Goal: Information Seeking & Learning: Learn about a topic

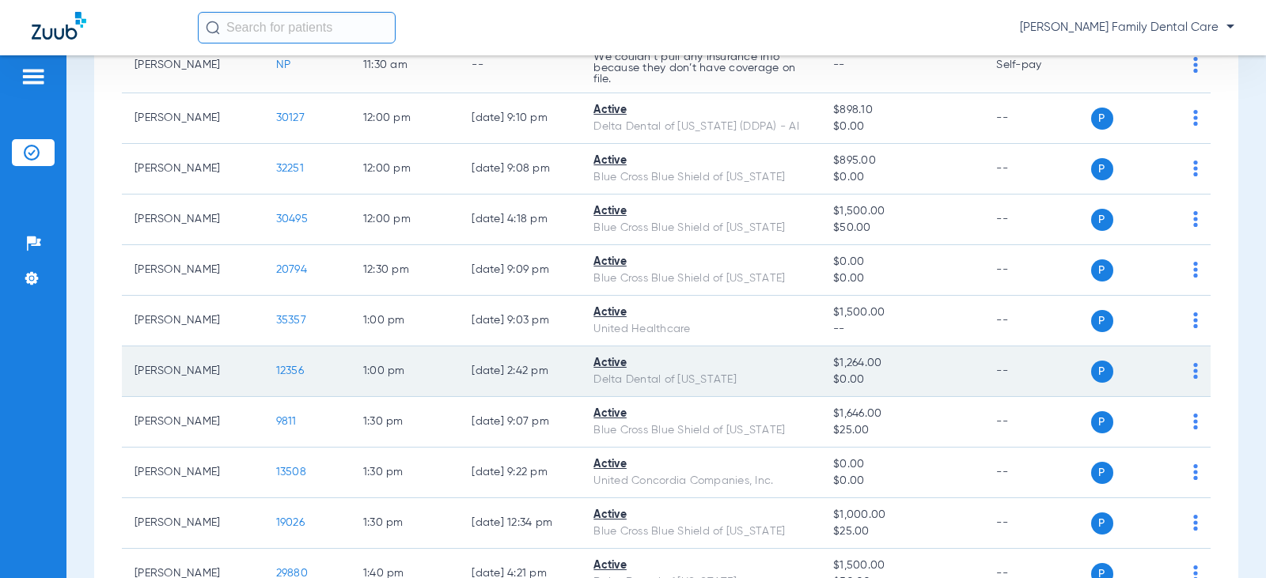
scroll to position [1583, 0]
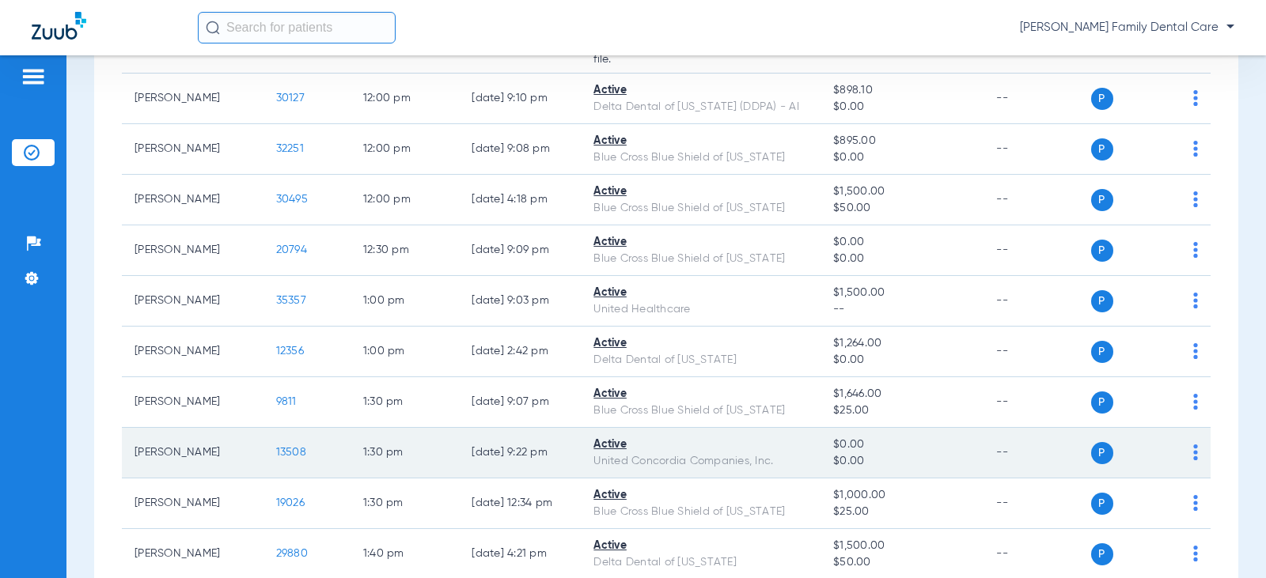
click at [277, 451] on span "13508" at bounding box center [291, 452] width 30 height 11
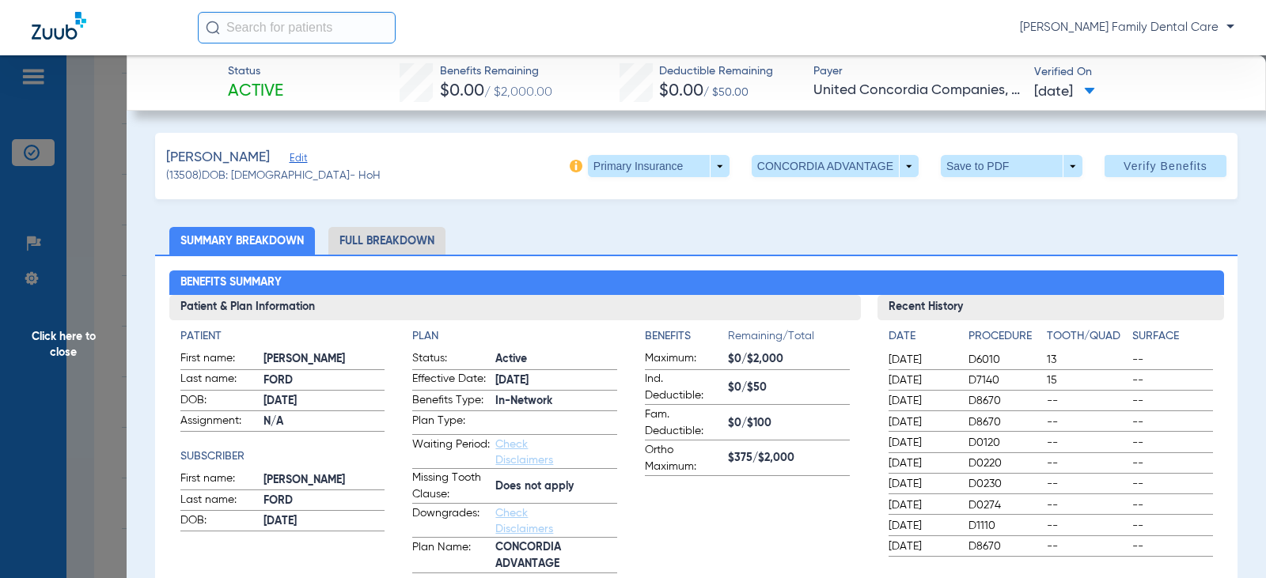
drag, startPoint x: 385, startPoint y: 241, endPoint x: 368, endPoint y: 246, distance: 17.3
click at [385, 241] on li "Full Breakdown" at bounding box center [386, 241] width 117 height 28
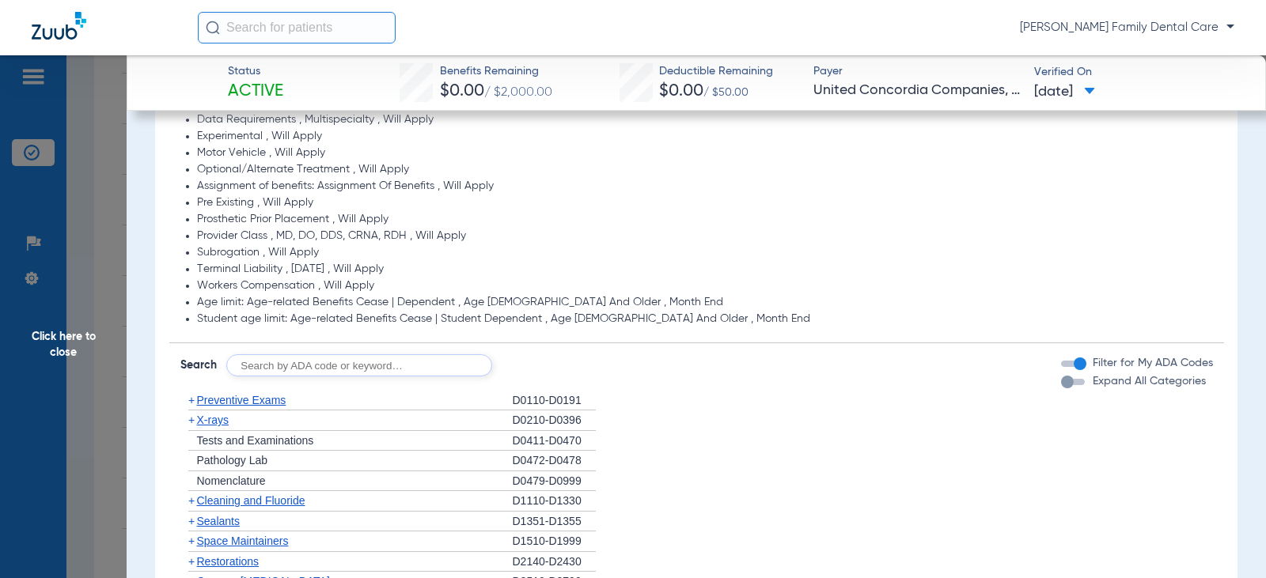
scroll to position [1424, 0]
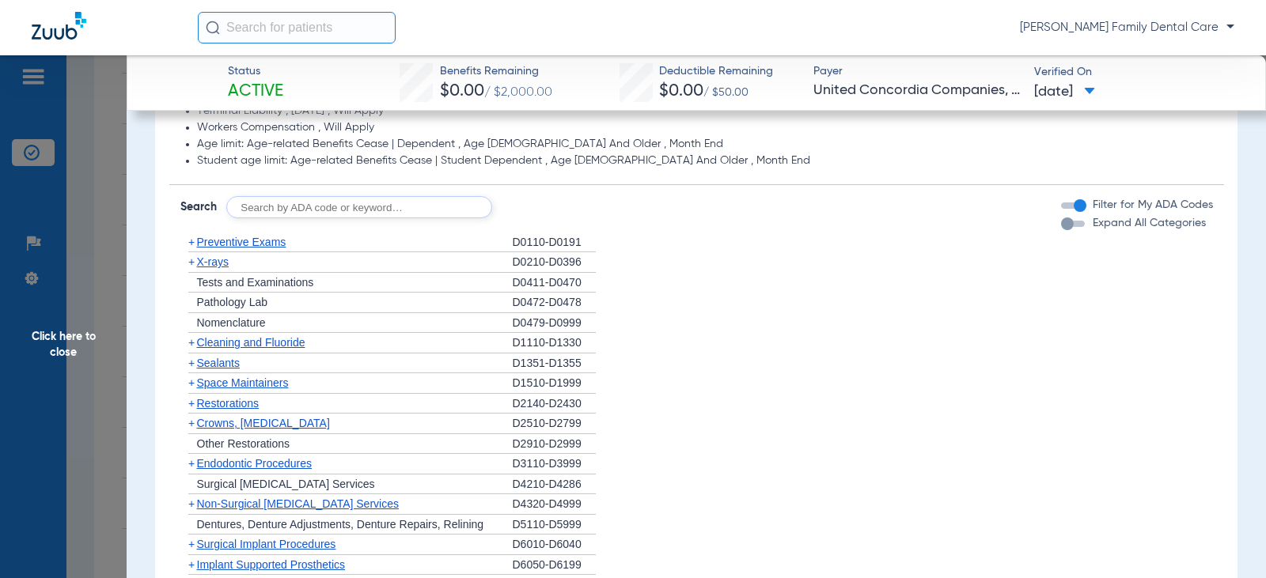
click at [193, 242] on span "+" at bounding box center [191, 242] width 6 height 13
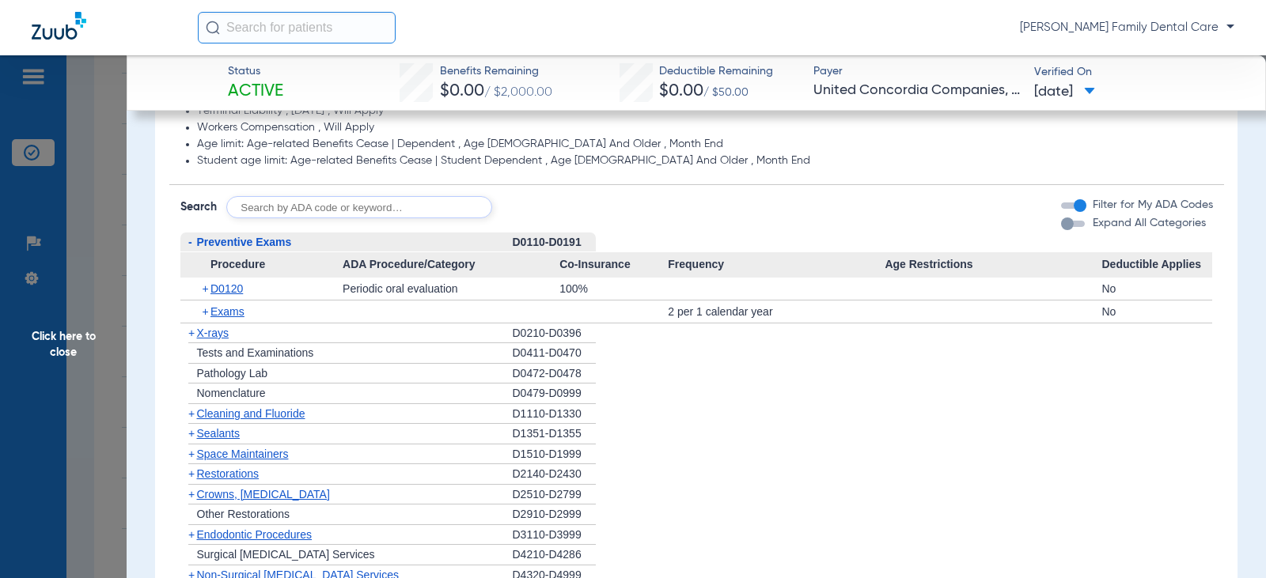
click at [193, 242] on span "-" at bounding box center [188, 243] width 17 height 20
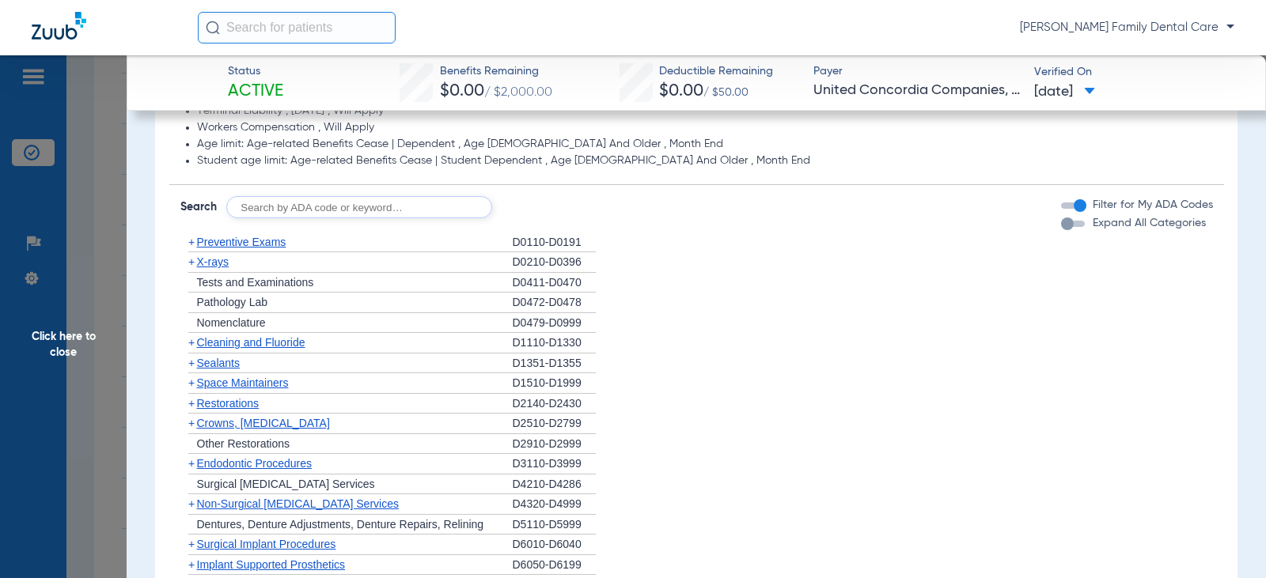
click at [193, 342] on span "+" at bounding box center [191, 342] width 6 height 13
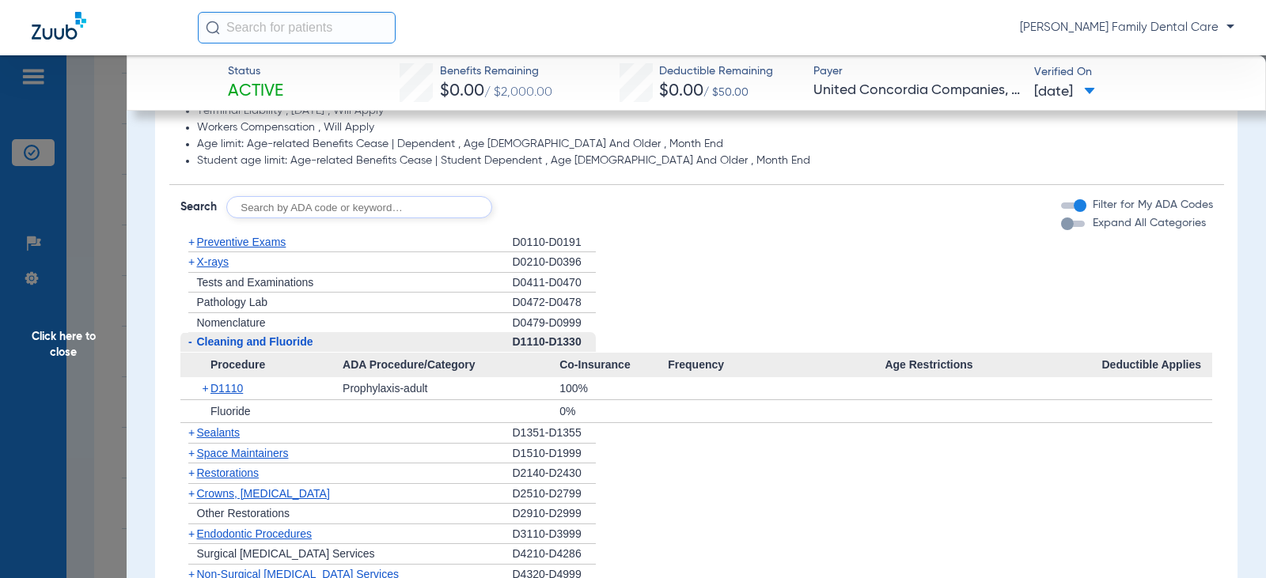
click at [193, 342] on span "-" at bounding box center [188, 342] width 17 height 20
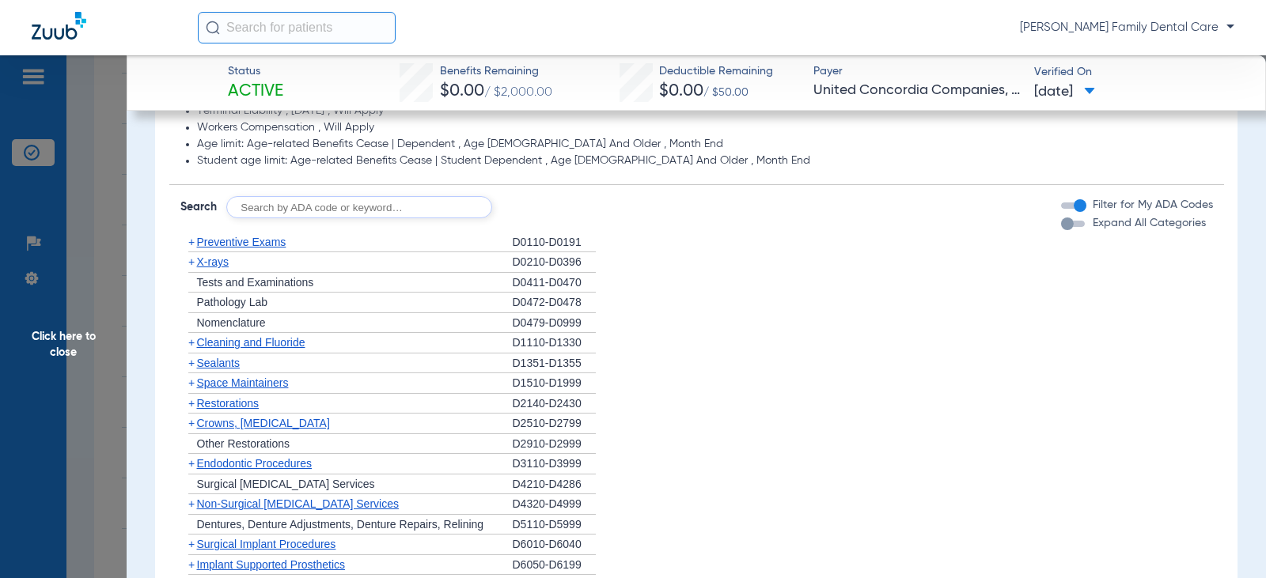
click at [192, 262] on span "+" at bounding box center [191, 262] width 6 height 13
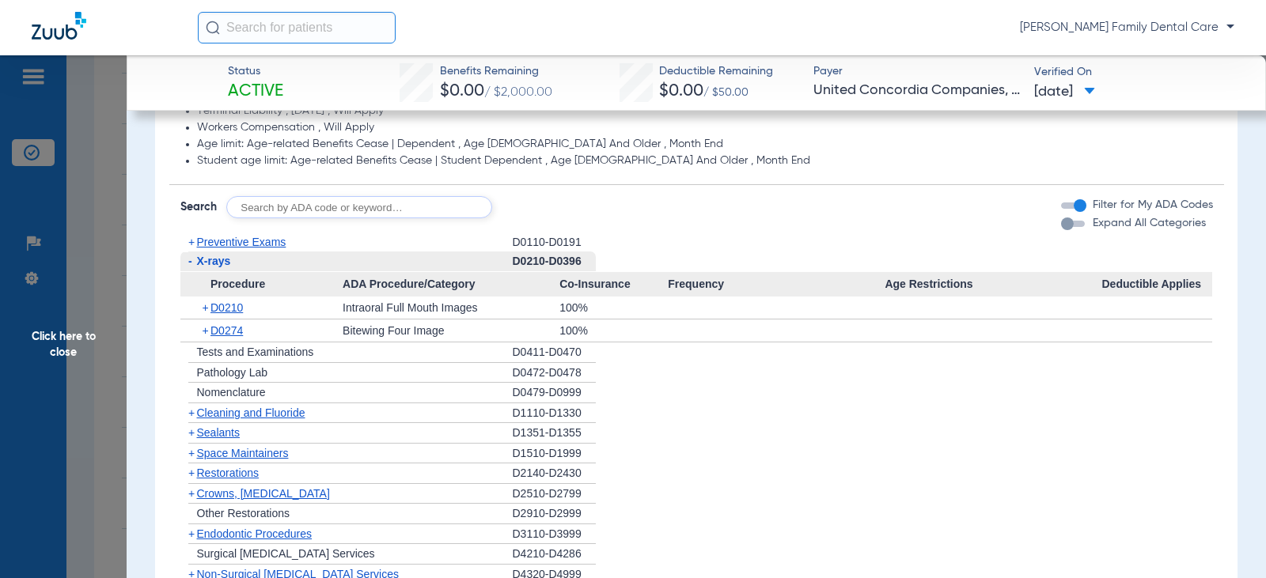
click at [192, 262] on span "-" at bounding box center [188, 262] width 17 height 20
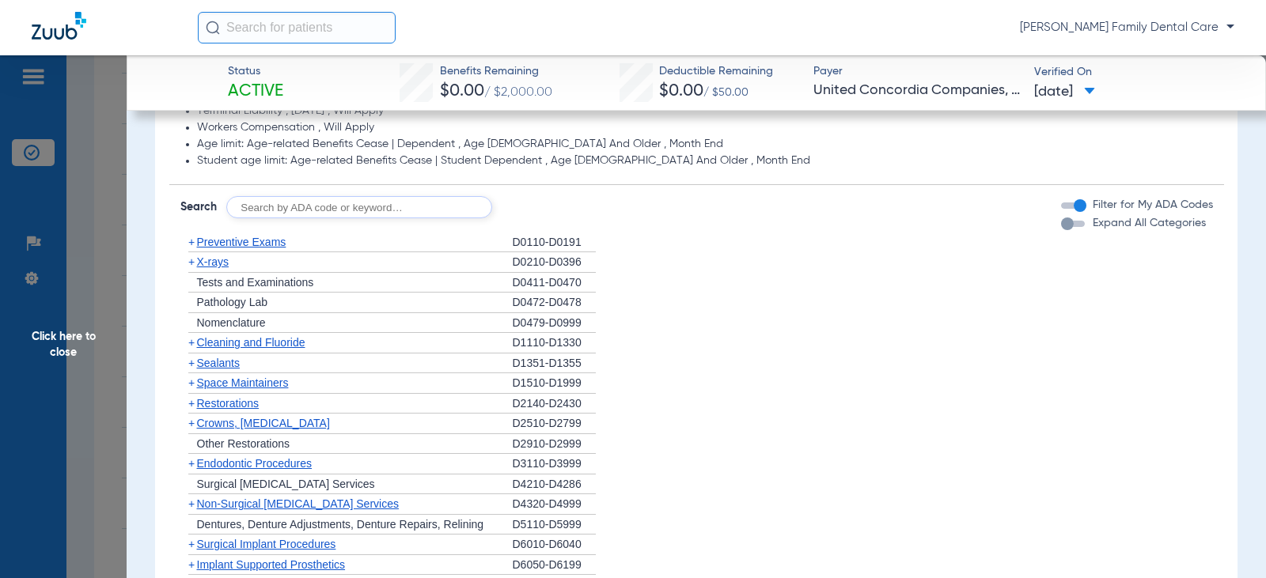
click at [192, 366] on span "+" at bounding box center [191, 363] width 6 height 13
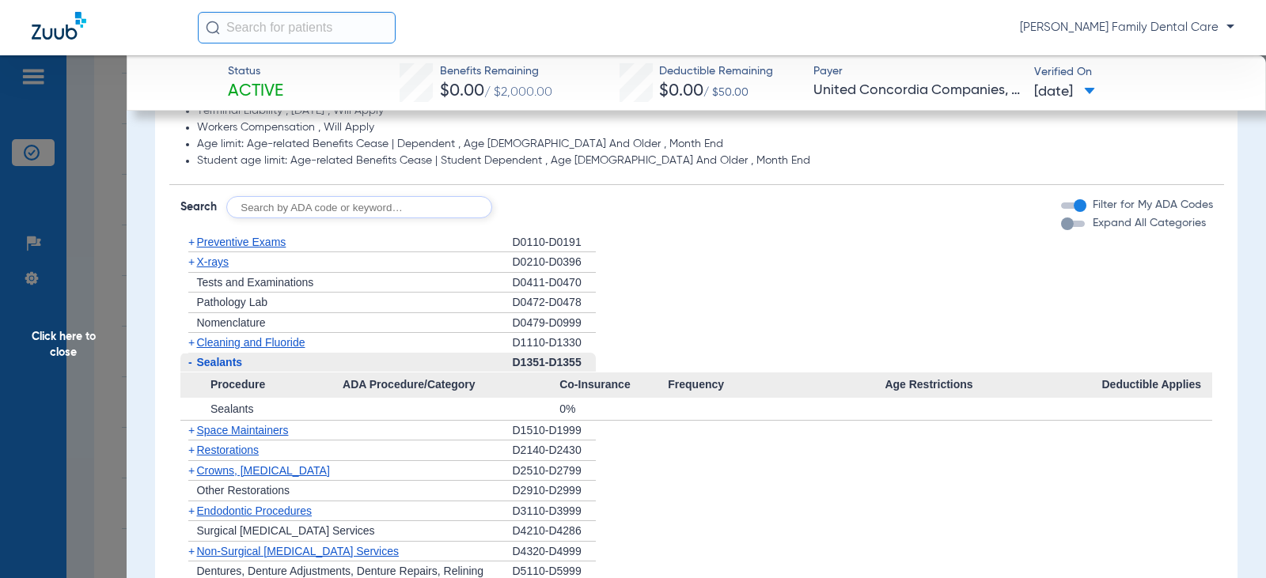
click at [192, 366] on span "-" at bounding box center [188, 363] width 17 height 20
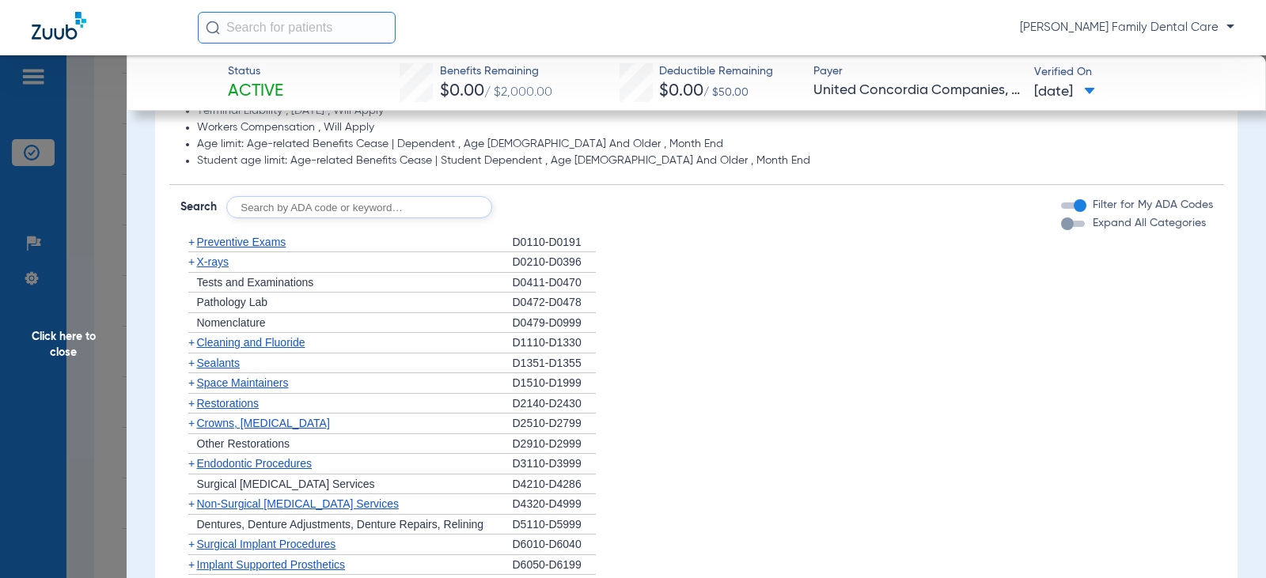
click at [203, 423] on span "Crowns, [MEDICAL_DATA]" at bounding box center [263, 423] width 133 height 13
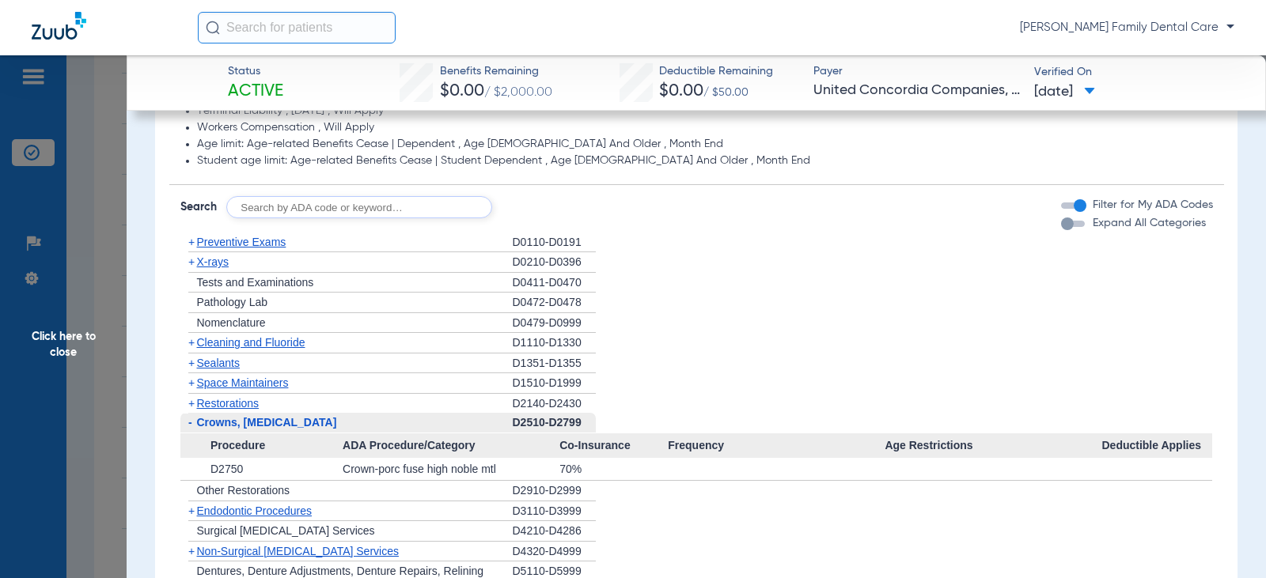
click at [203, 423] on span "Crowns, [MEDICAL_DATA]" at bounding box center [267, 422] width 140 height 13
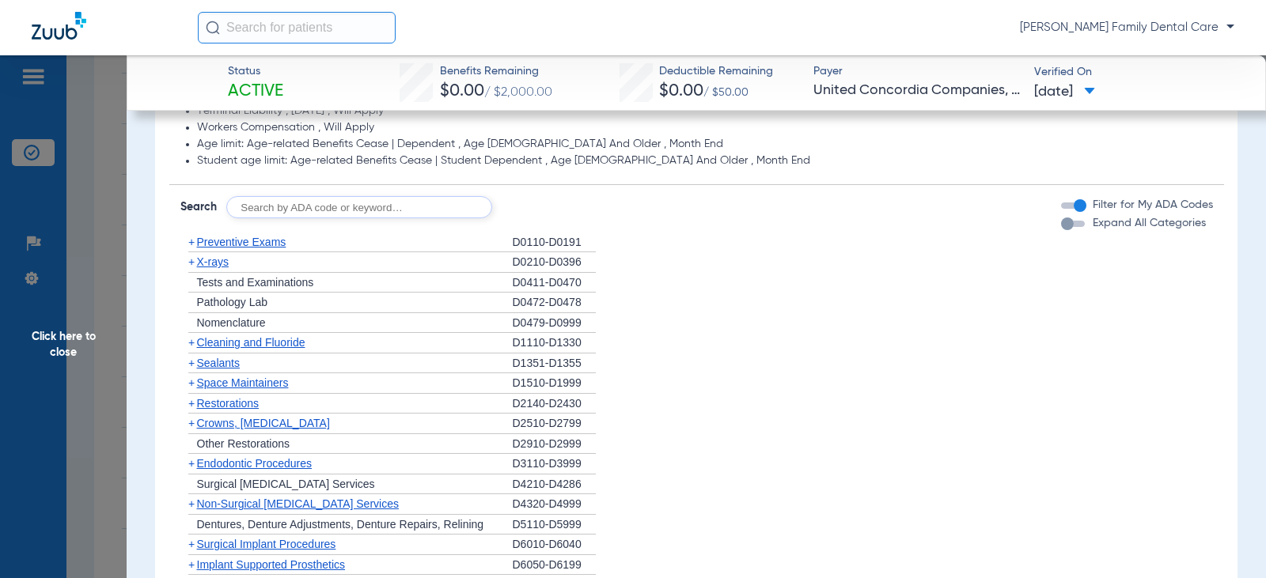
click at [64, 336] on span "Click here to close" at bounding box center [63, 344] width 127 height 578
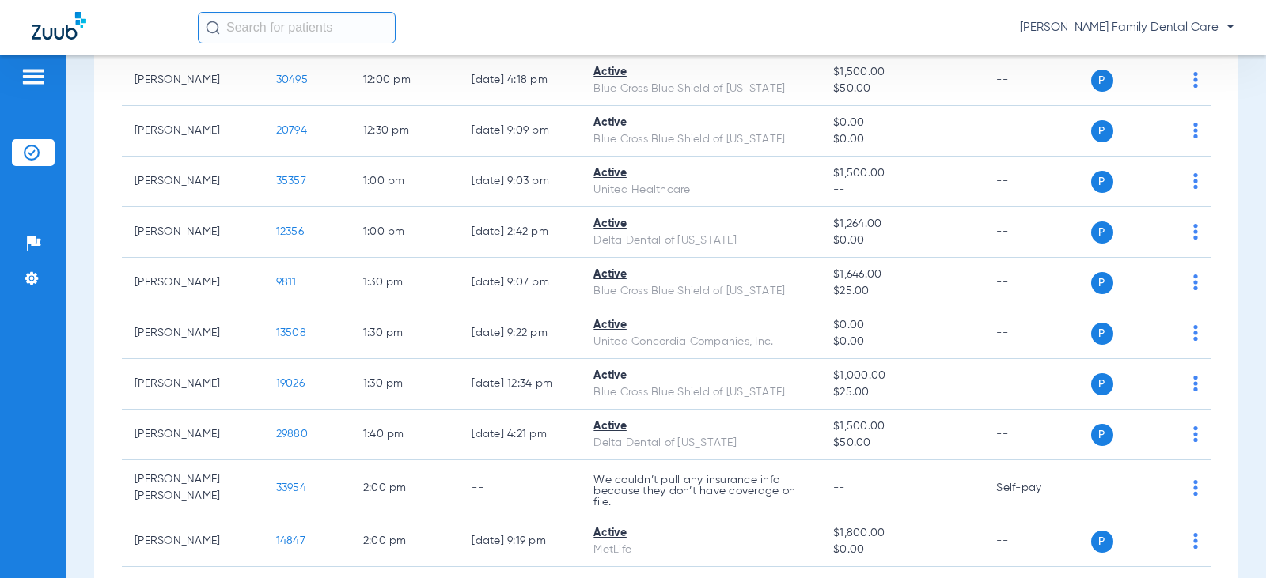
scroll to position [1741, 0]
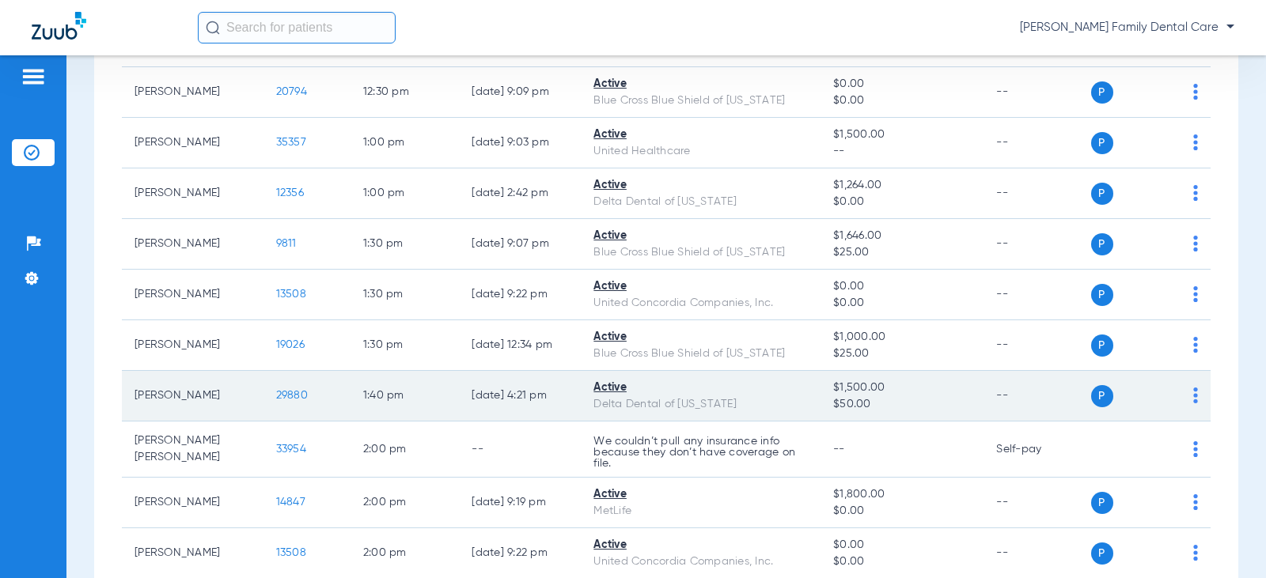
click at [281, 404] on td "29880" at bounding box center [307, 396] width 87 height 51
click at [280, 396] on span "29880" at bounding box center [292, 395] width 32 height 11
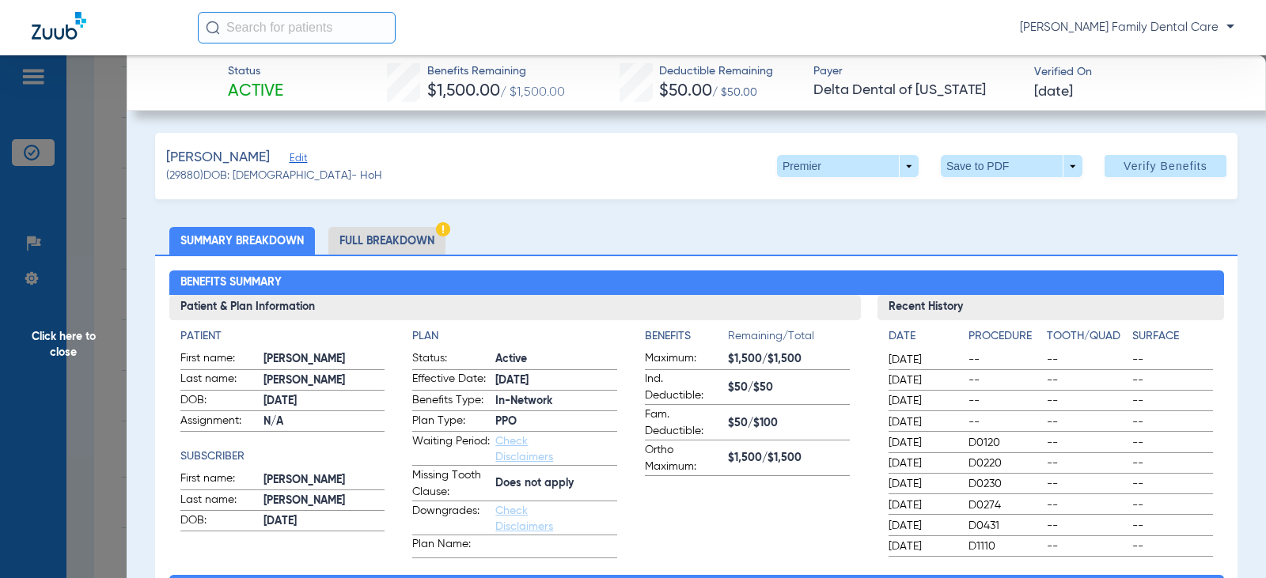
click at [388, 242] on li "Full Breakdown" at bounding box center [386, 241] width 117 height 28
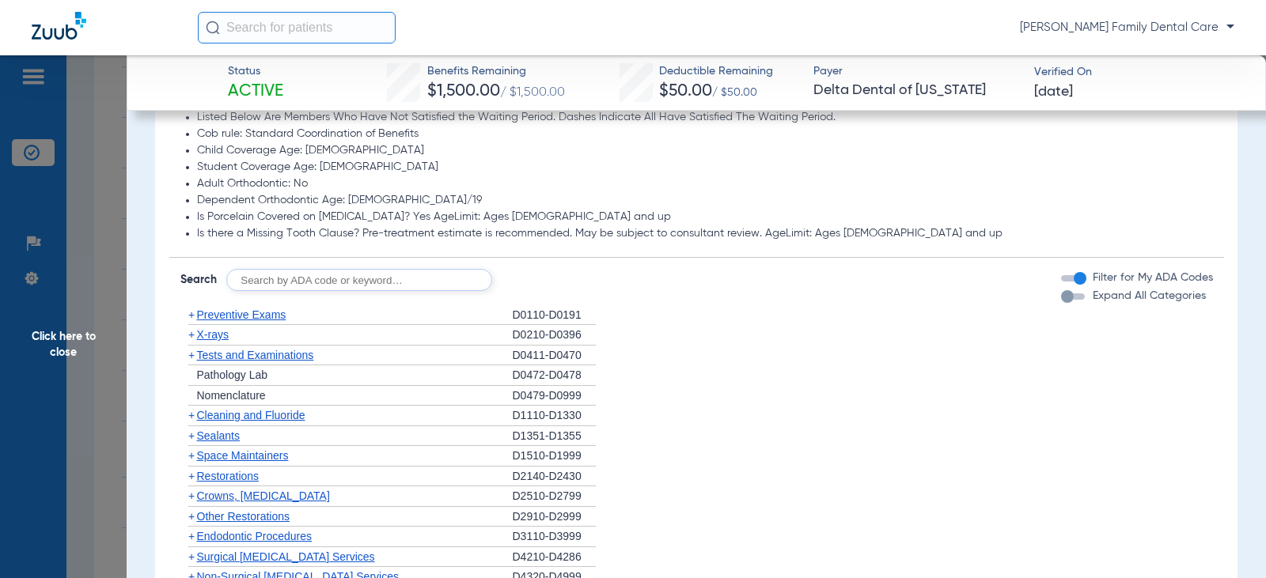
scroll to position [1424, 0]
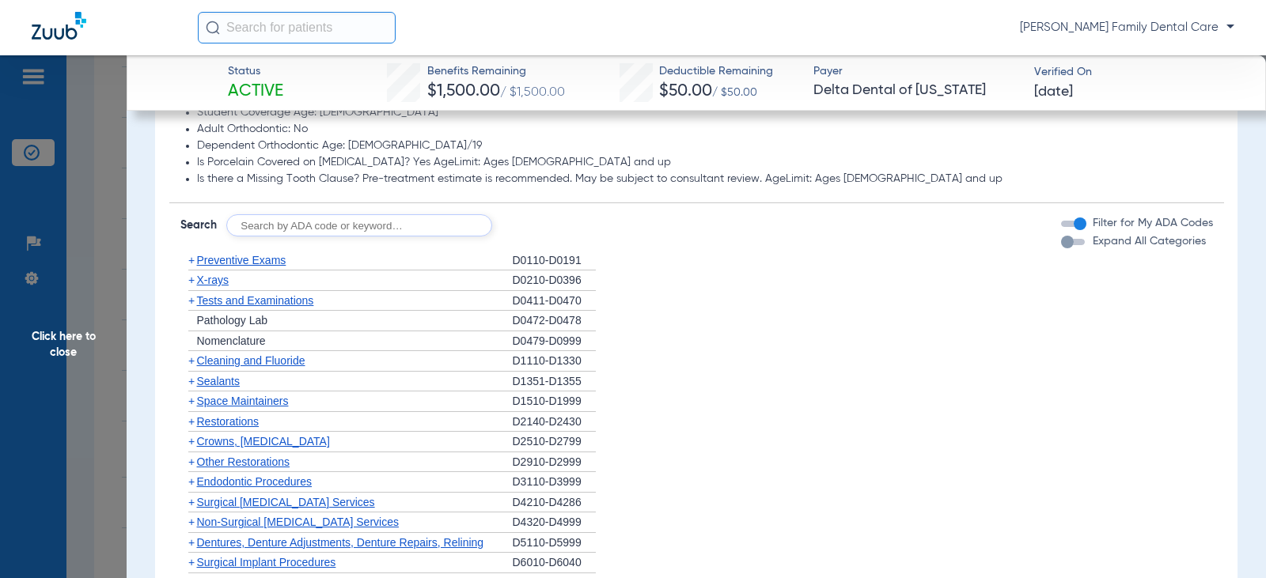
click at [191, 261] on span "+" at bounding box center [191, 260] width 6 height 13
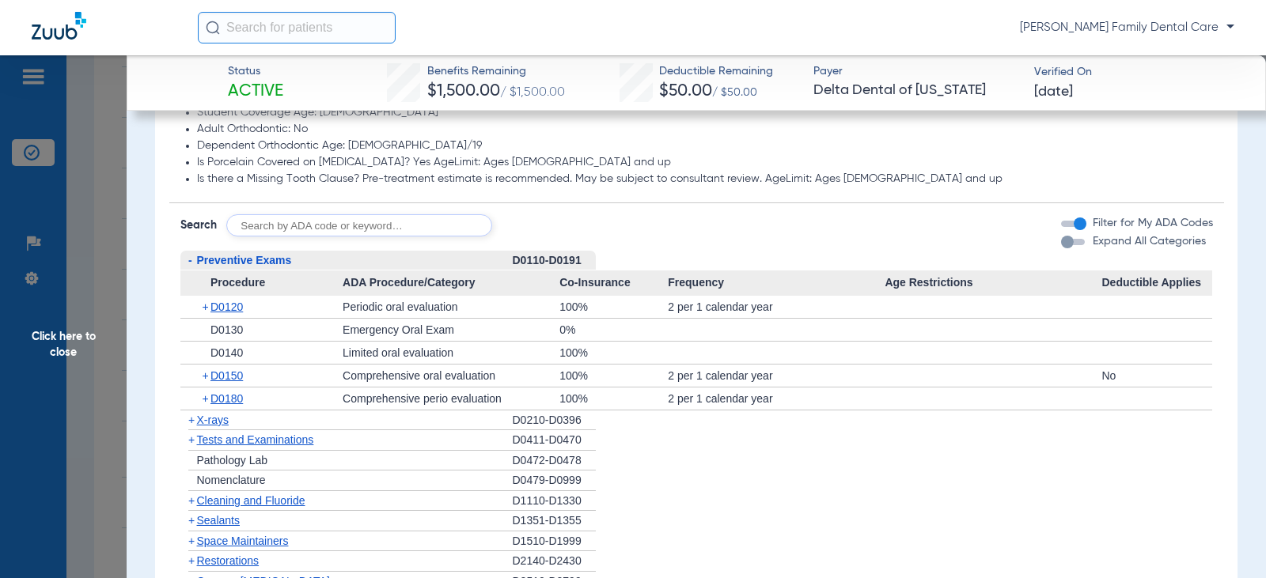
click at [191, 261] on span "-" at bounding box center [190, 260] width 4 height 13
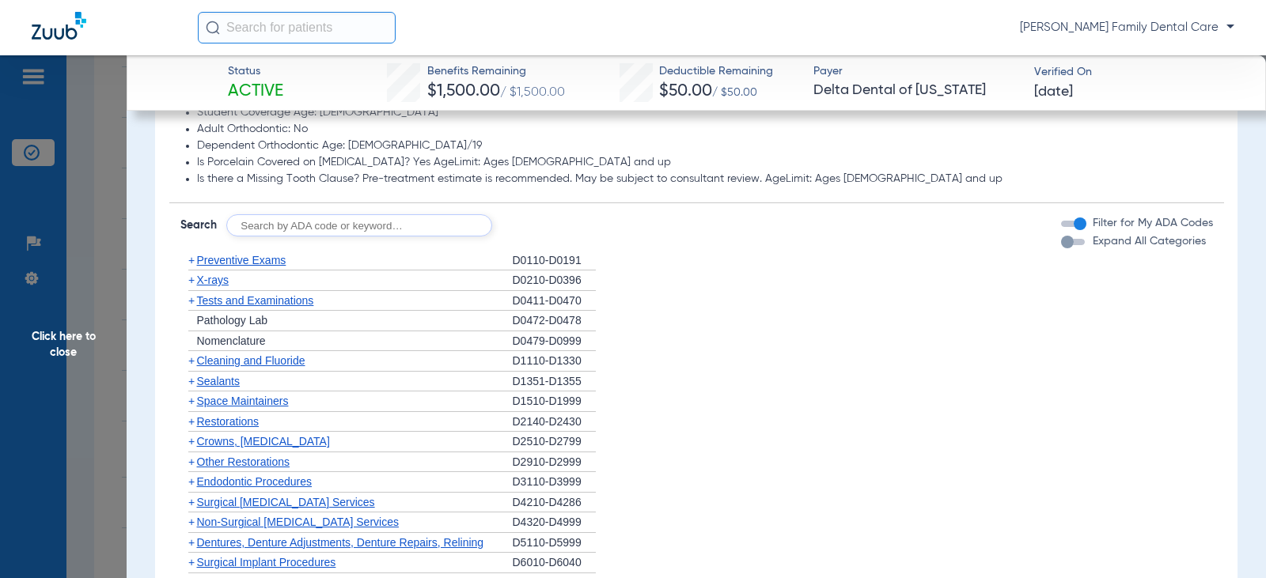
click at [189, 358] on span "+" at bounding box center [191, 361] width 6 height 13
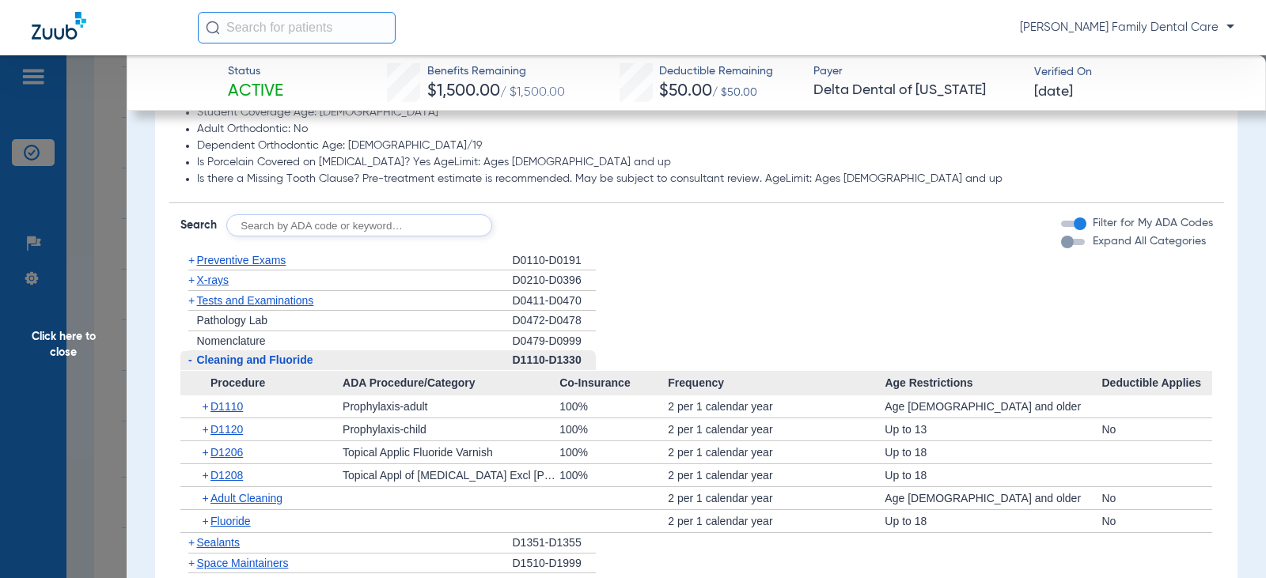
click at [189, 358] on span "-" at bounding box center [190, 360] width 4 height 13
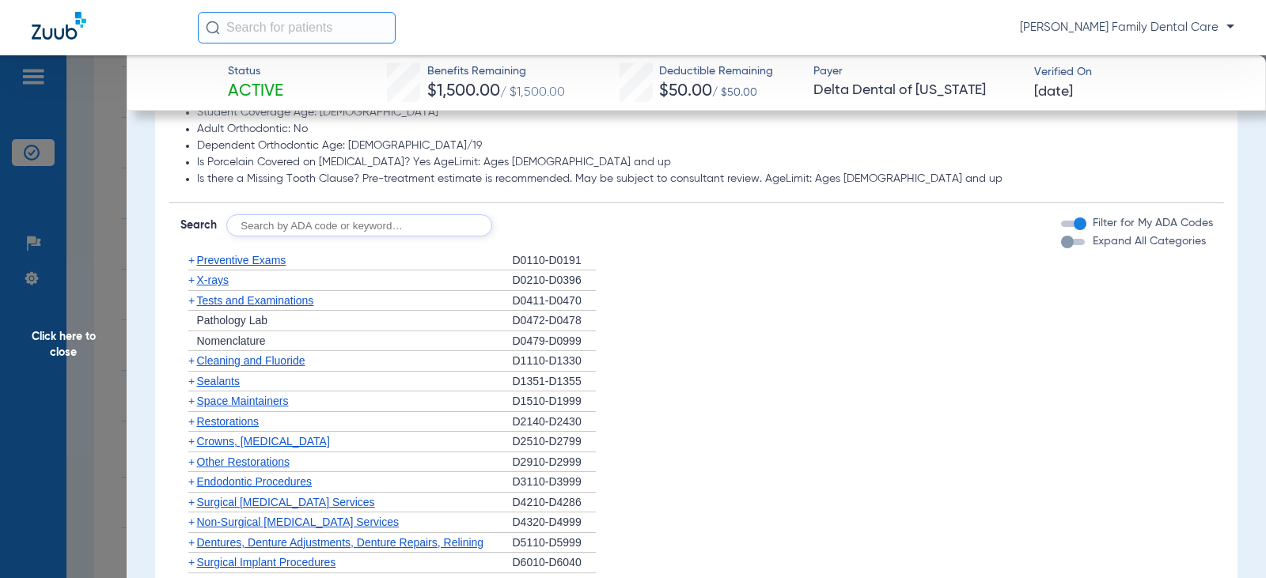
click at [189, 282] on span "+" at bounding box center [191, 280] width 6 height 13
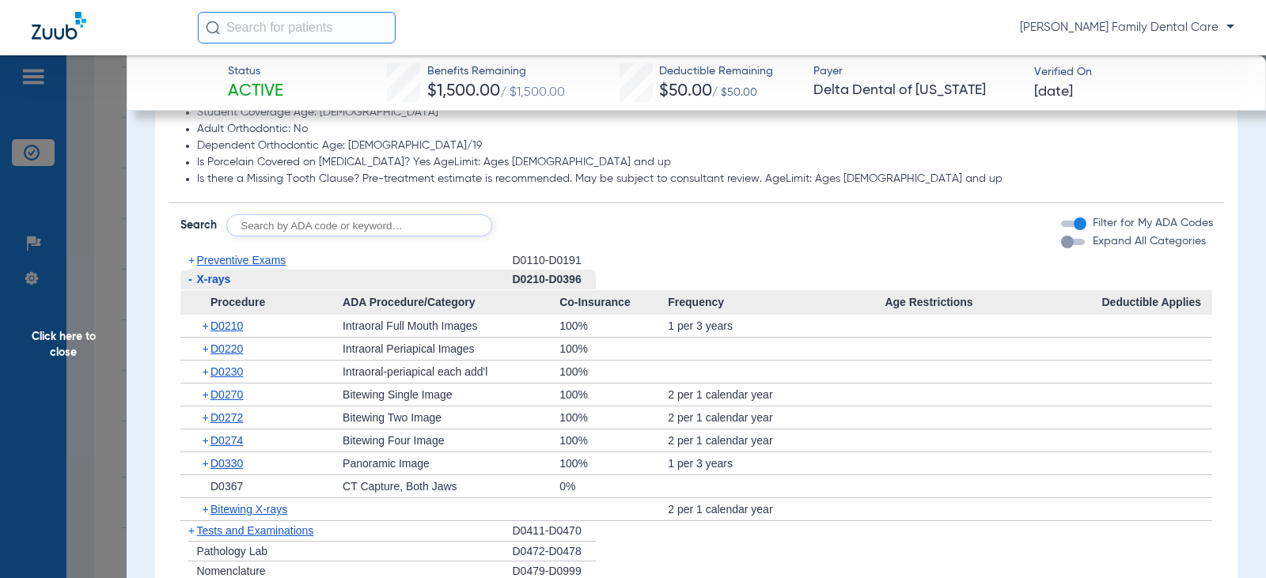
click at [189, 282] on span "-" at bounding box center [190, 279] width 4 height 13
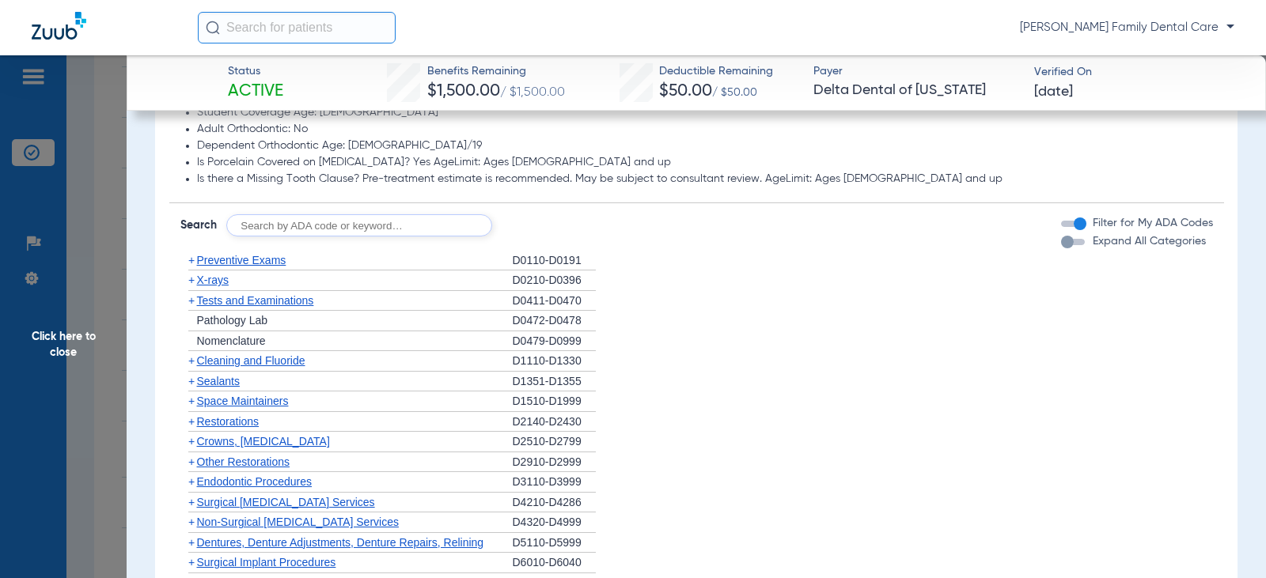
click at [191, 380] on span "+" at bounding box center [191, 381] width 6 height 13
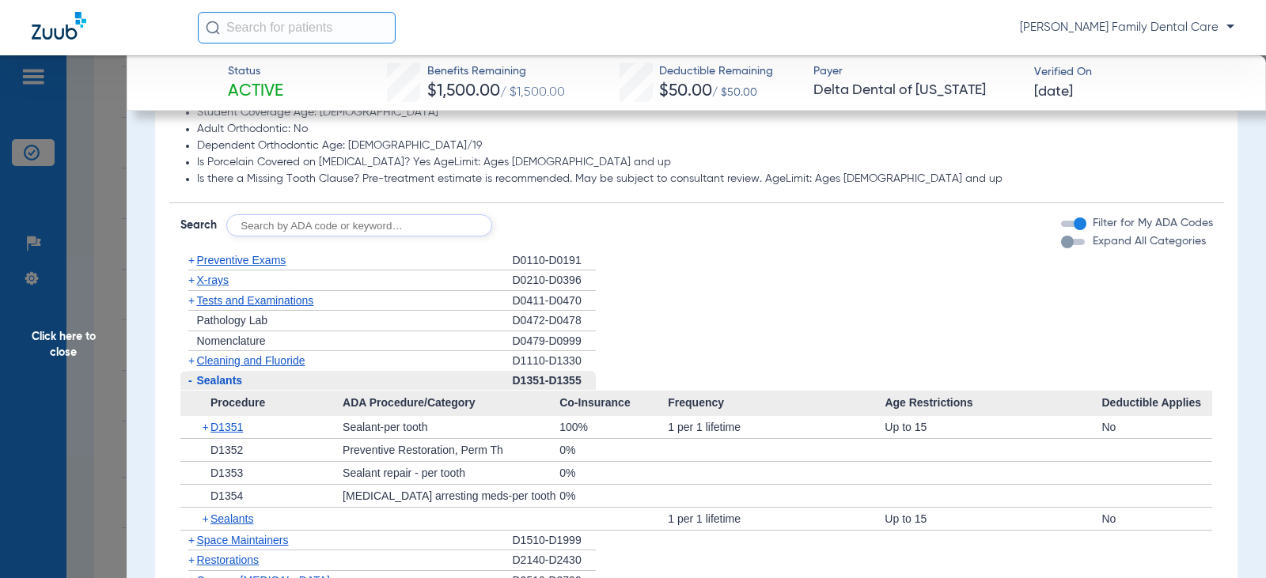
click at [188, 298] on span "+" at bounding box center [191, 300] width 6 height 13
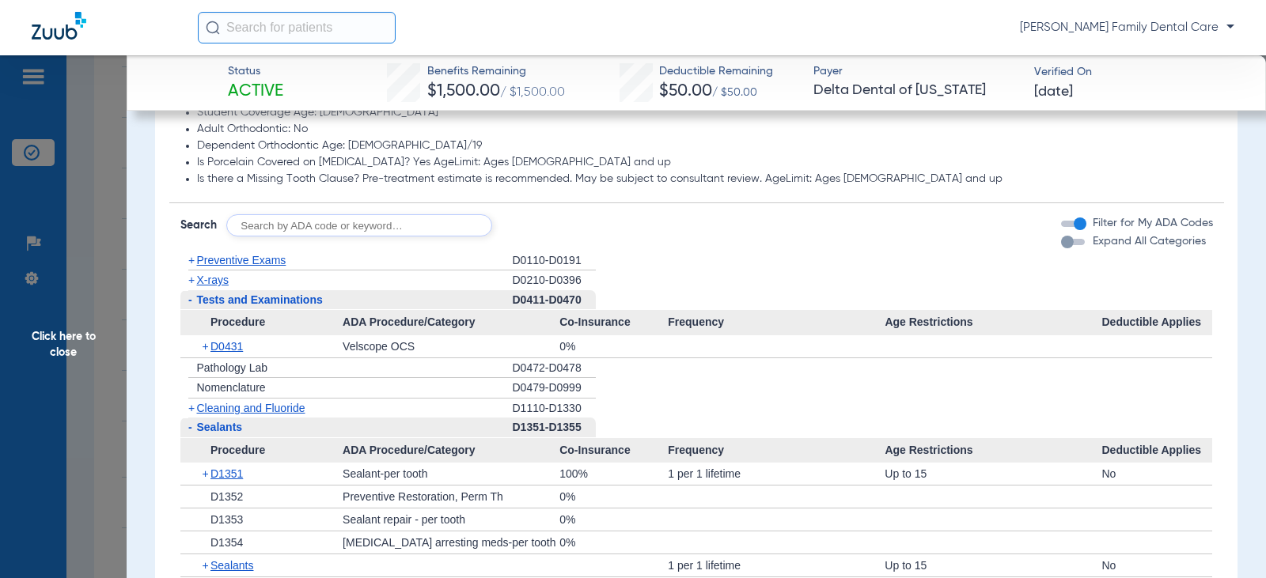
click at [191, 299] on span "-" at bounding box center [190, 300] width 4 height 13
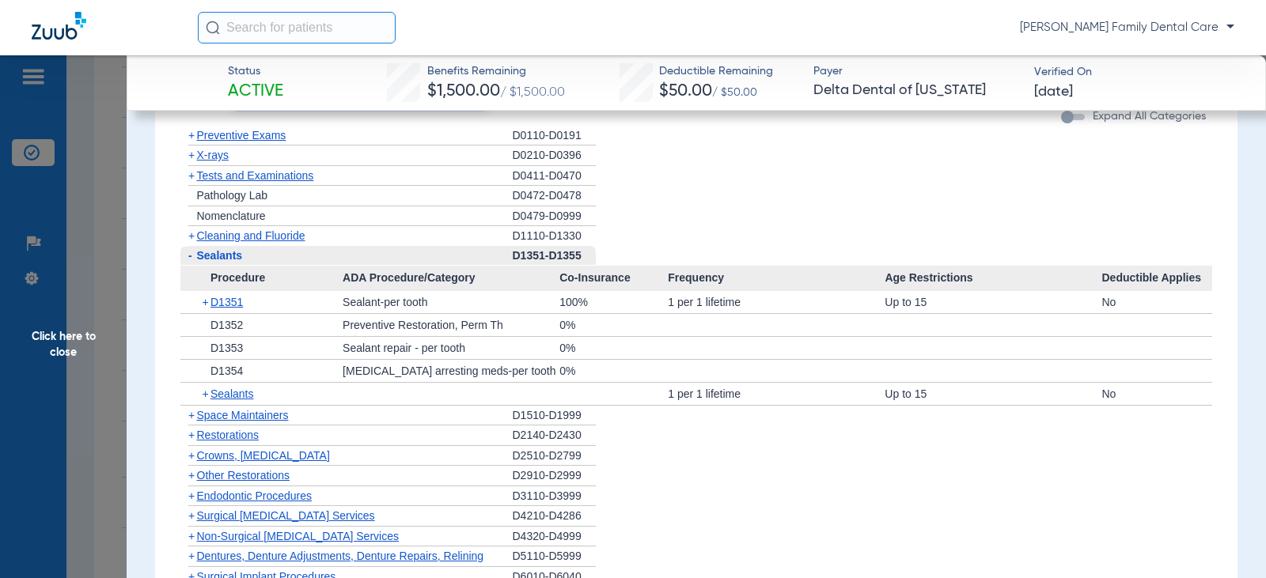
scroll to position [1583, 0]
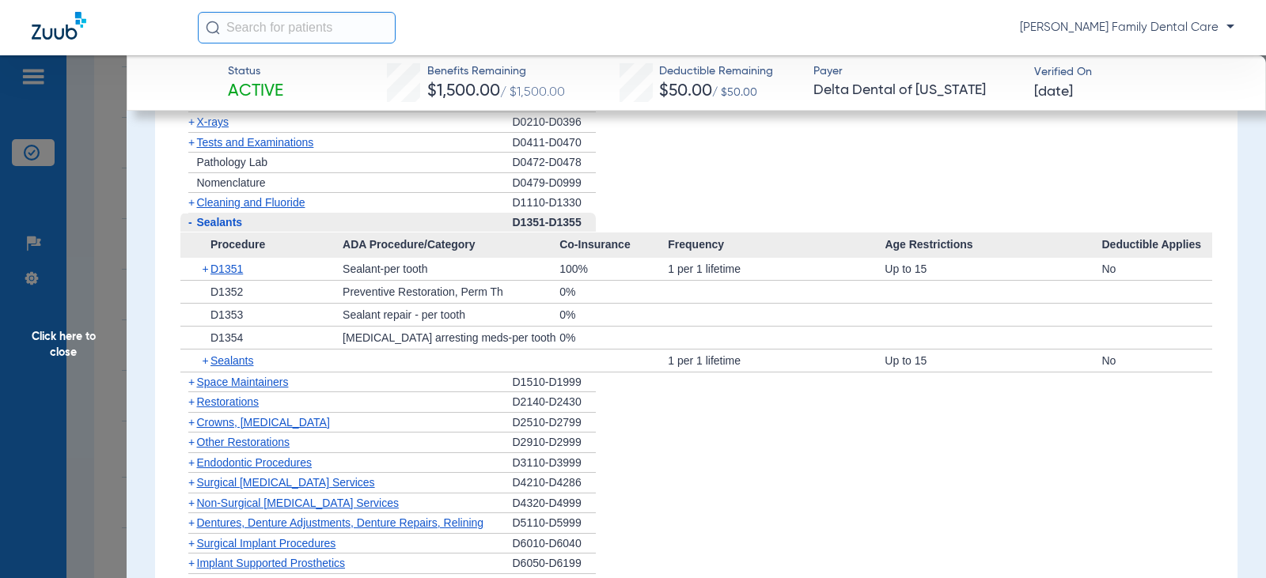
click at [188, 219] on span "-" at bounding box center [190, 222] width 4 height 13
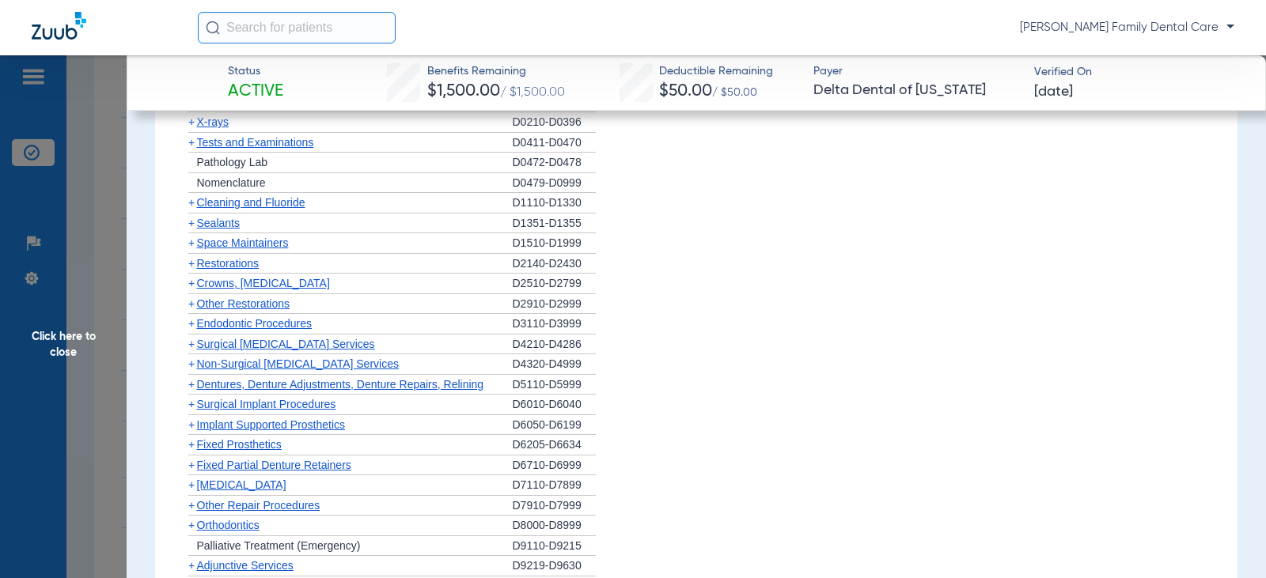
click at [192, 282] on span "+" at bounding box center [191, 283] width 6 height 13
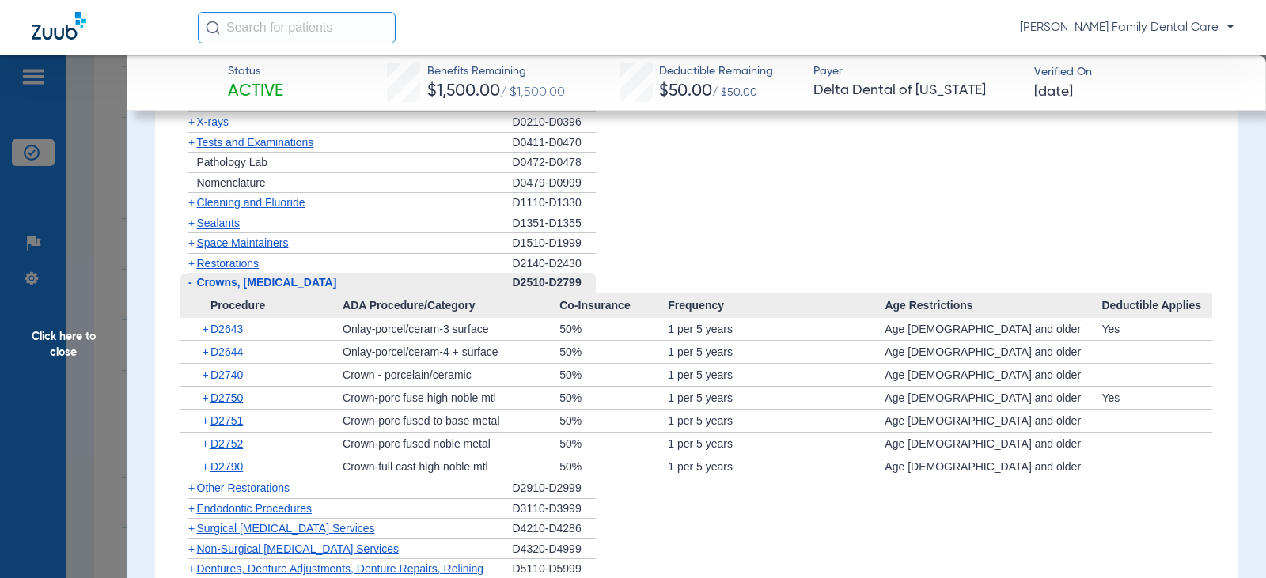
click at [192, 283] on span "-" at bounding box center [188, 283] width 17 height 20
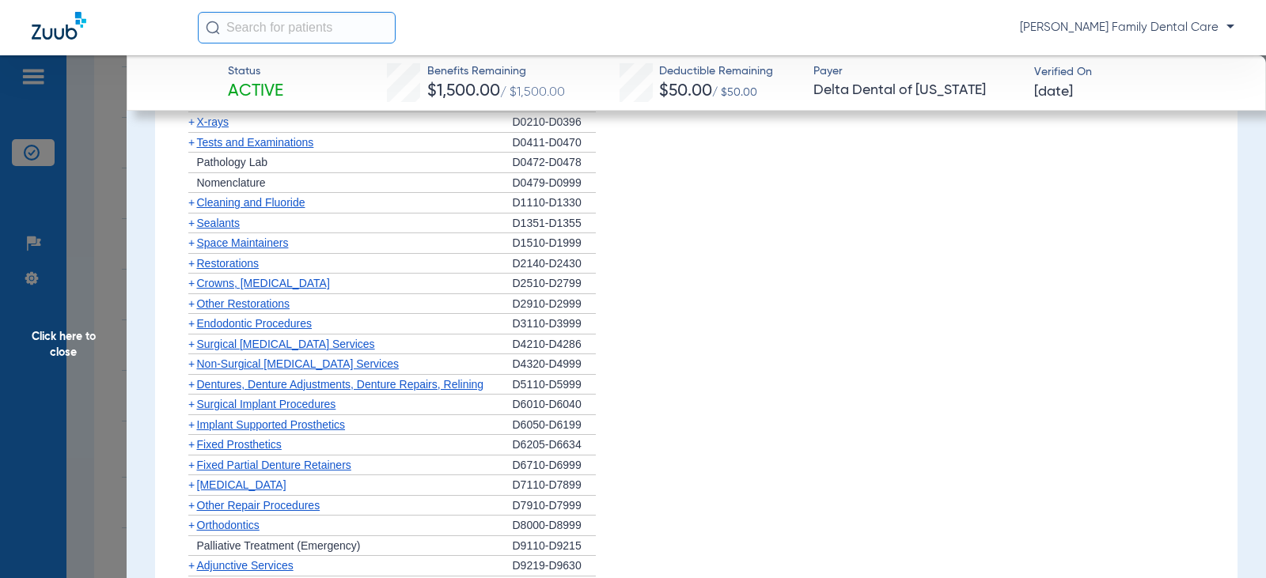
click at [194, 308] on span "+" at bounding box center [191, 304] width 6 height 13
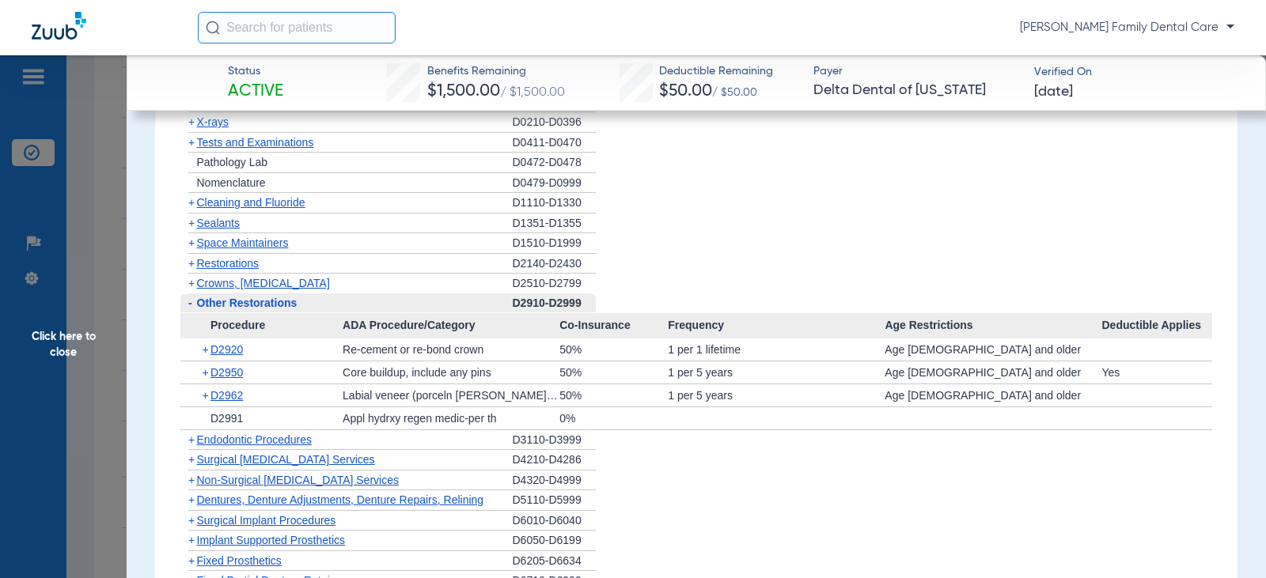
click at [194, 308] on span "-" at bounding box center [188, 304] width 17 height 20
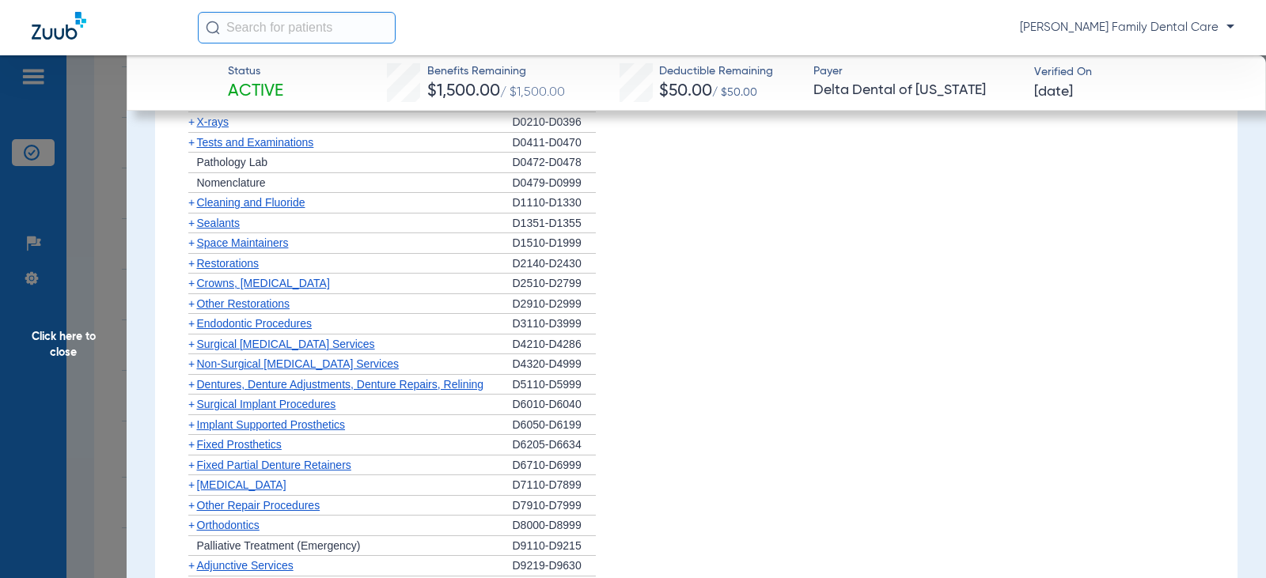
click at [192, 329] on span "+" at bounding box center [191, 323] width 6 height 13
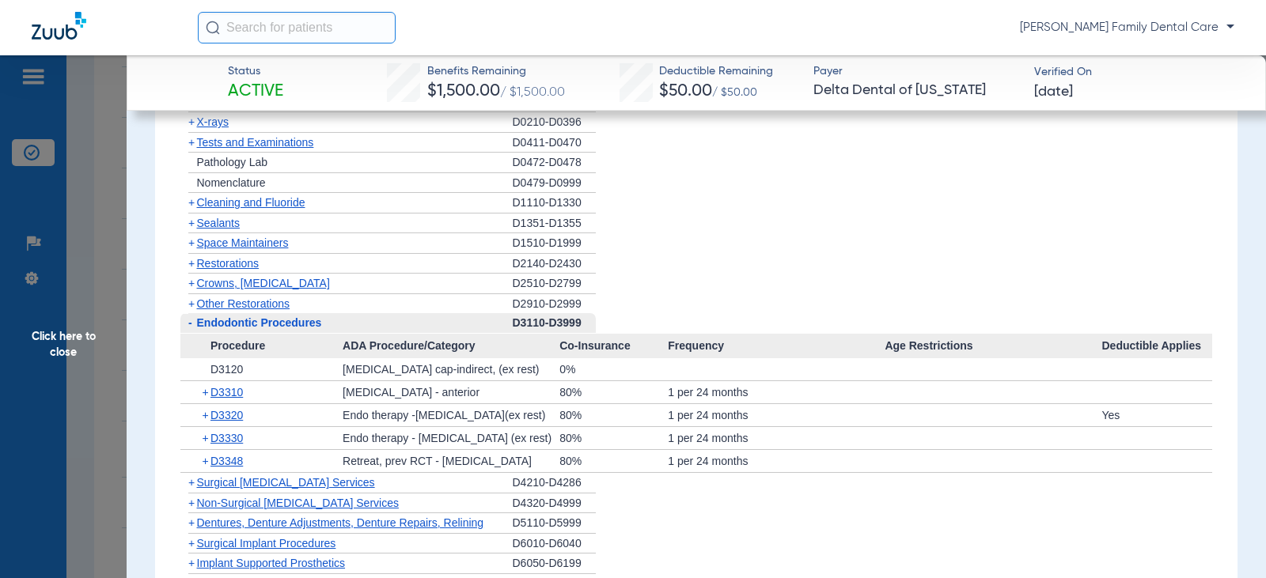
click at [192, 329] on span "-" at bounding box center [188, 323] width 17 height 20
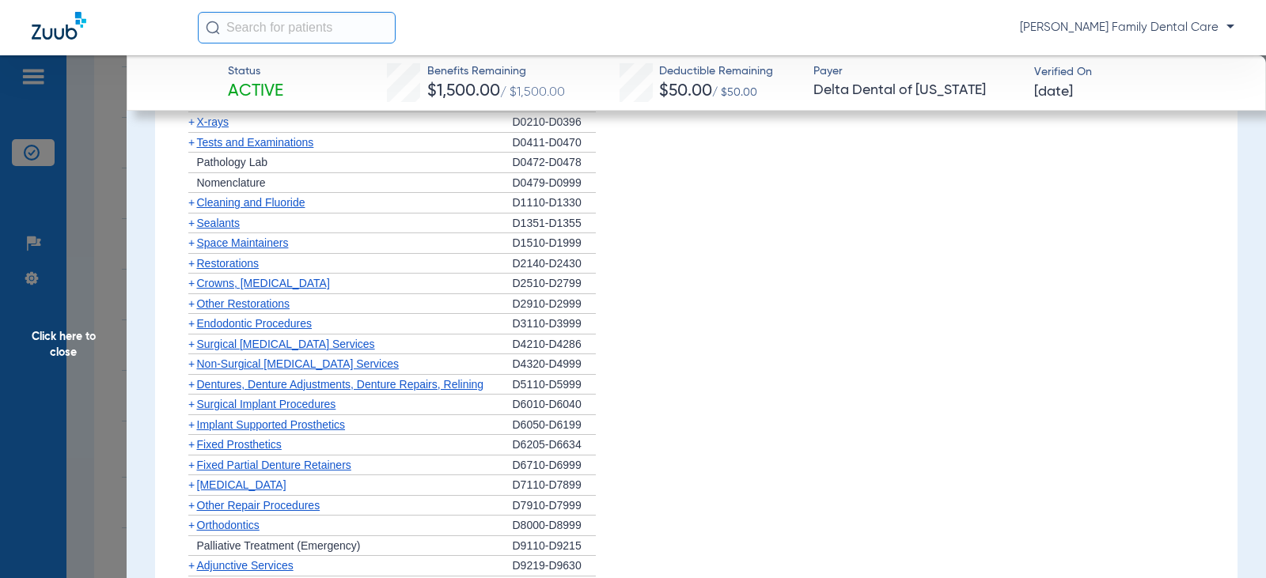
click at [193, 365] on span "+" at bounding box center [191, 364] width 6 height 13
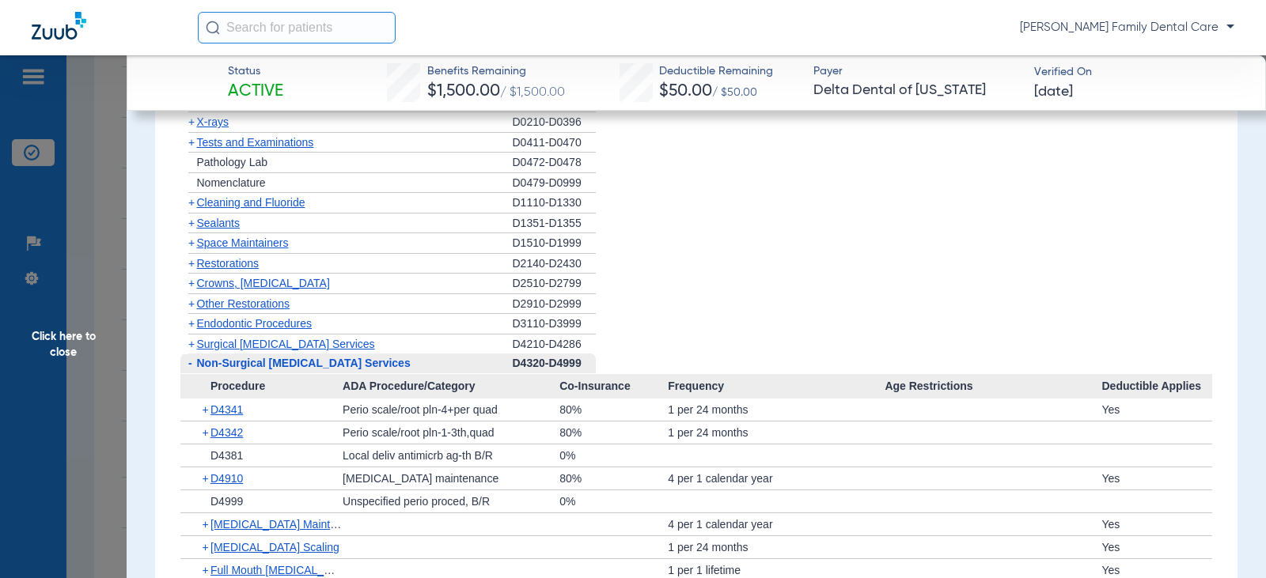
click at [189, 364] on span "-" at bounding box center [190, 363] width 4 height 13
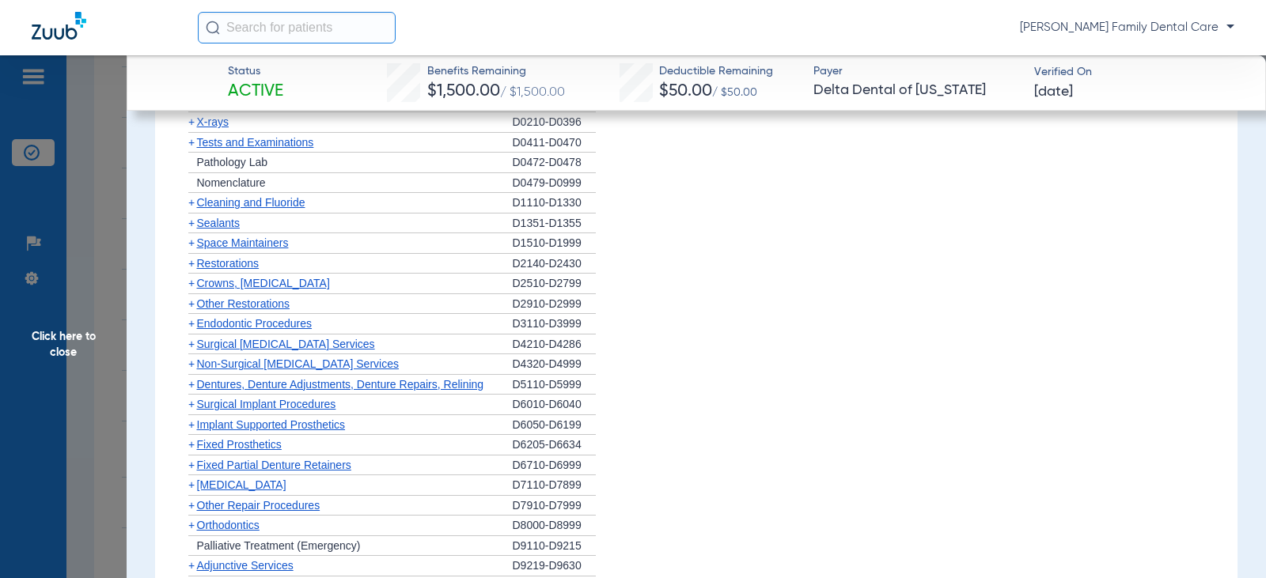
click at [198, 387] on span "Dentures, Denture Adjustments, Denture Repairs, Relining" at bounding box center [340, 384] width 287 height 13
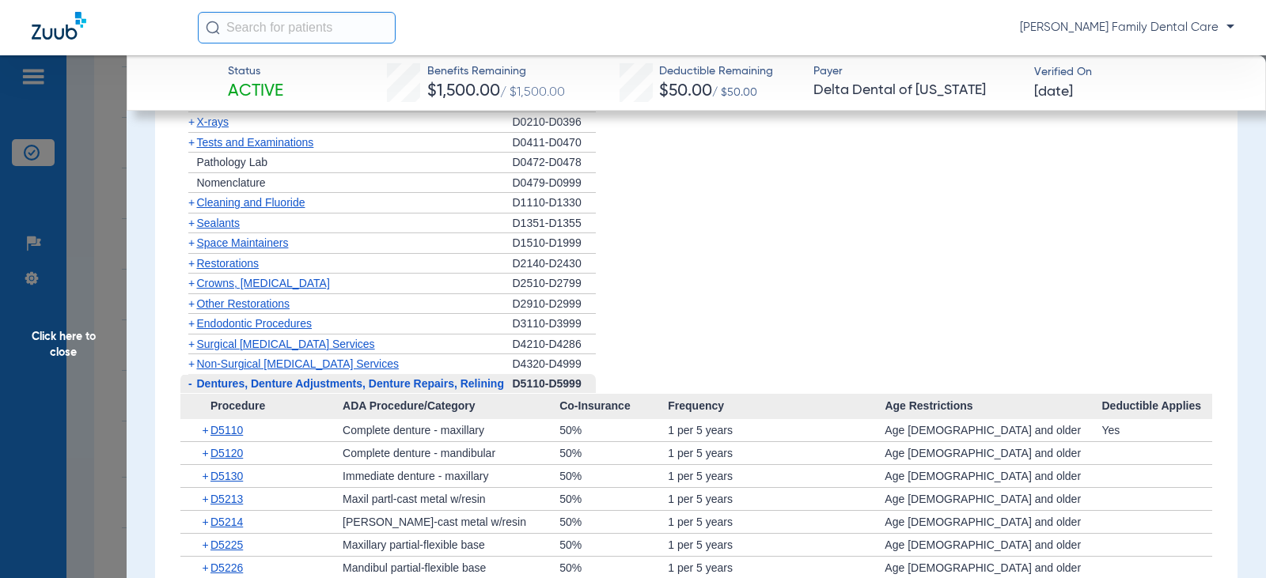
click at [198, 388] on span "Dentures, Denture Adjustments, Denture Repairs, Relining" at bounding box center [350, 383] width 307 height 13
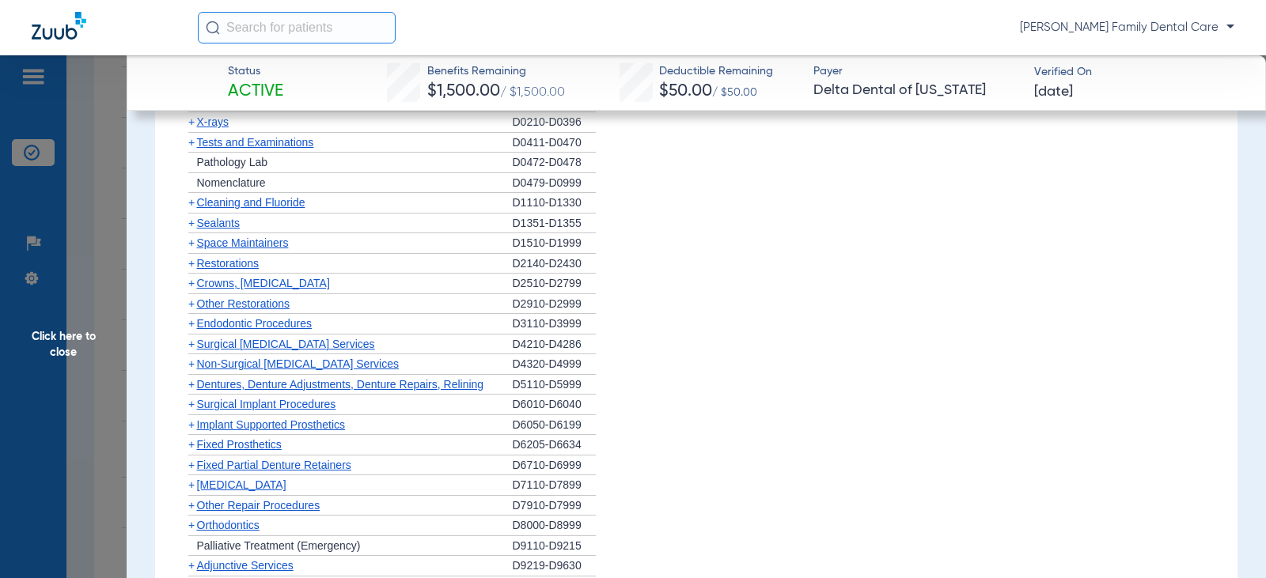
click at [192, 405] on span "+" at bounding box center [191, 404] width 6 height 13
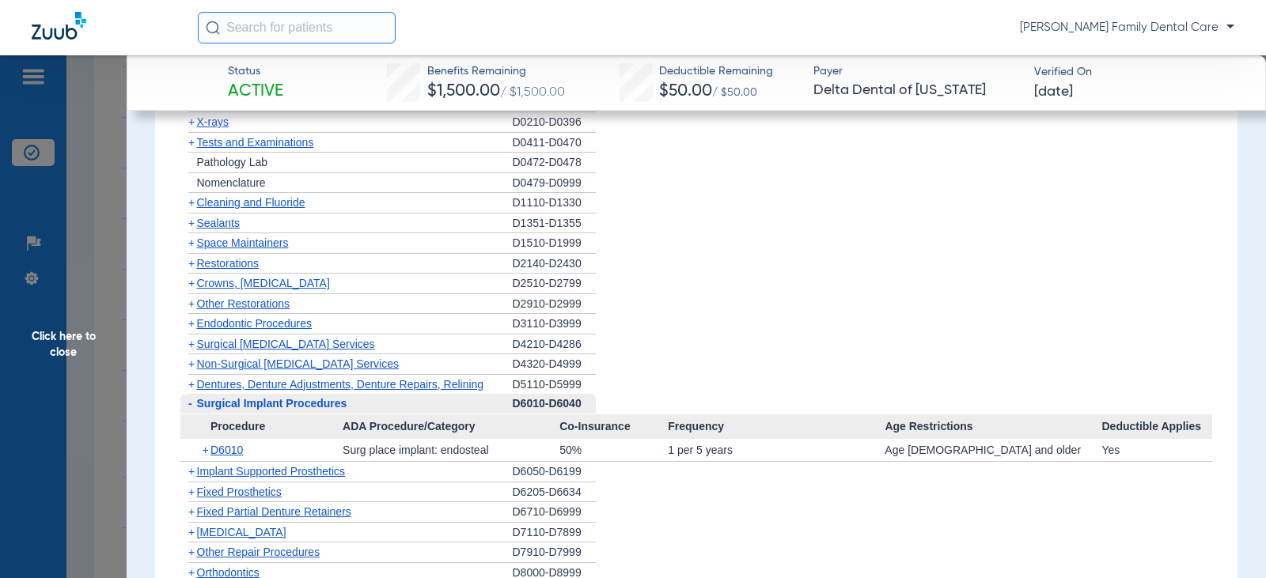
click at [192, 405] on span "-" at bounding box center [188, 404] width 17 height 20
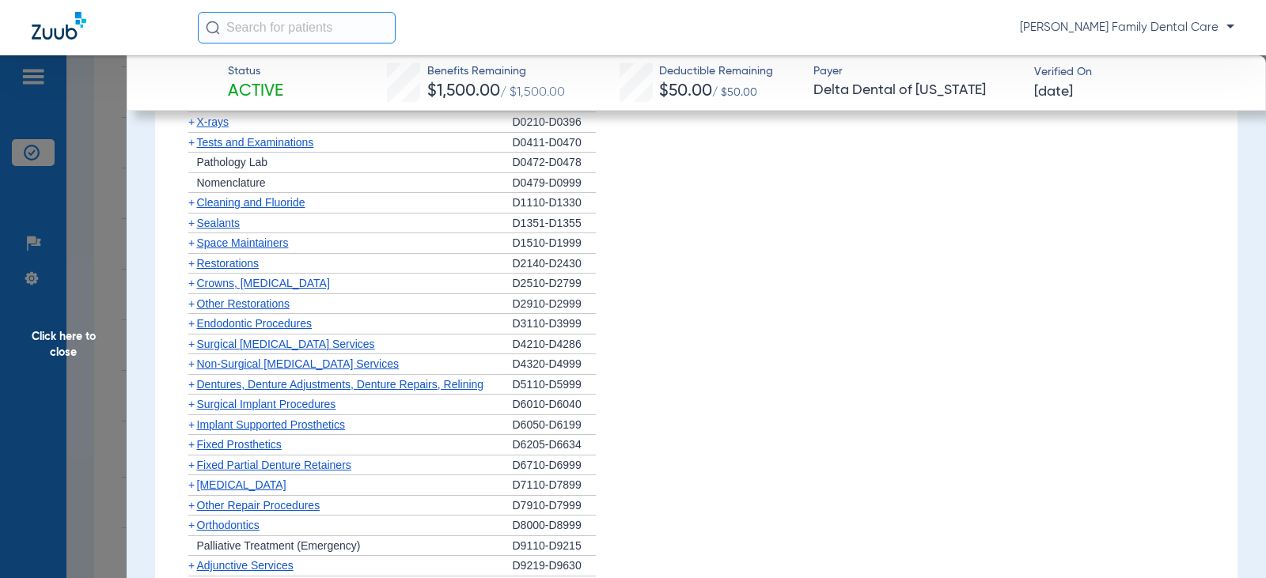
click at [191, 429] on span "+" at bounding box center [191, 425] width 6 height 13
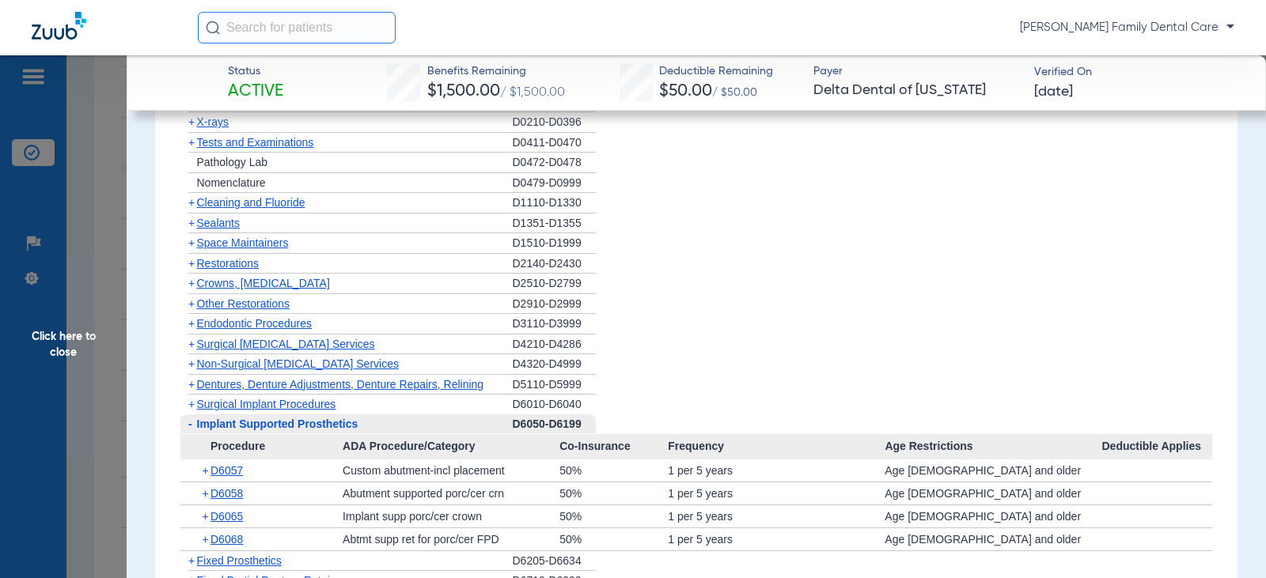
click at [191, 429] on span "-" at bounding box center [190, 424] width 4 height 13
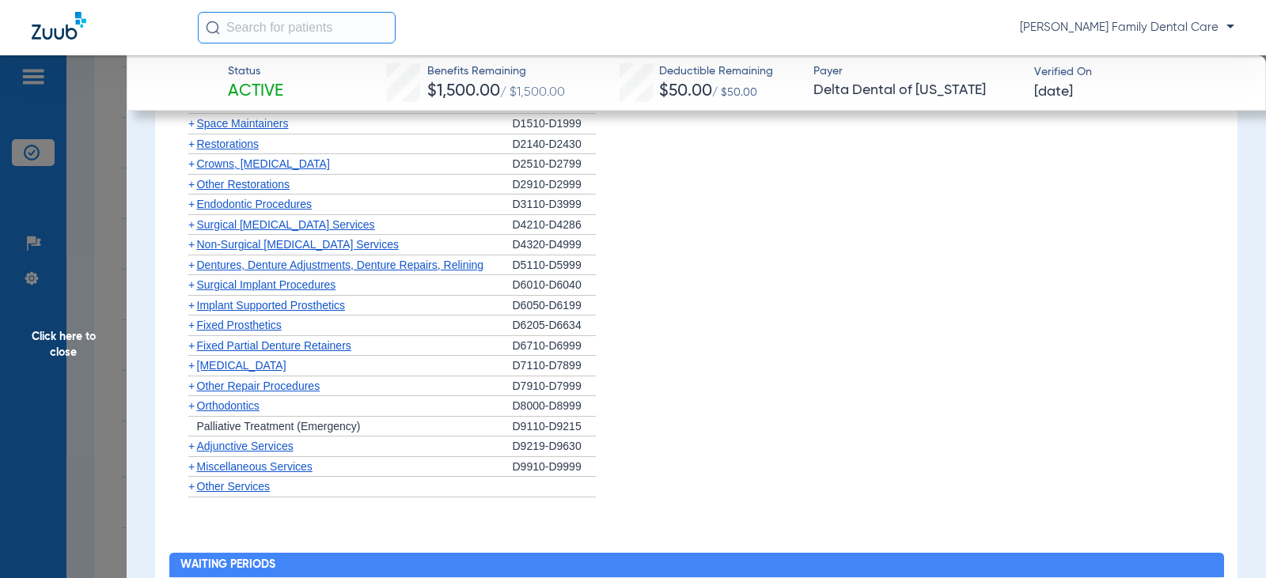
scroll to position [1741, 0]
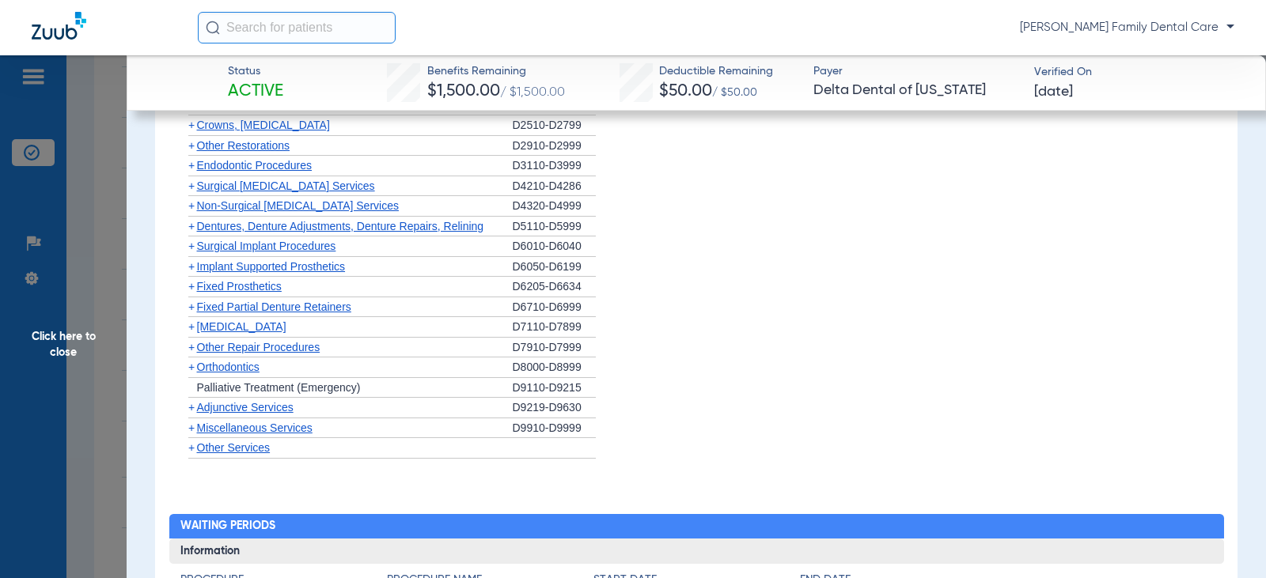
click at [192, 290] on span "+" at bounding box center [191, 286] width 6 height 13
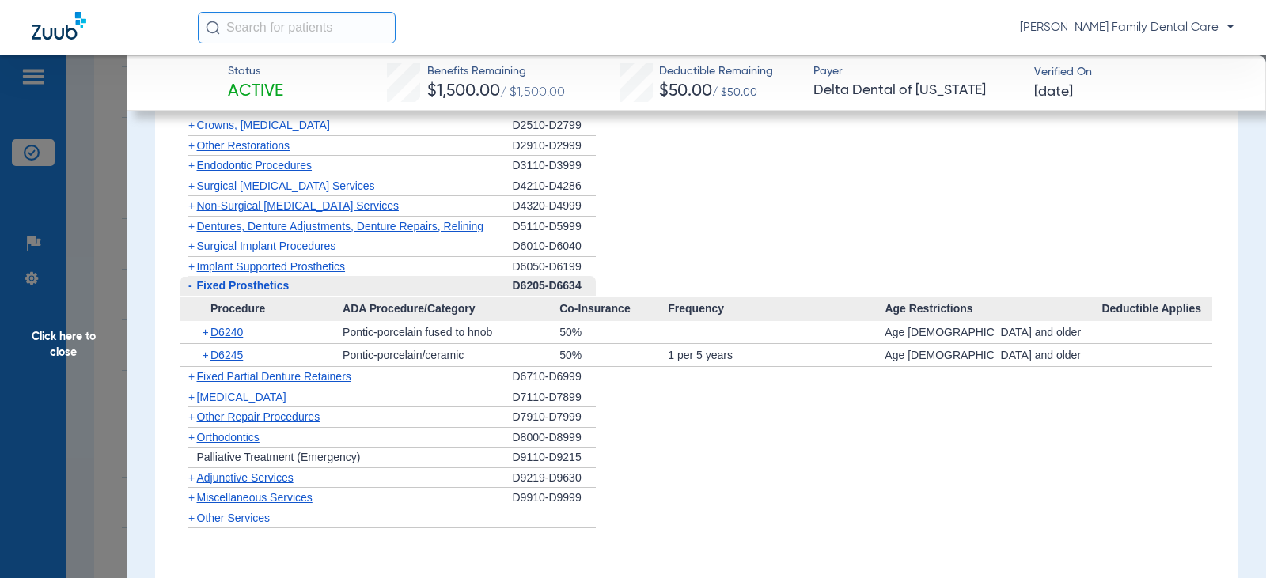
click at [192, 290] on span "-" at bounding box center [188, 286] width 17 height 20
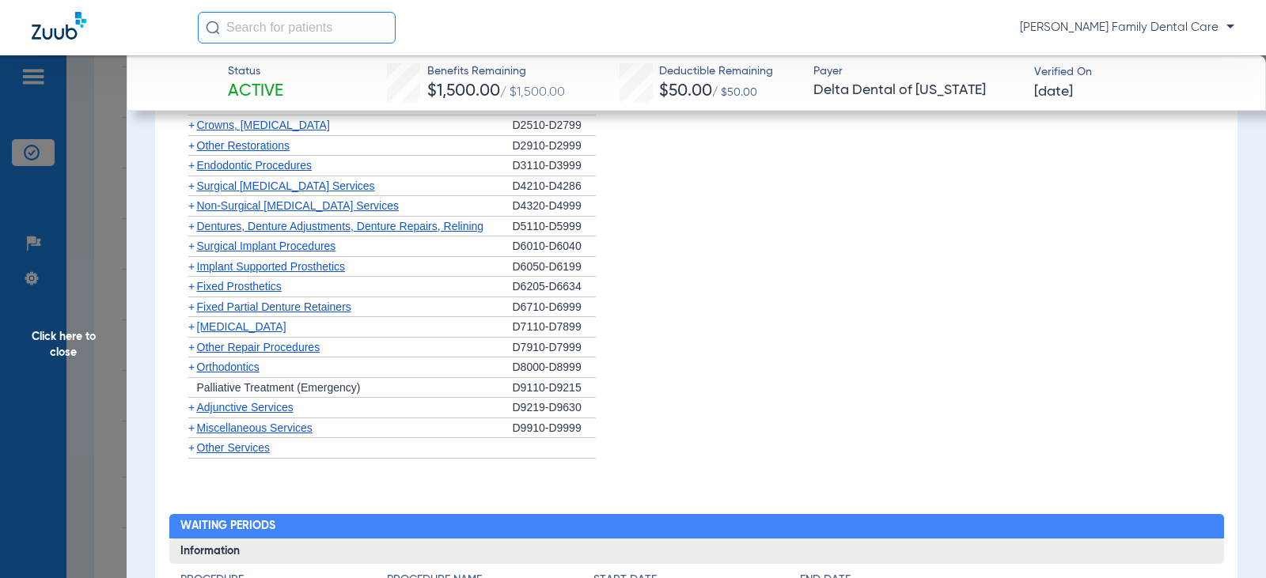
click at [191, 316] on span "+" at bounding box center [188, 308] width 17 height 20
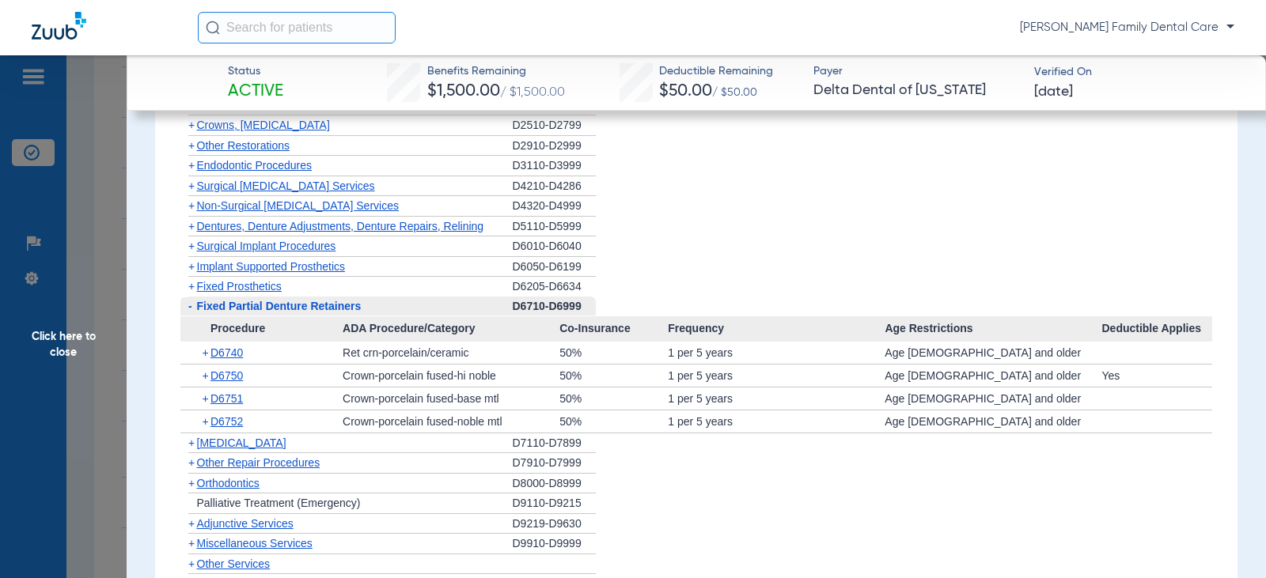
click at [191, 316] on span "-" at bounding box center [188, 307] width 17 height 20
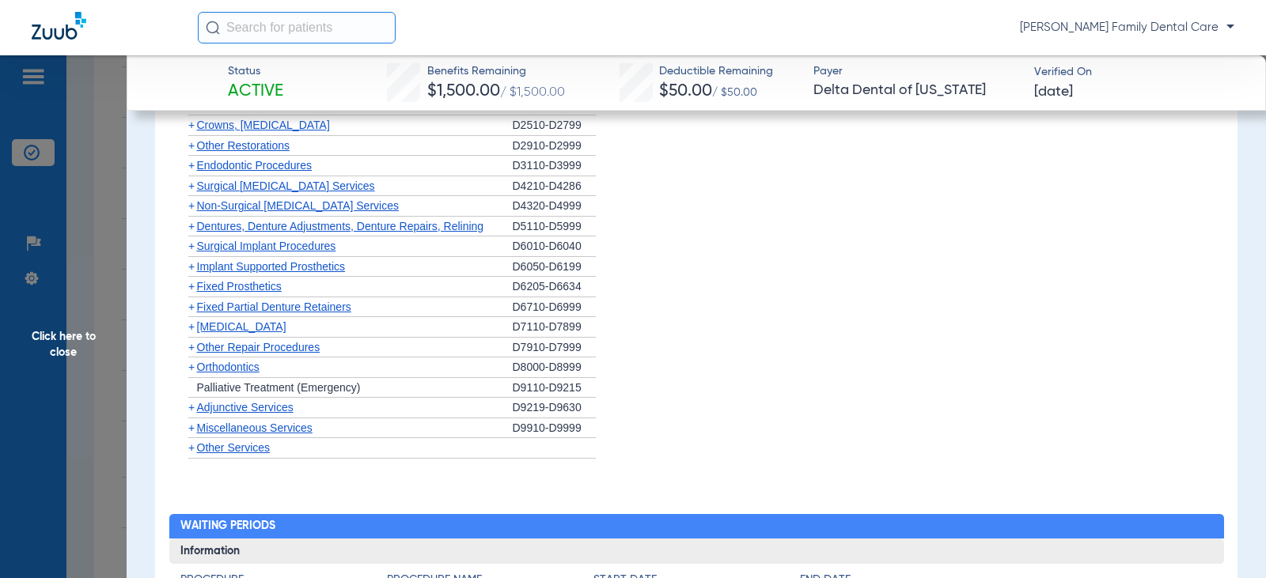
click at [191, 333] on span "+" at bounding box center [191, 326] width 6 height 13
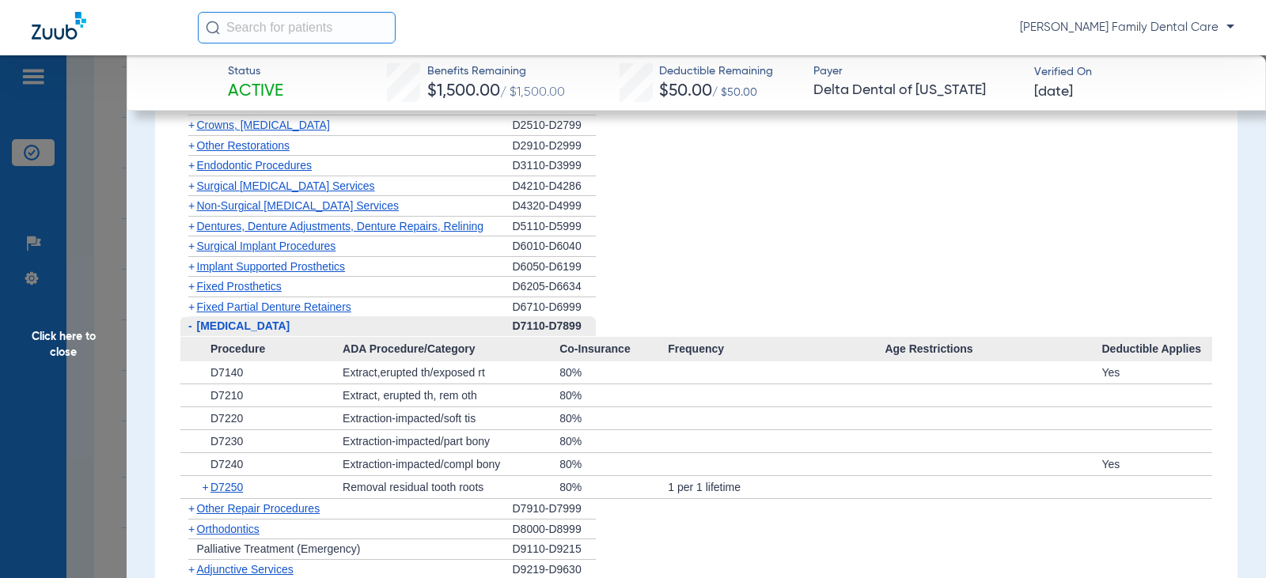
click at [191, 327] on span "-" at bounding box center [190, 326] width 4 height 13
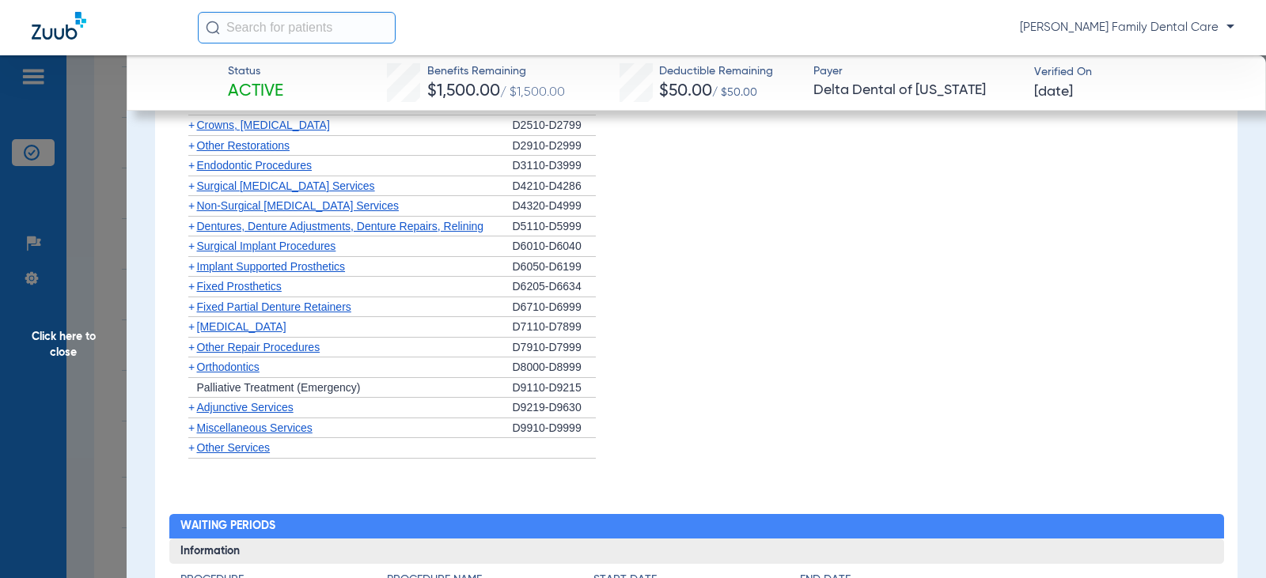
click at [195, 369] on span "+" at bounding box center [188, 368] width 17 height 20
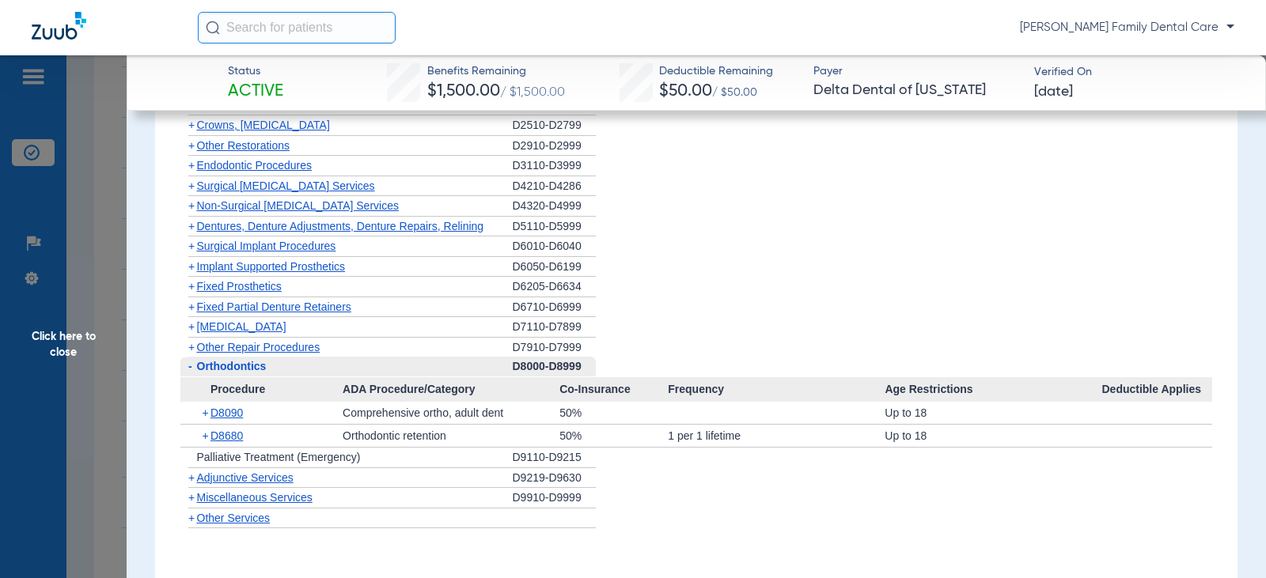
click at [195, 369] on span "-" at bounding box center [188, 367] width 17 height 20
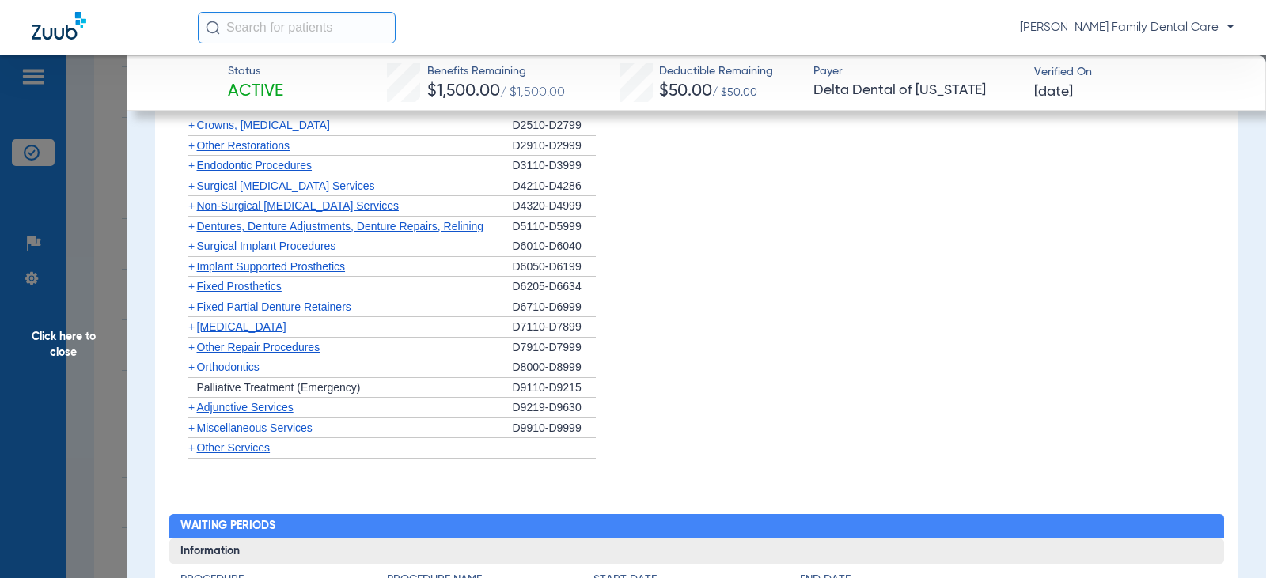
click at [190, 409] on span "+" at bounding box center [191, 407] width 6 height 13
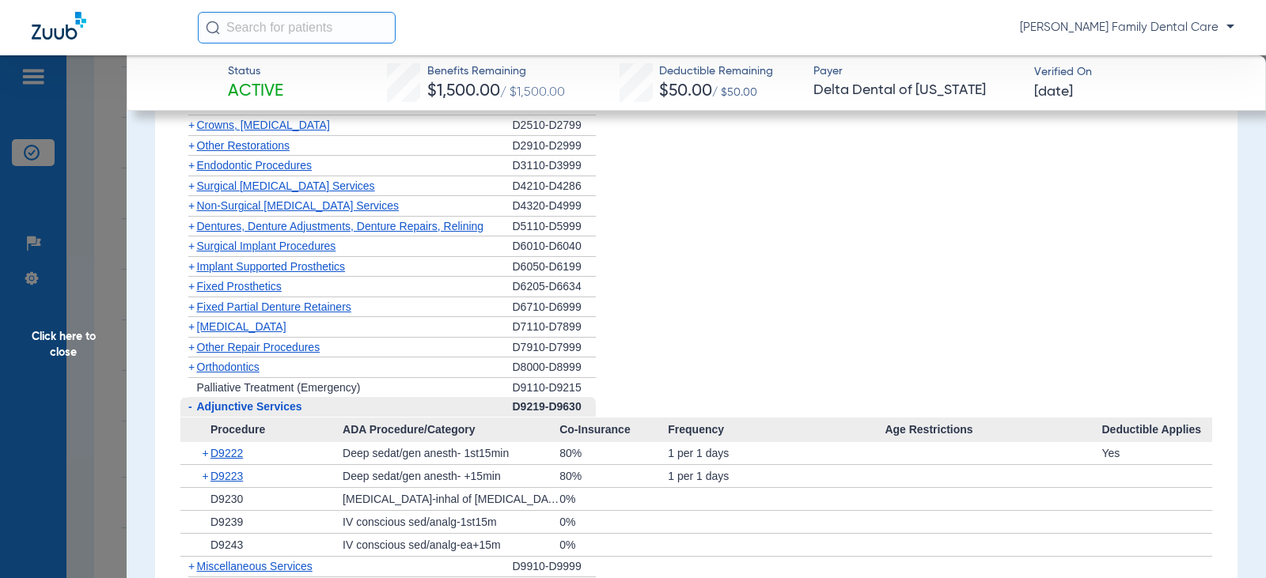
click at [190, 409] on span "-" at bounding box center [190, 406] width 4 height 13
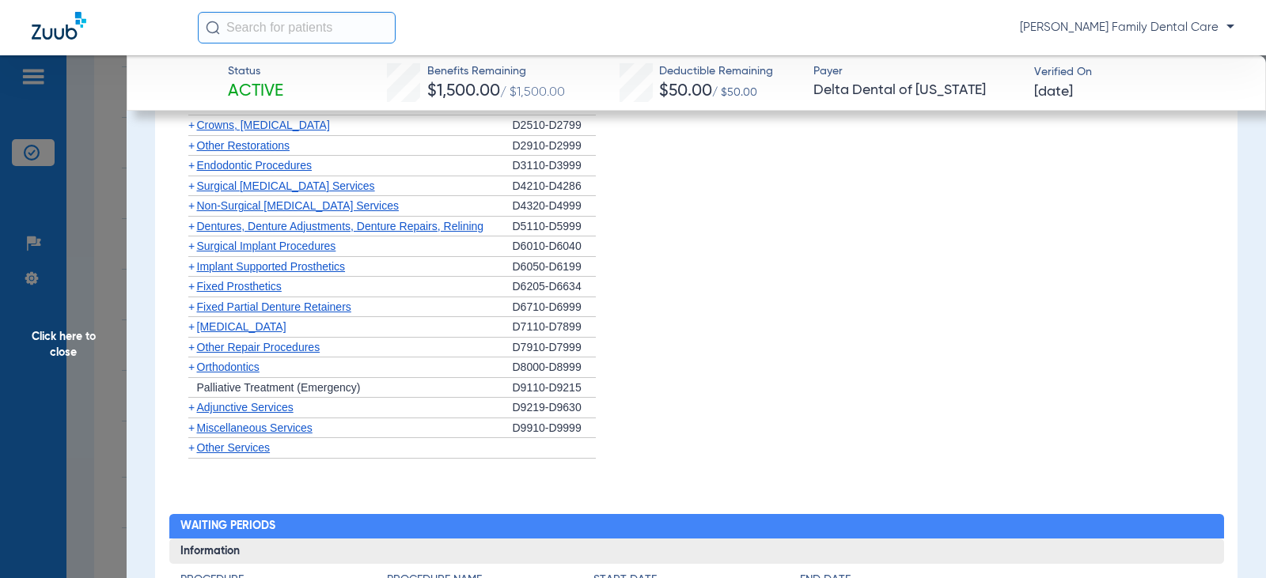
click at [190, 426] on span "+" at bounding box center [191, 428] width 6 height 13
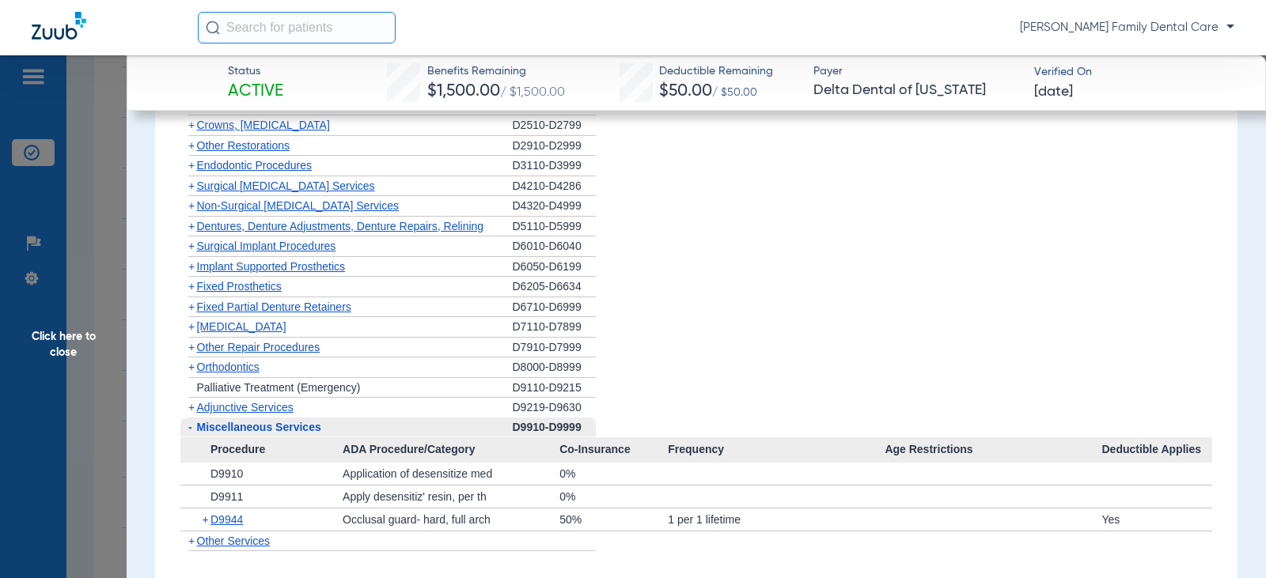
click at [190, 426] on span "-" at bounding box center [190, 427] width 4 height 13
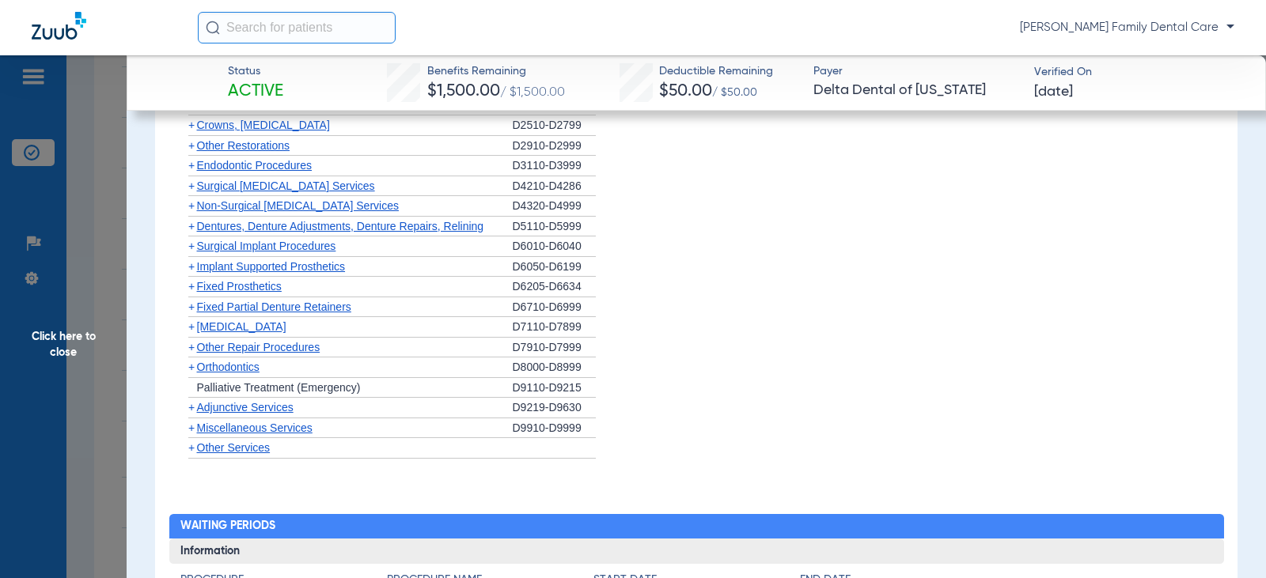
scroll to position [1871, 0]
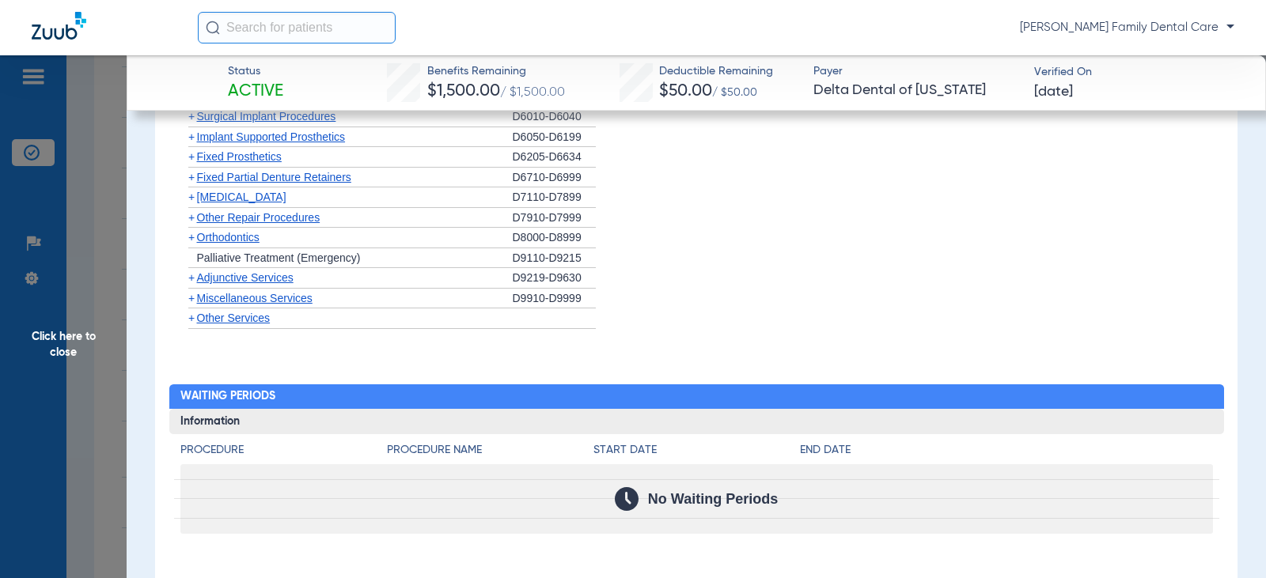
click at [58, 342] on span "Click here to close" at bounding box center [63, 344] width 127 height 578
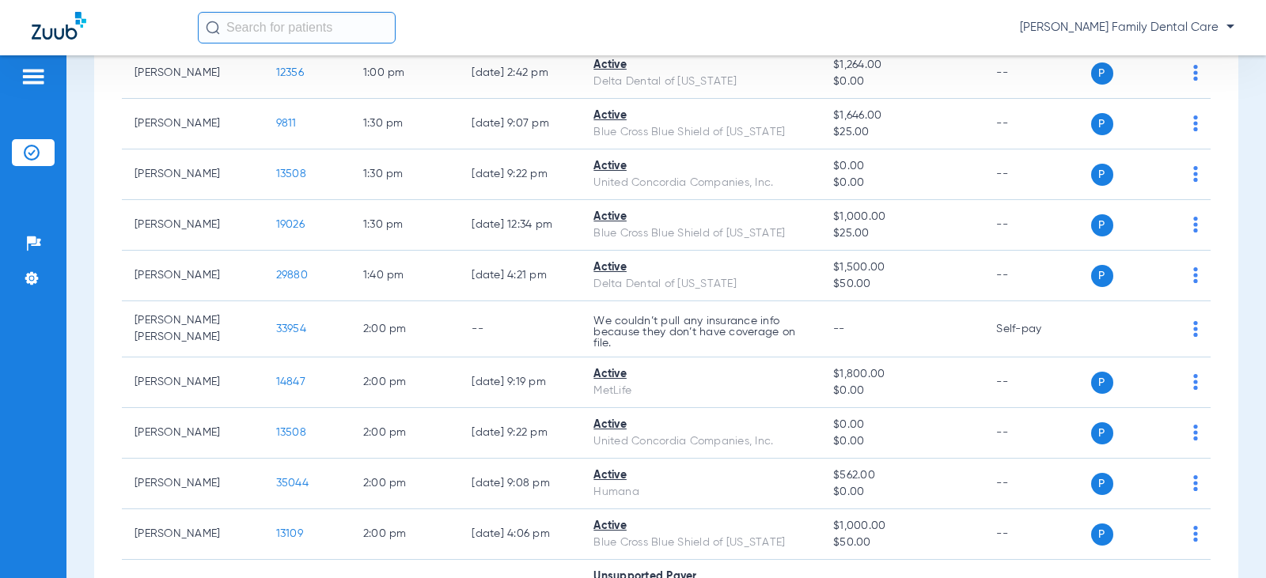
scroll to position [1899, 0]
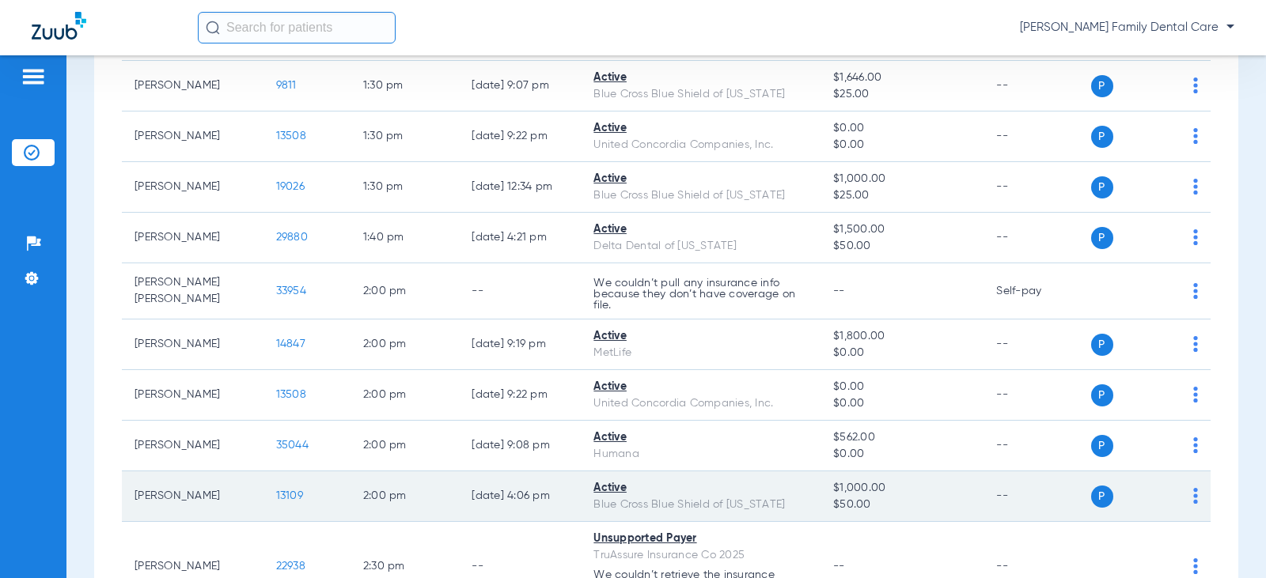
click at [278, 502] on span "13109" at bounding box center [289, 496] width 27 height 11
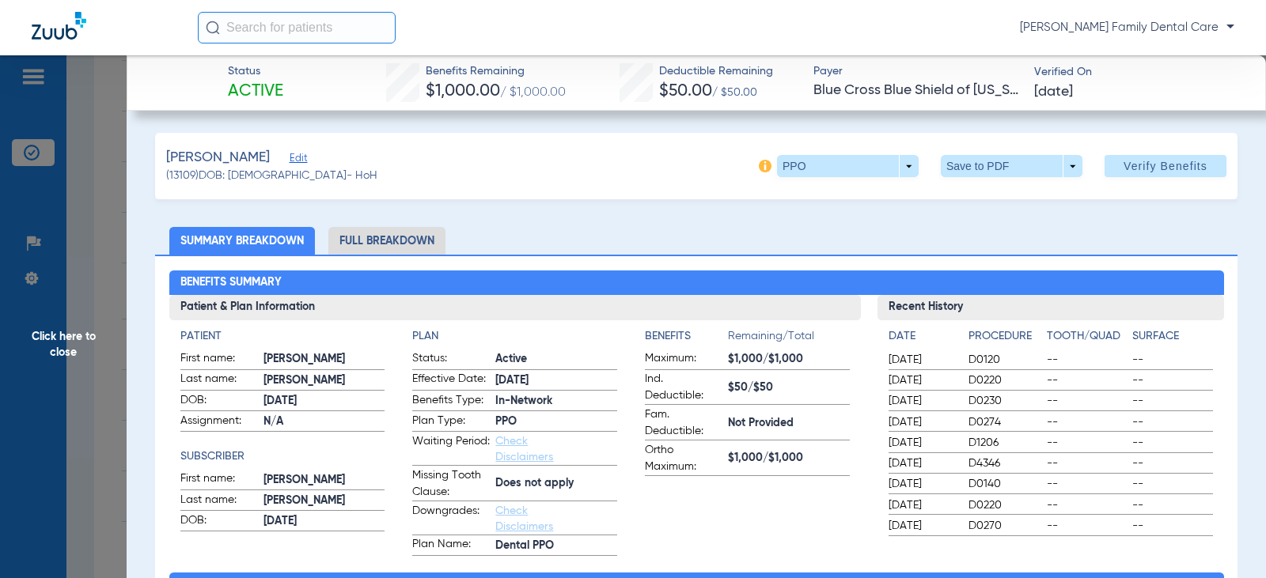
click at [389, 236] on li "Full Breakdown" at bounding box center [386, 241] width 117 height 28
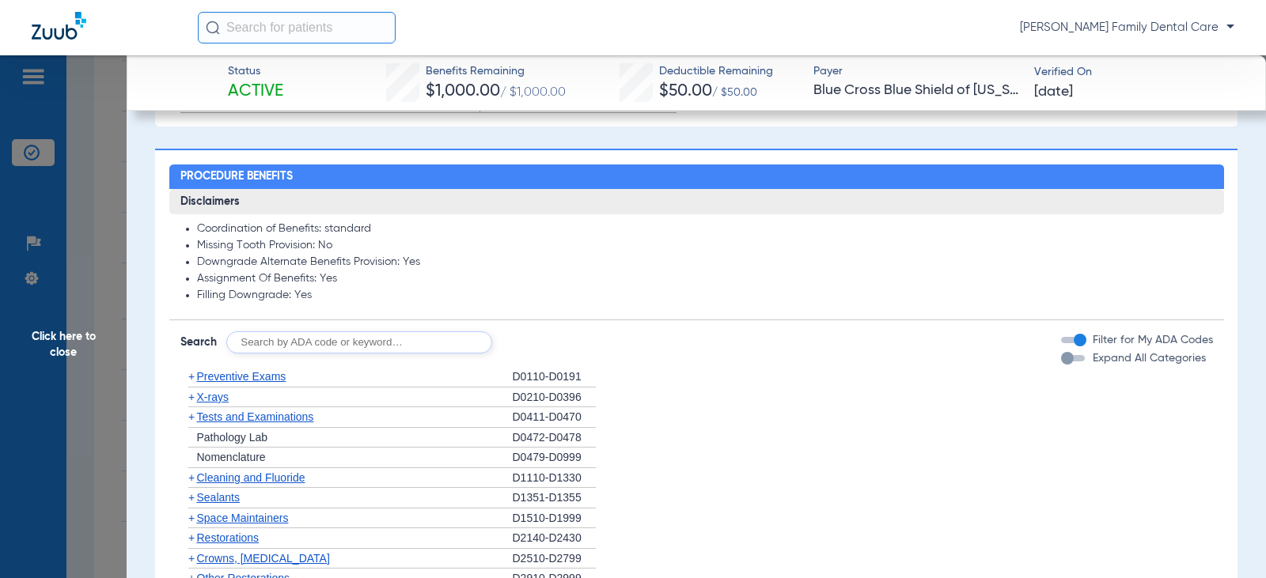
scroll to position [1424, 0]
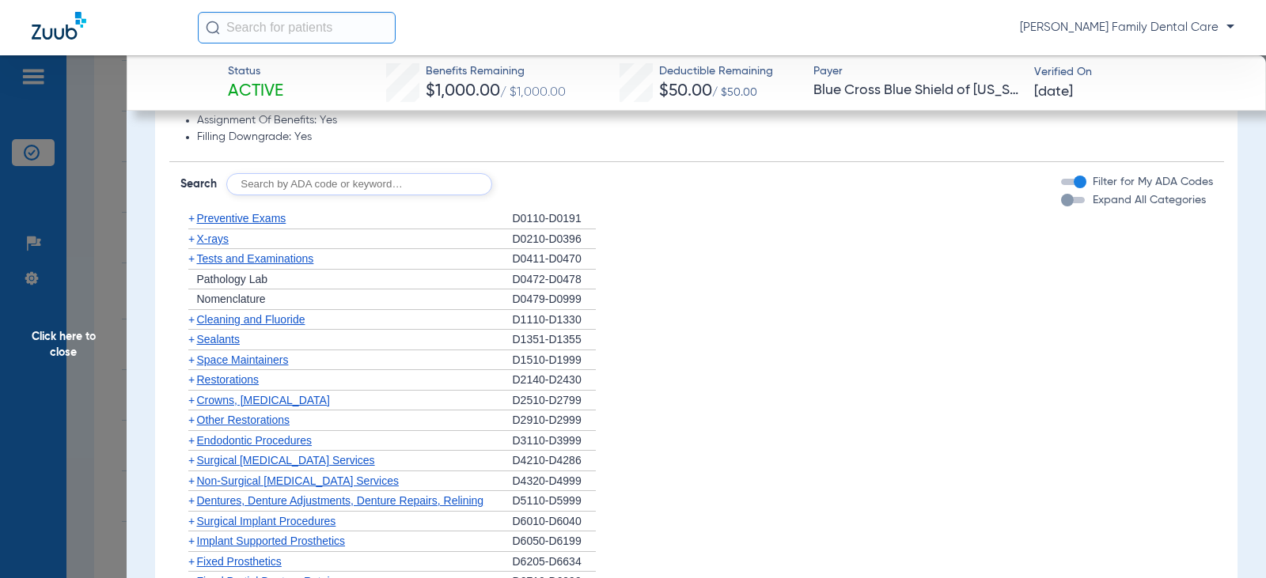
click at [191, 220] on span "+" at bounding box center [191, 218] width 6 height 13
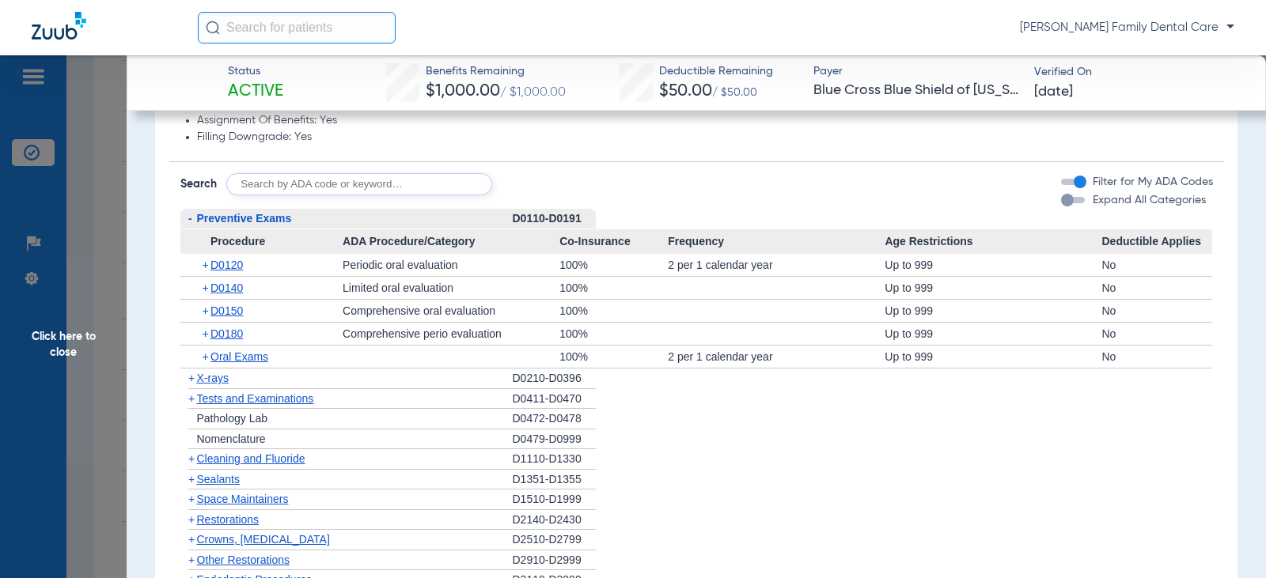
click at [191, 220] on span "-" at bounding box center [190, 218] width 4 height 13
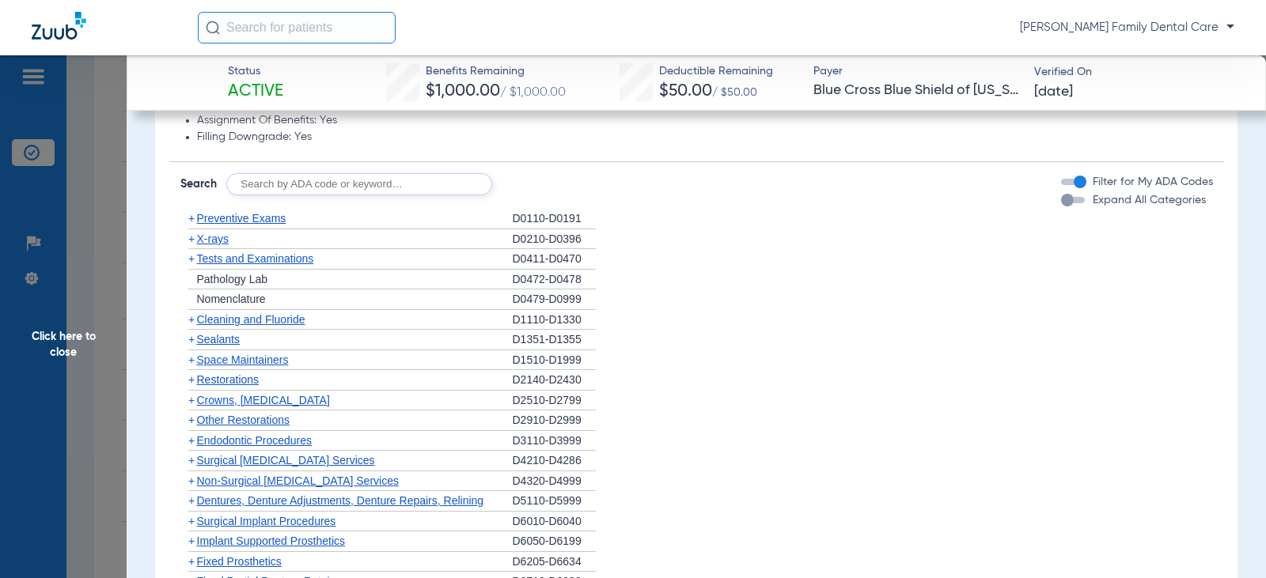
click at [194, 319] on span "+" at bounding box center [191, 319] width 6 height 13
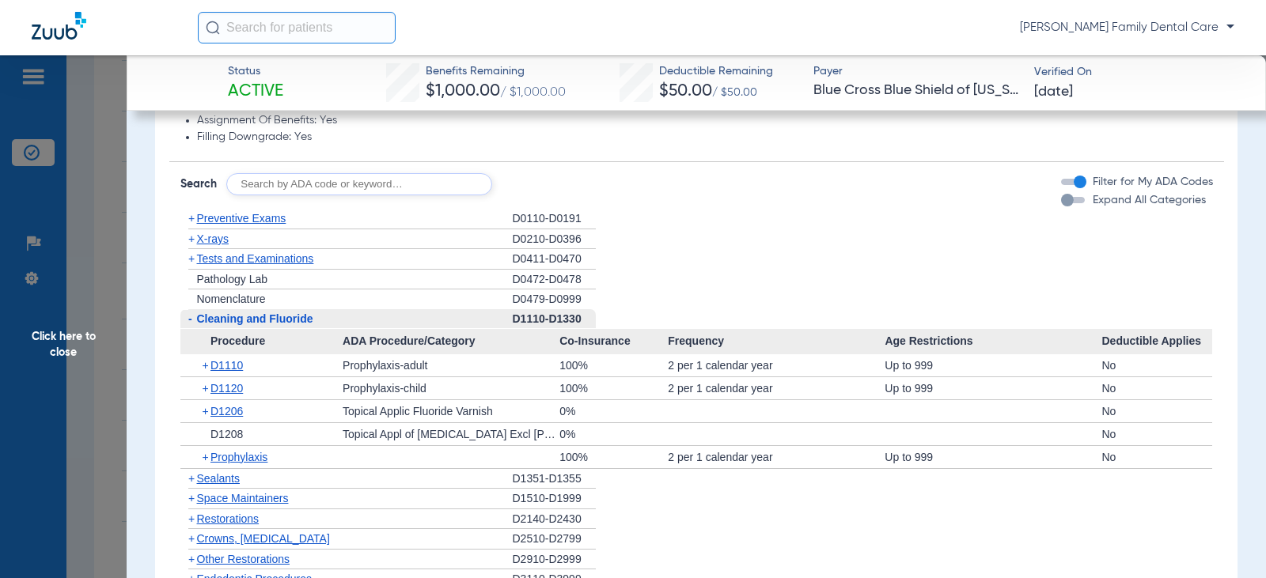
click at [194, 319] on span "-" at bounding box center [188, 319] width 17 height 20
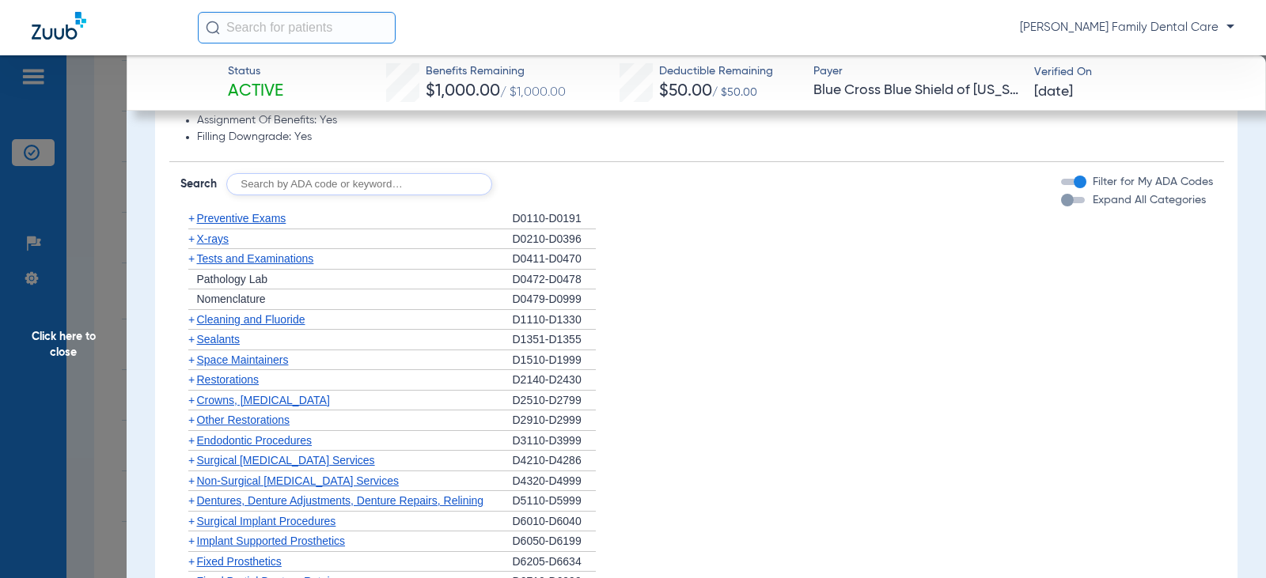
click at [191, 238] on span "+" at bounding box center [191, 239] width 6 height 13
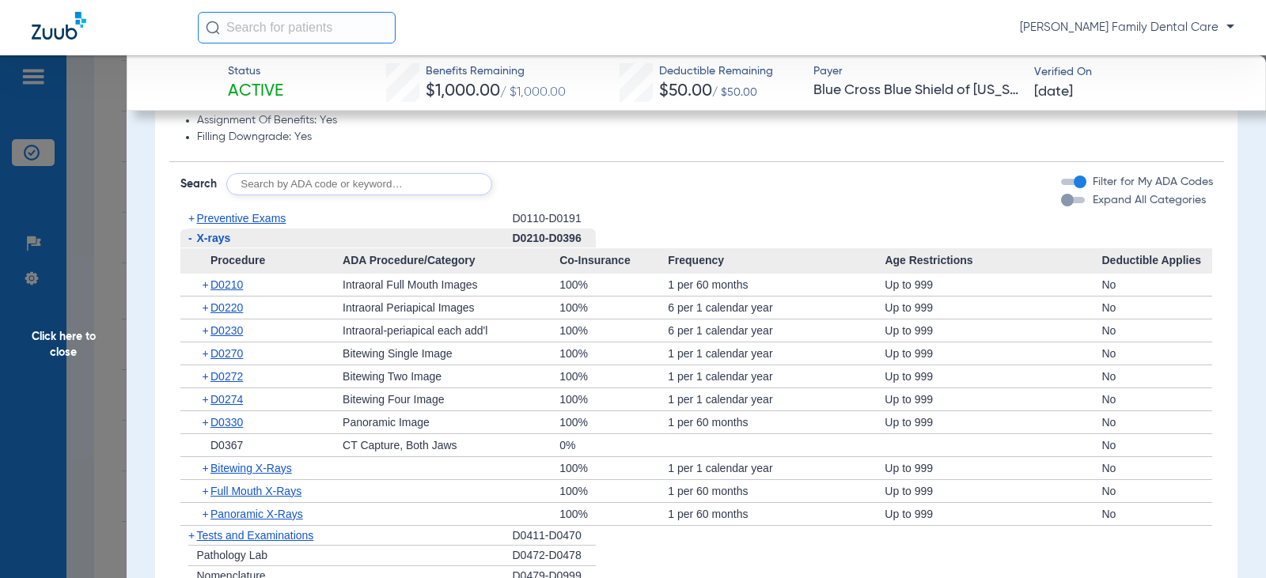
click at [190, 241] on span "-" at bounding box center [190, 238] width 4 height 13
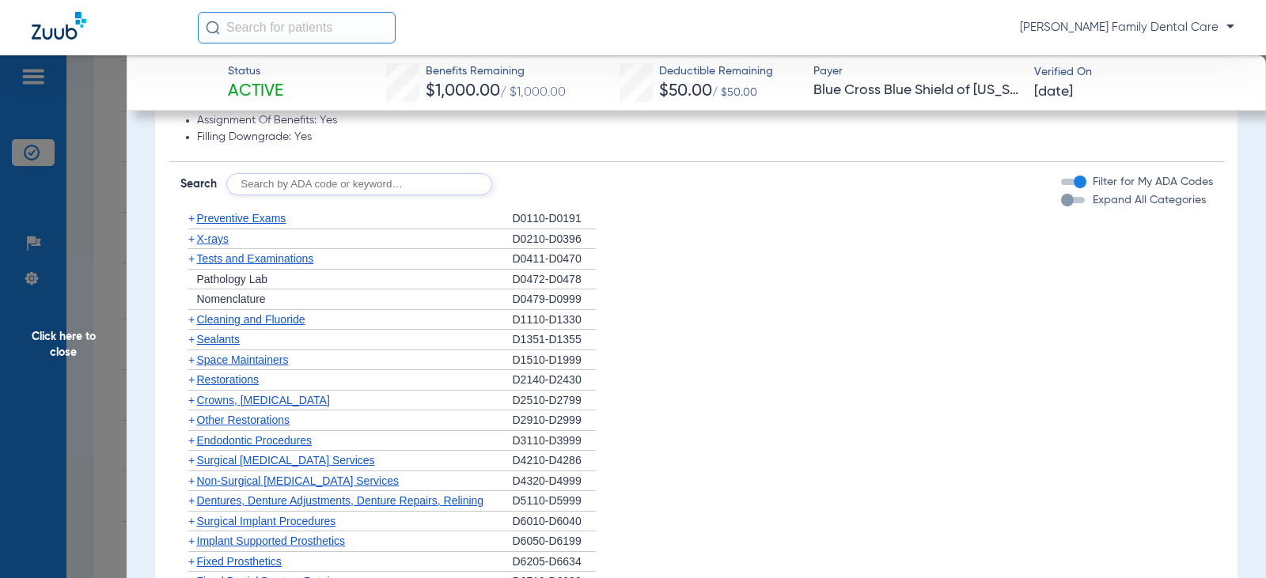
click at [188, 341] on span "+" at bounding box center [191, 339] width 6 height 13
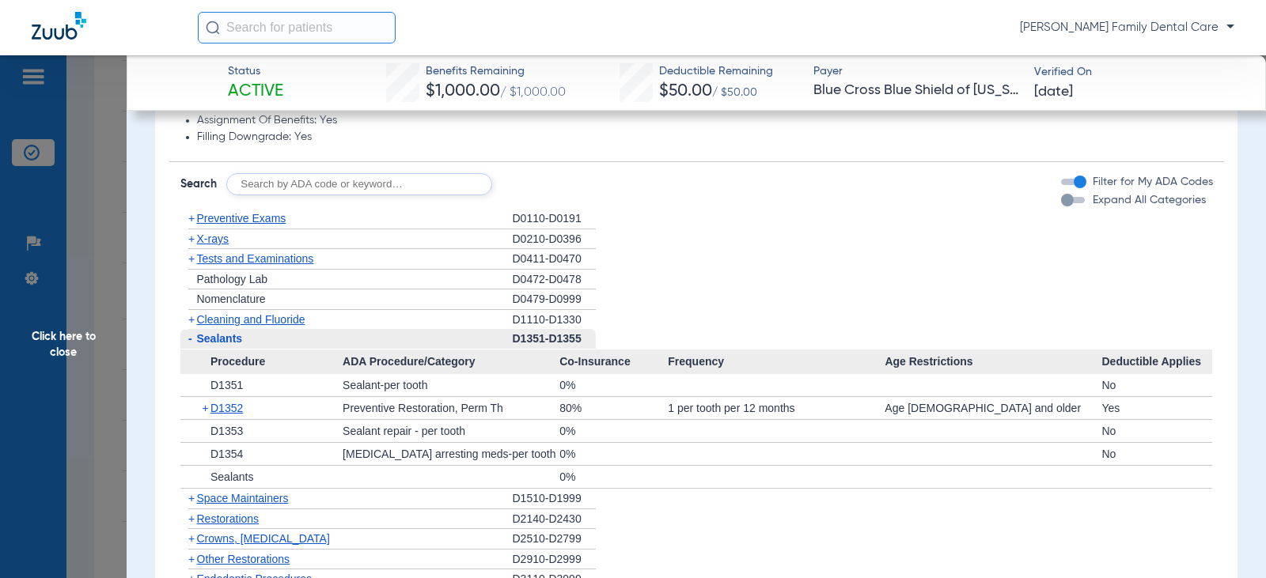
click at [188, 341] on span "-" at bounding box center [190, 338] width 4 height 13
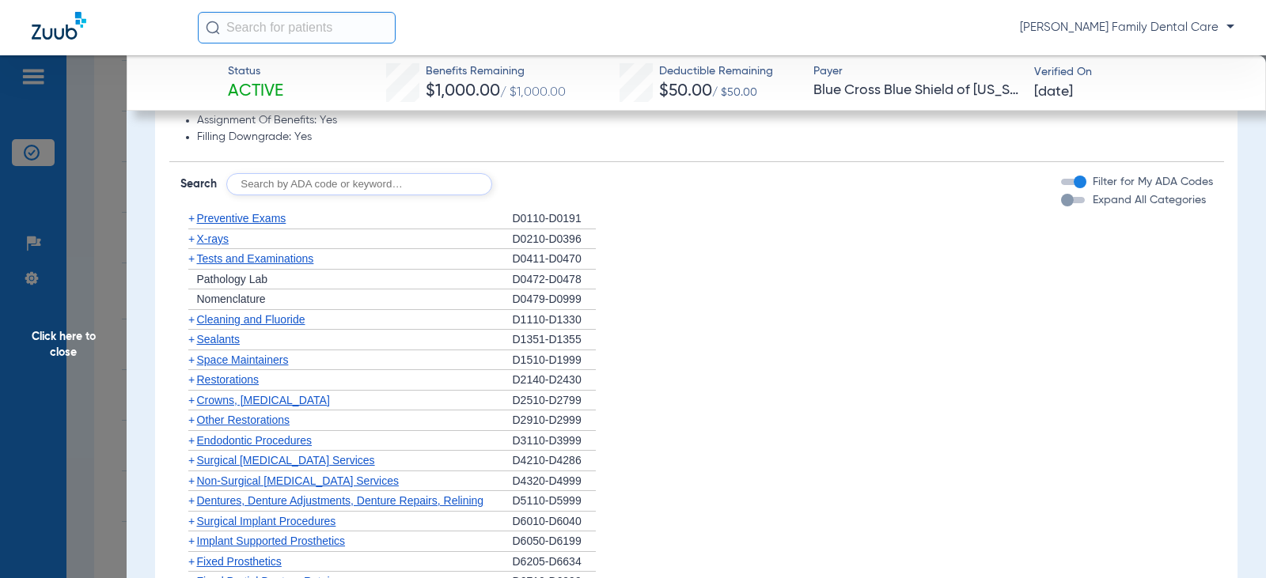
click at [192, 261] on span "+" at bounding box center [191, 258] width 6 height 13
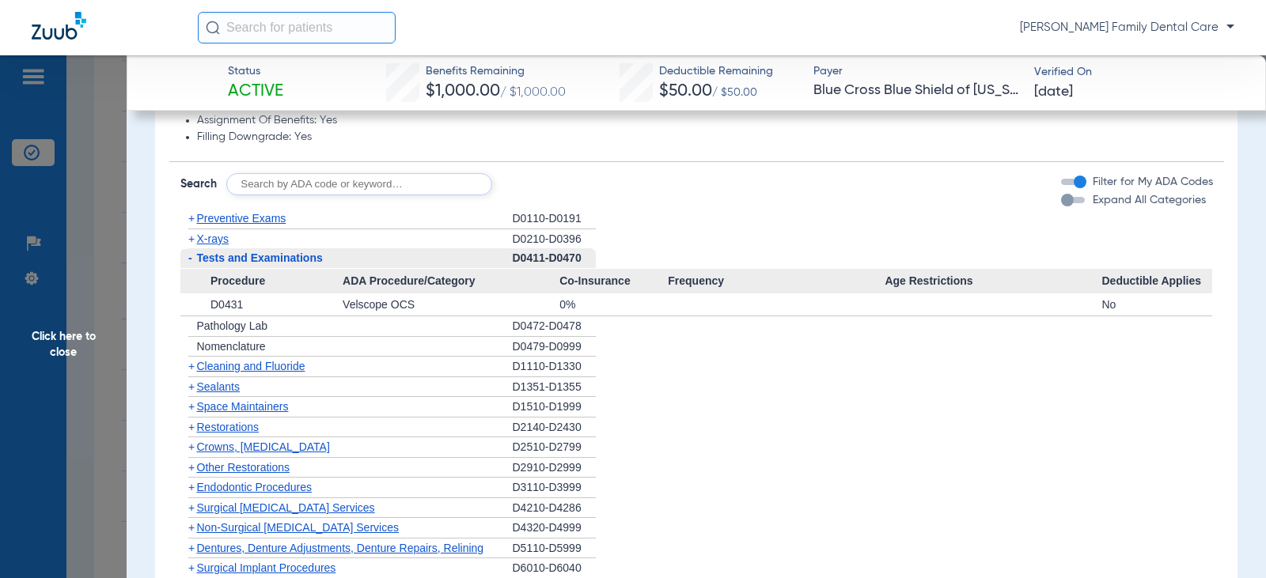
click at [192, 261] on span "-" at bounding box center [188, 258] width 17 height 20
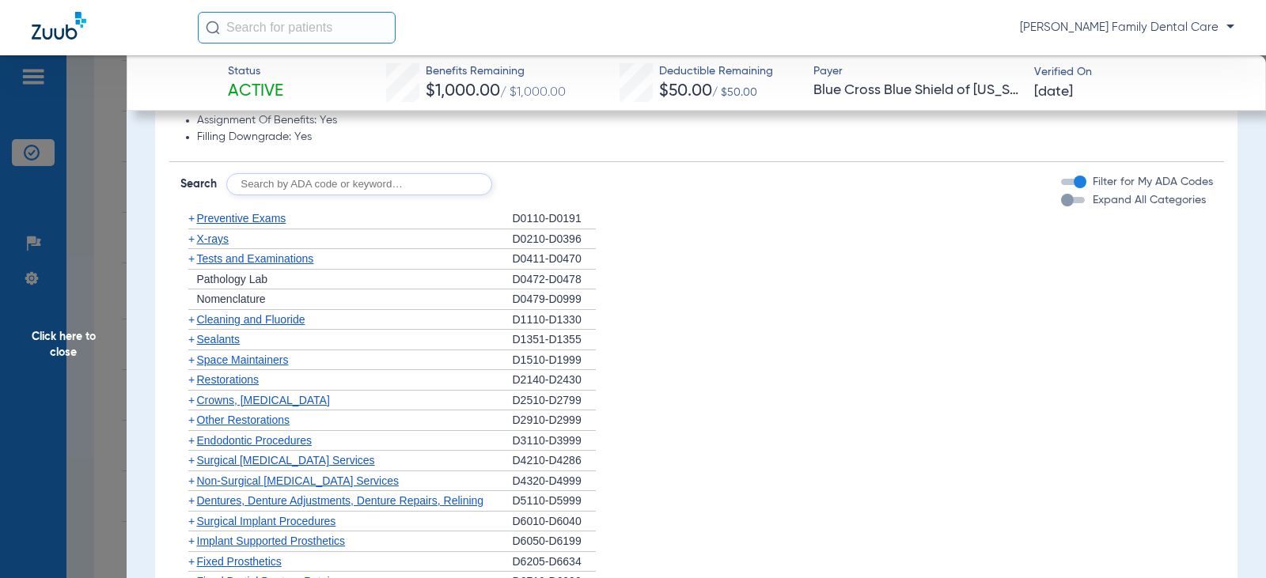
click at [195, 400] on span "+" at bounding box center [188, 401] width 17 height 20
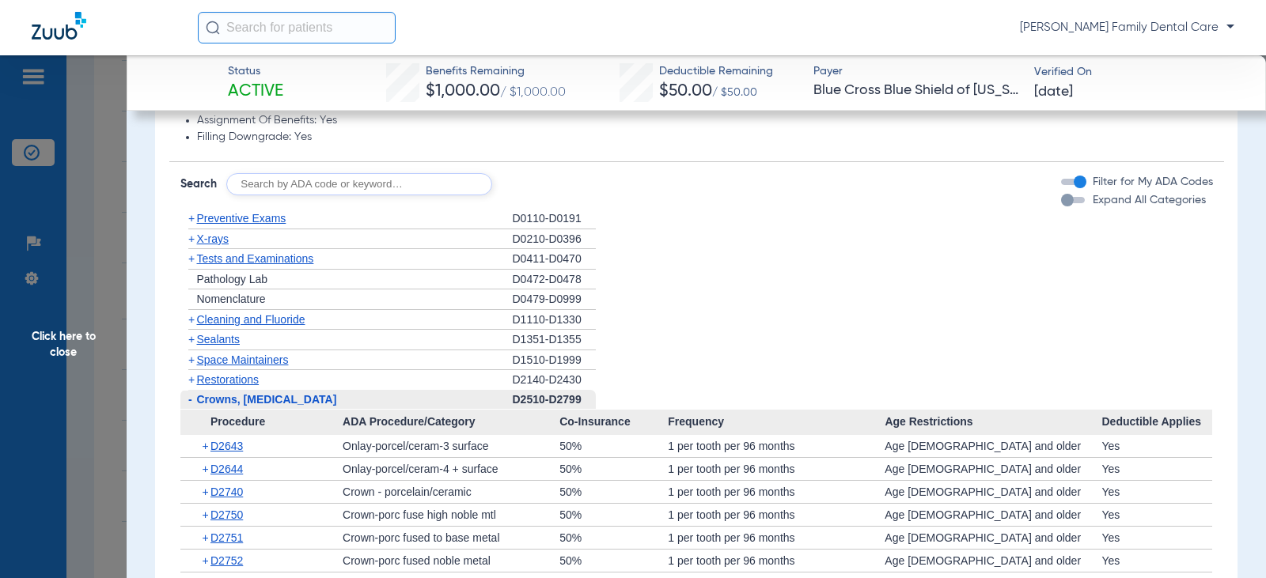
click at [195, 400] on span "-" at bounding box center [188, 400] width 17 height 20
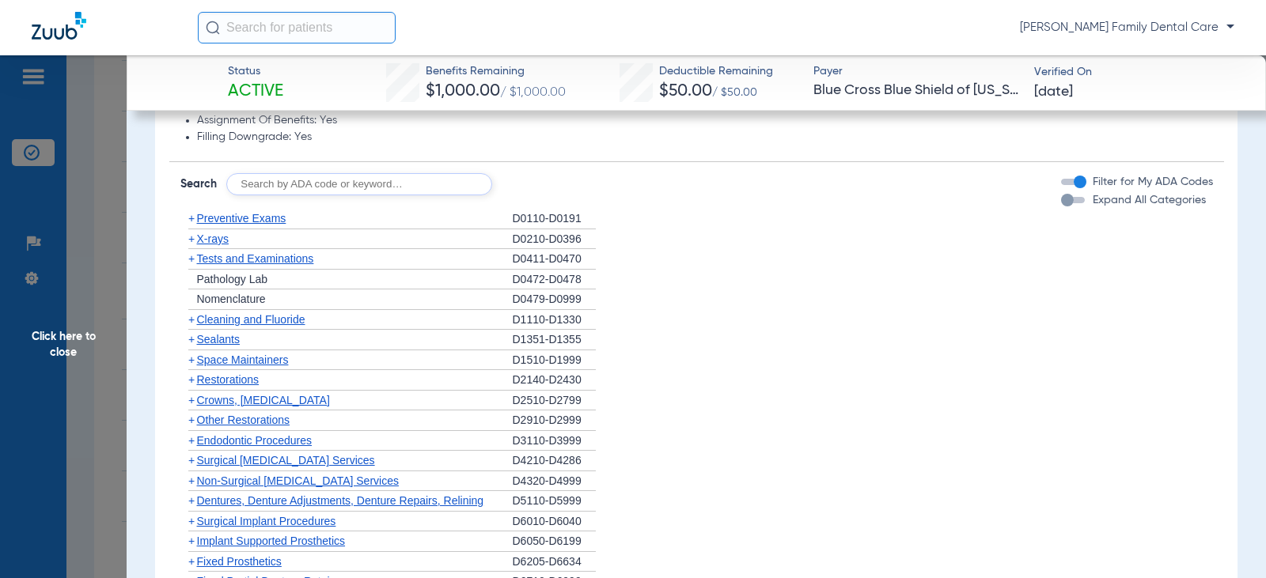
click at [195, 402] on span "+" at bounding box center [188, 401] width 17 height 20
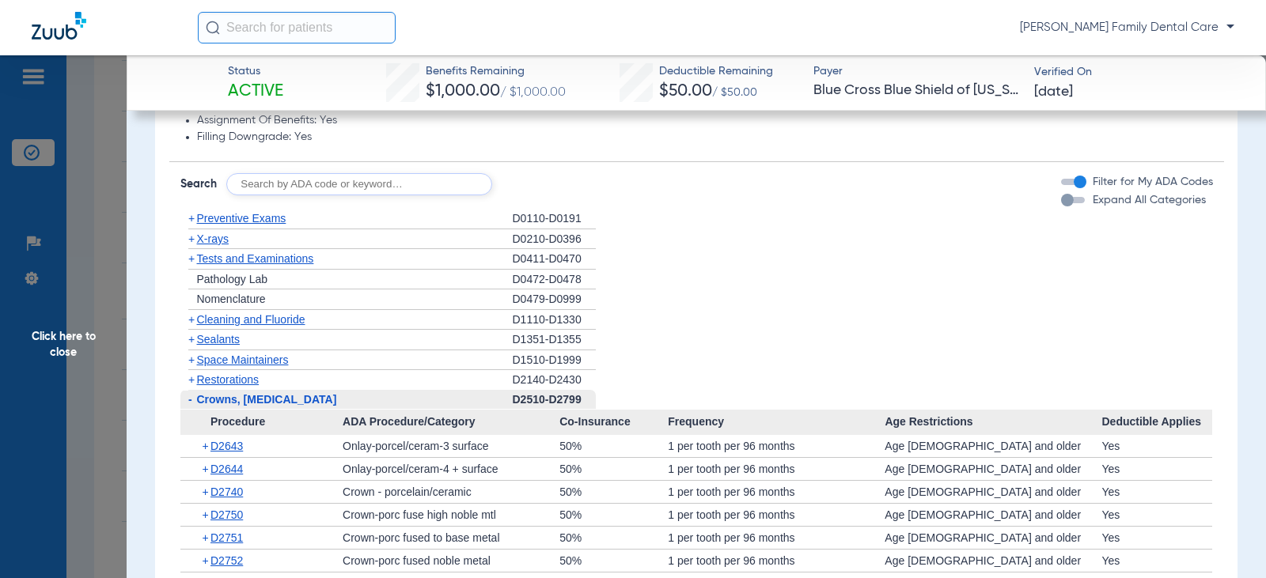
click at [195, 402] on span "-" at bounding box center [188, 400] width 17 height 20
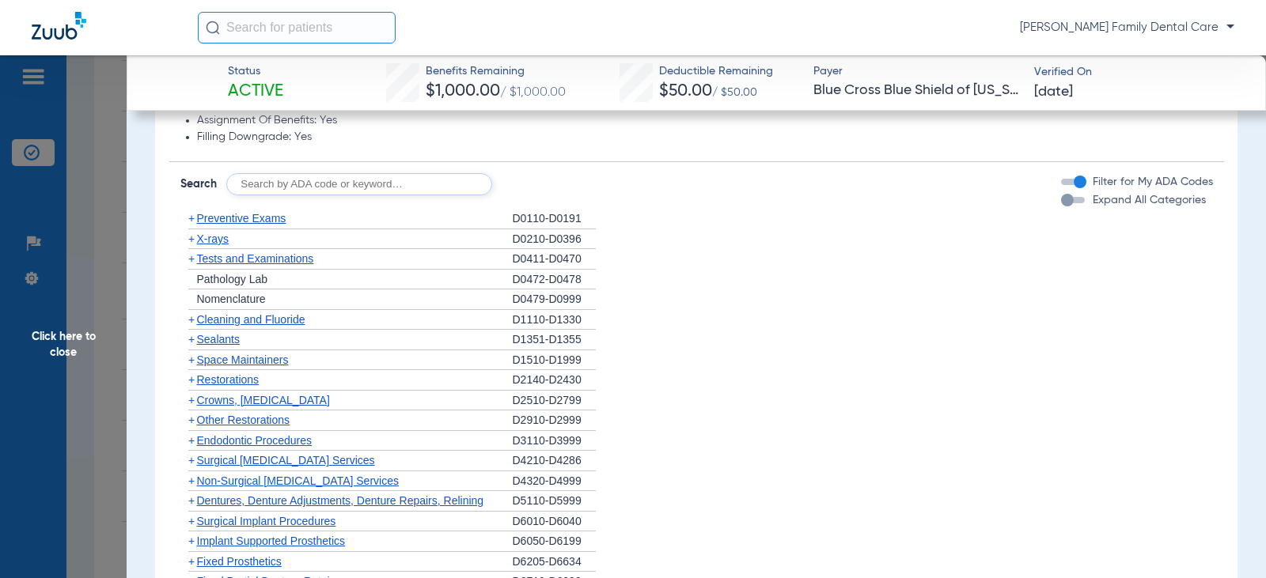
click at [192, 421] on span "+" at bounding box center [191, 420] width 6 height 13
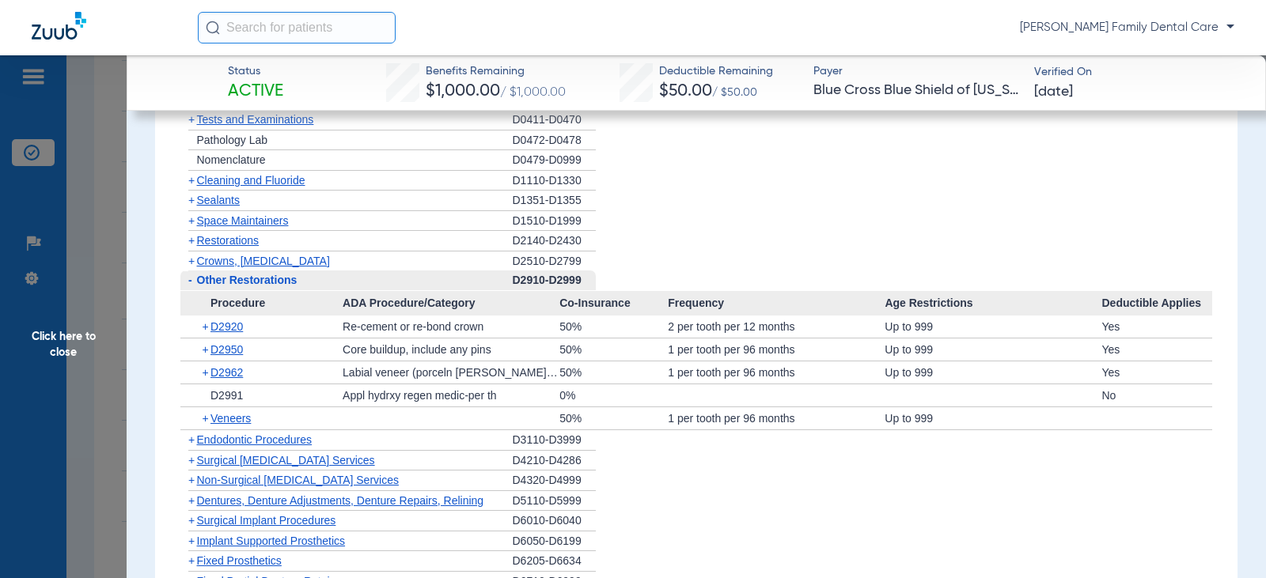
scroll to position [1583, 0]
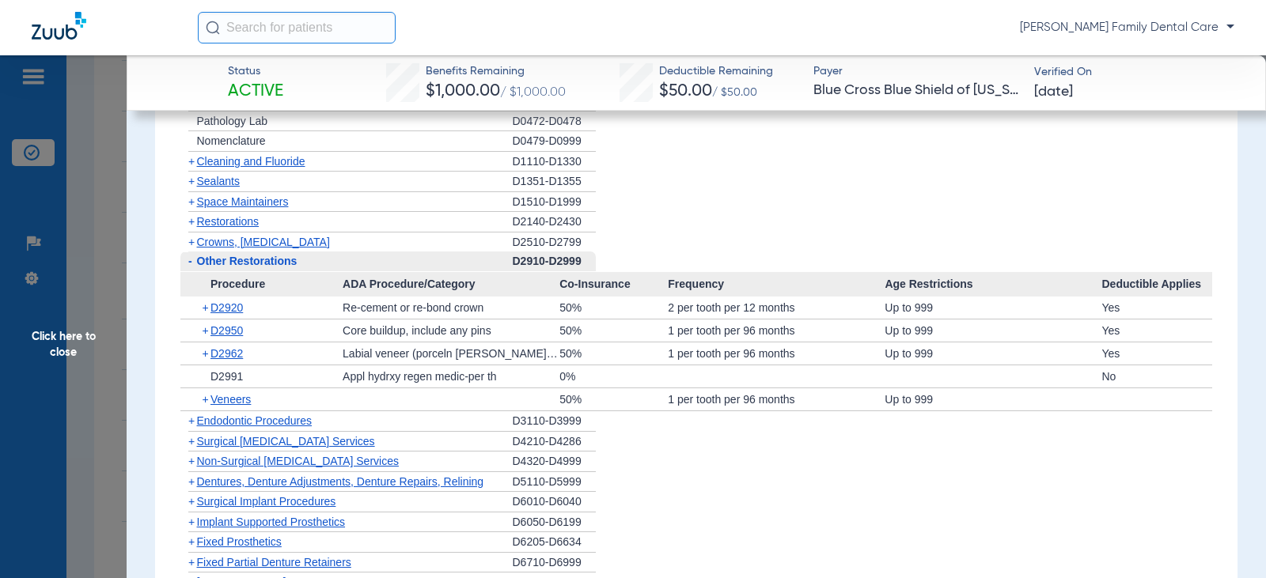
click at [189, 260] on span "-" at bounding box center [190, 261] width 4 height 13
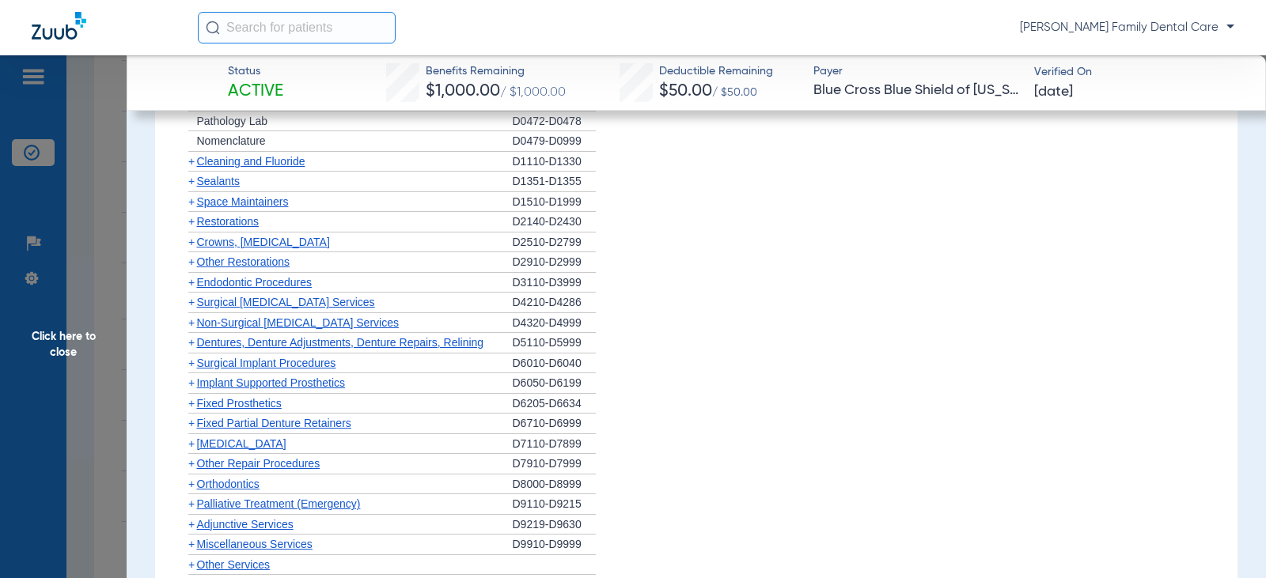
click at [191, 289] on span "+" at bounding box center [191, 282] width 6 height 13
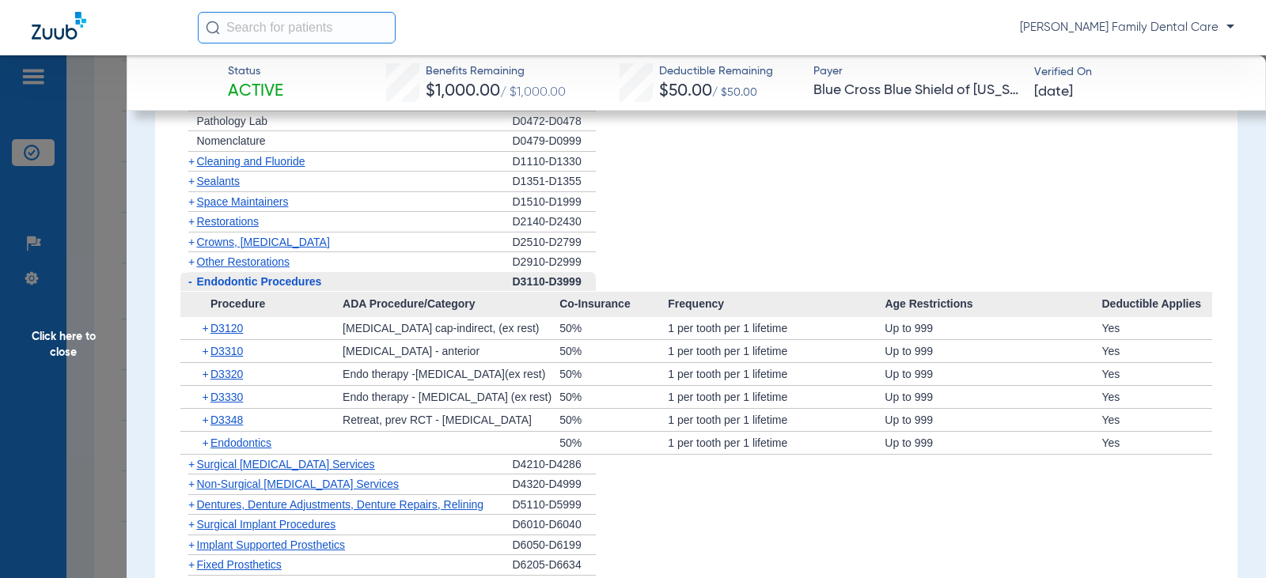
click at [191, 288] on span "-" at bounding box center [190, 281] width 4 height 13
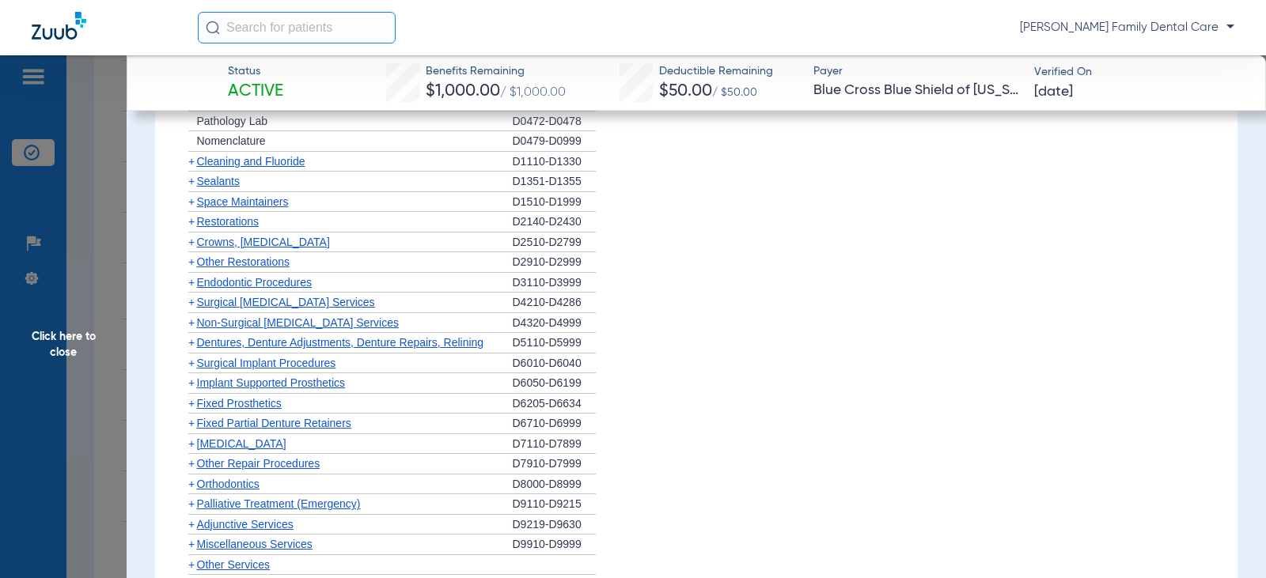
click at [197, 325] on span "Non-Surgical [MEDICAL_DATA] Services" at bounding box center [298, 323] width 202 height 13
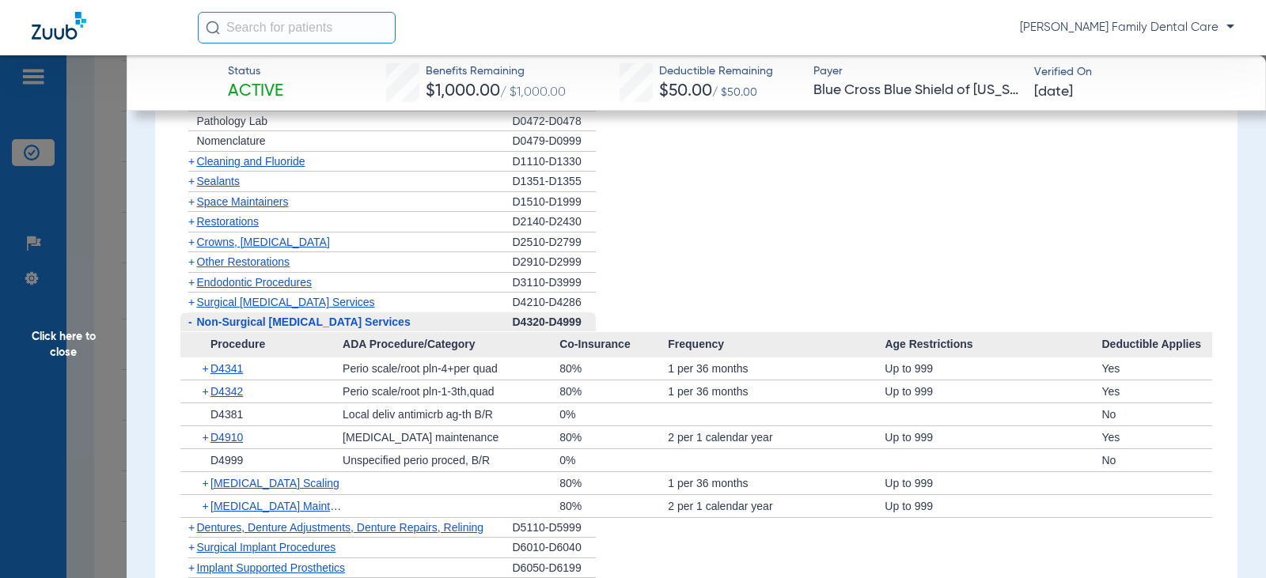
click at [191, 305] on span "+" at bounding box center [191, 302] width 6 height 13
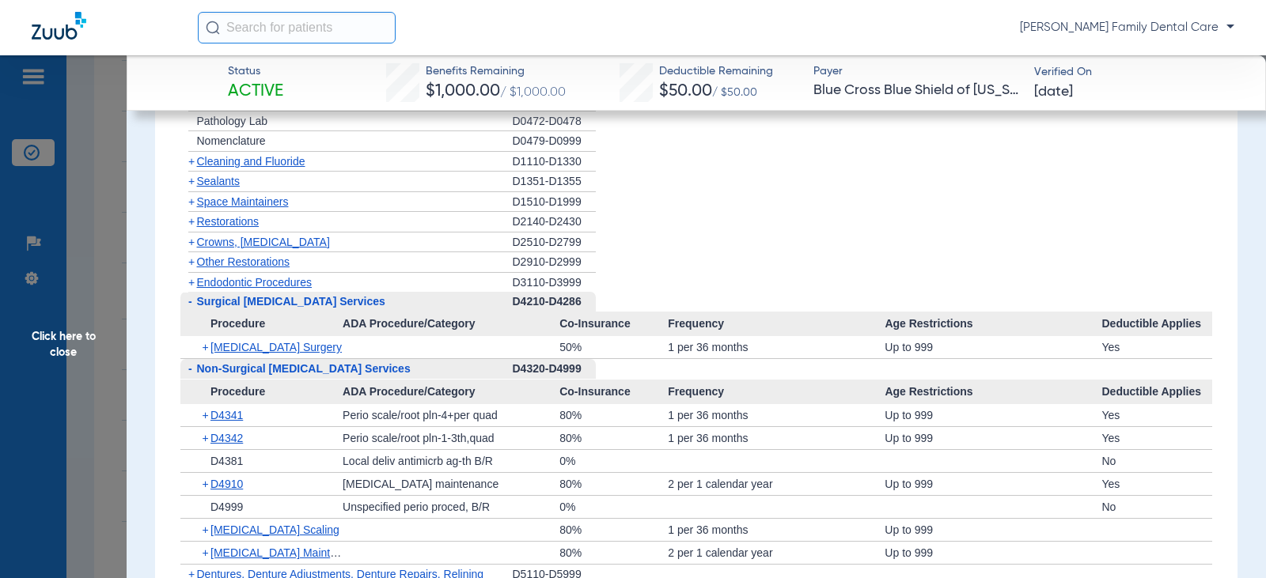
click at [191, 308] on span "-" at bounding box center [190, 301] width 4 height 13
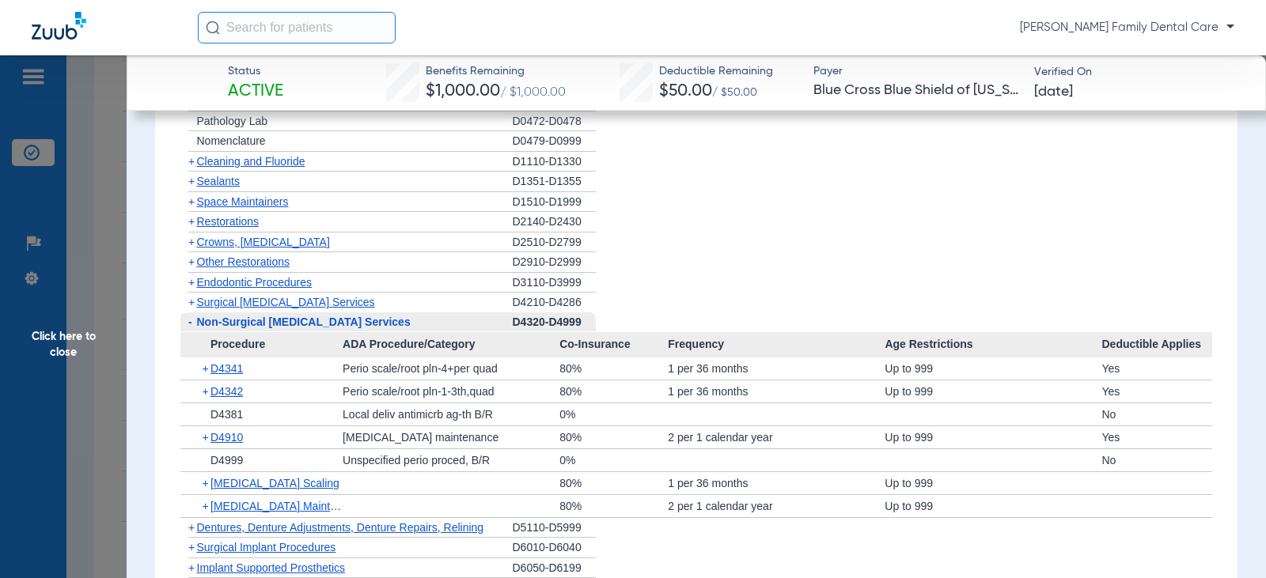
click at [191, 323] on span "-" at bounding box center [190, 322] width 4 height 13
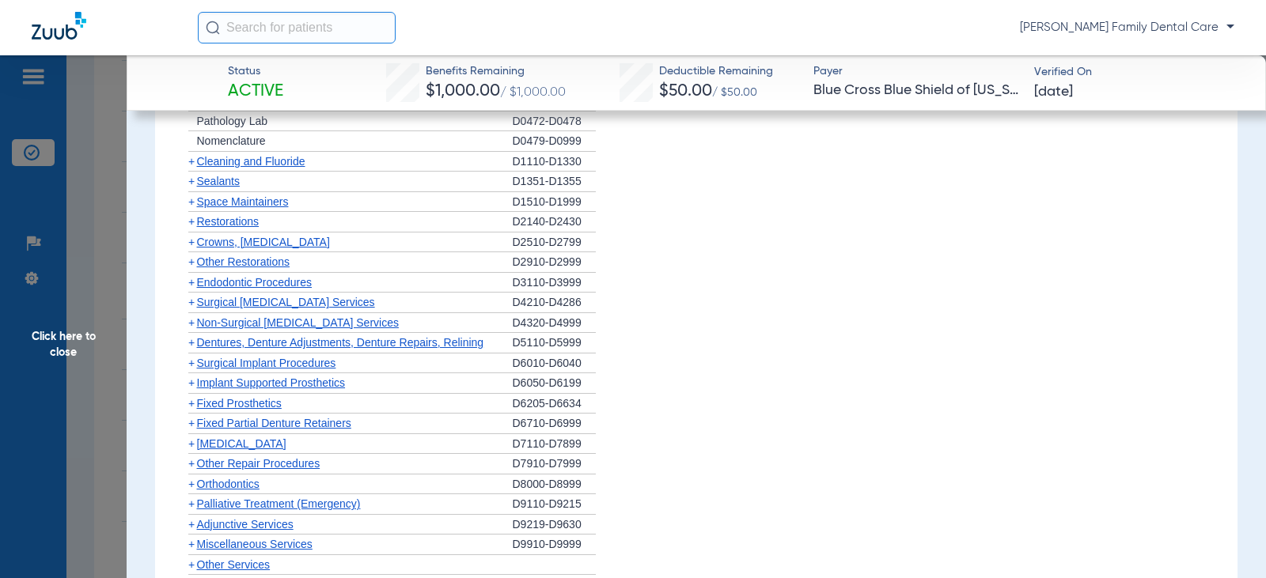
click at [191, 343] on span "+" at bounding box center [191, 342] width 6 height 13
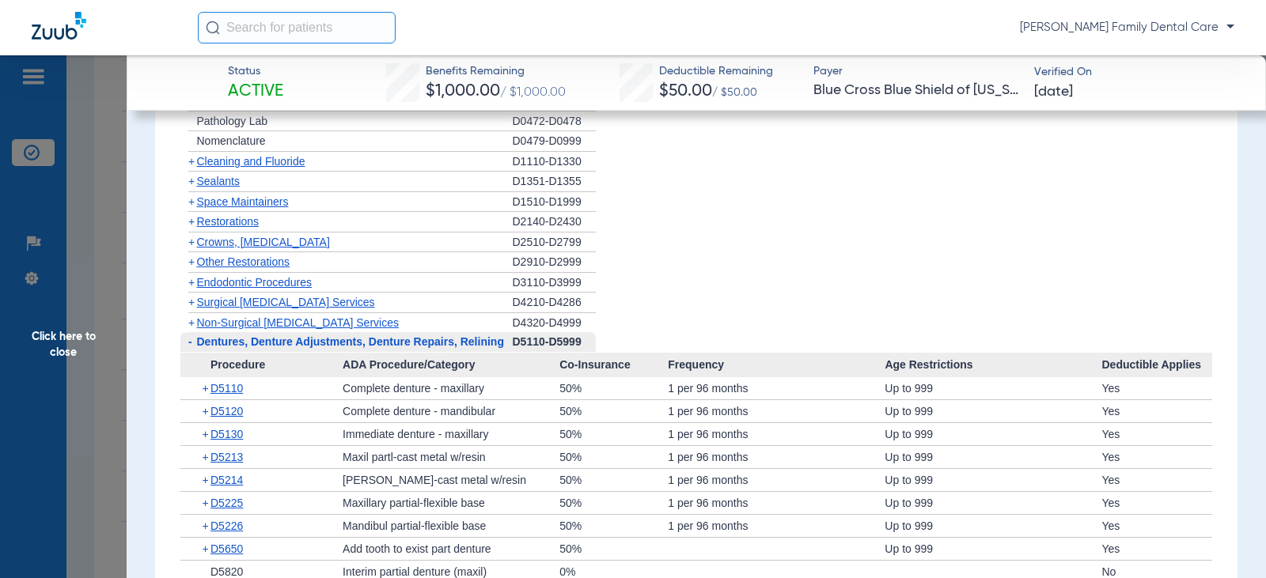
click at [191, 343] on span "-" at bounding box center [190, 342] width 4 height 13
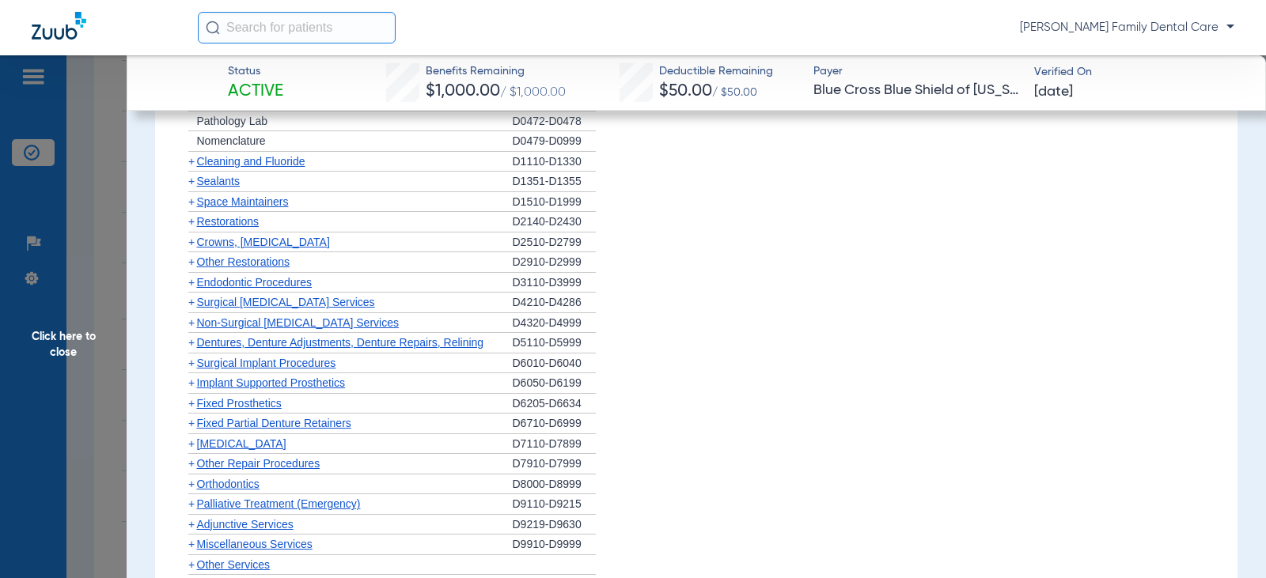
click at [191, 358] on span "+" at bounding box center [191, 363] width 6 height 13
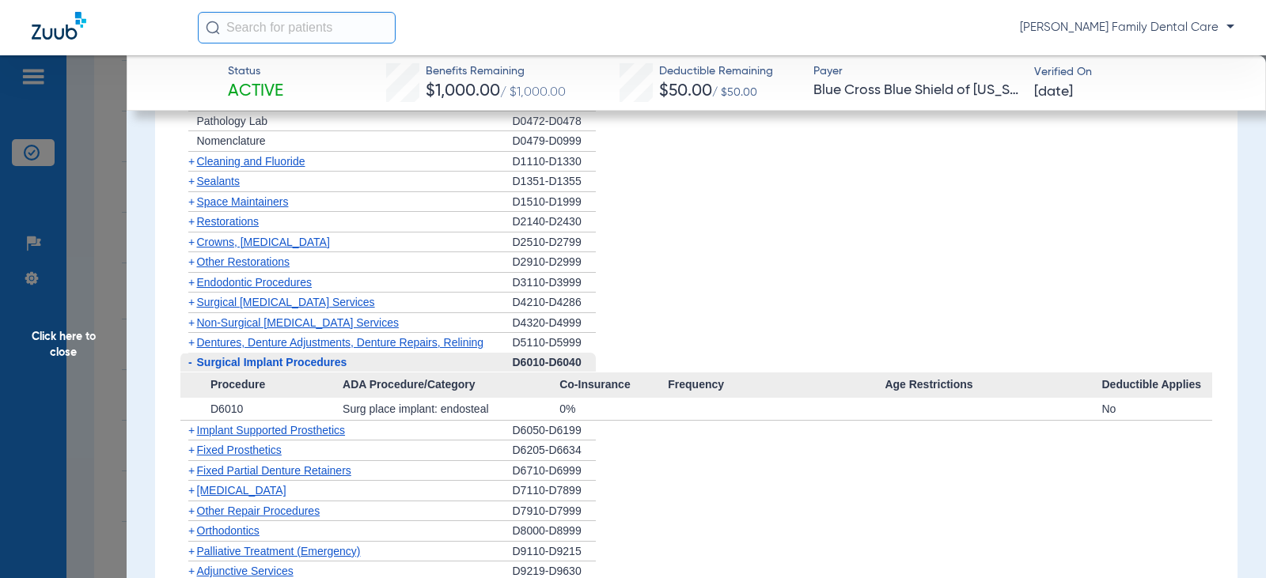
click at [191, 360] on span "-" at bounding box center [190, 362] width 4 height 13
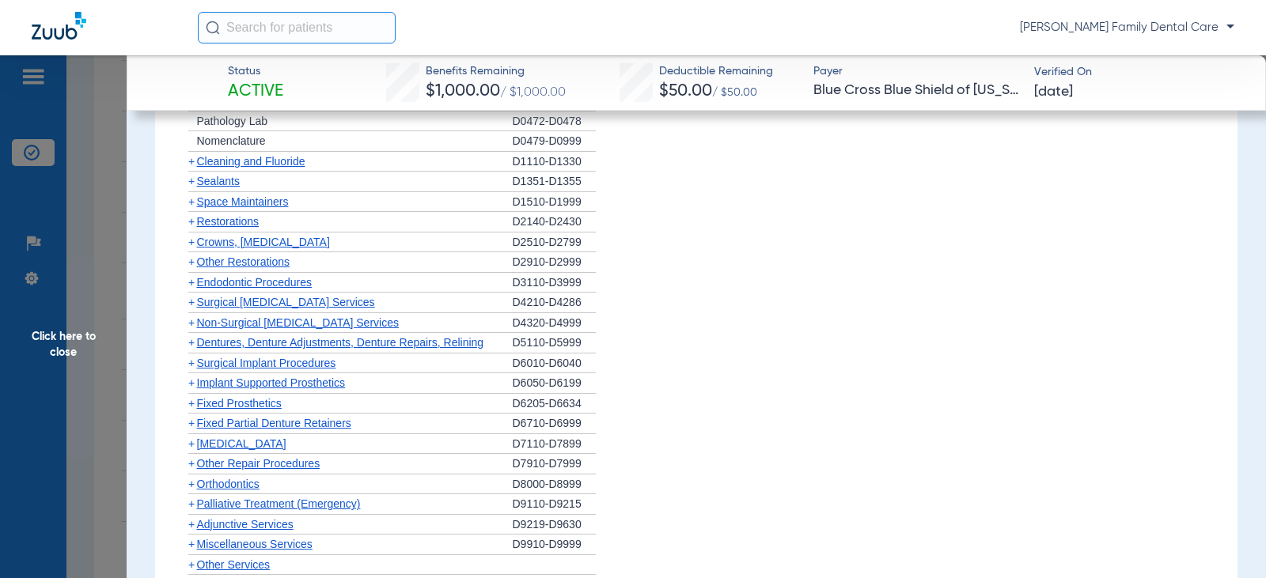
click at [189, 381] on span "+" at bounding box center [191, 383] width 6 height 13
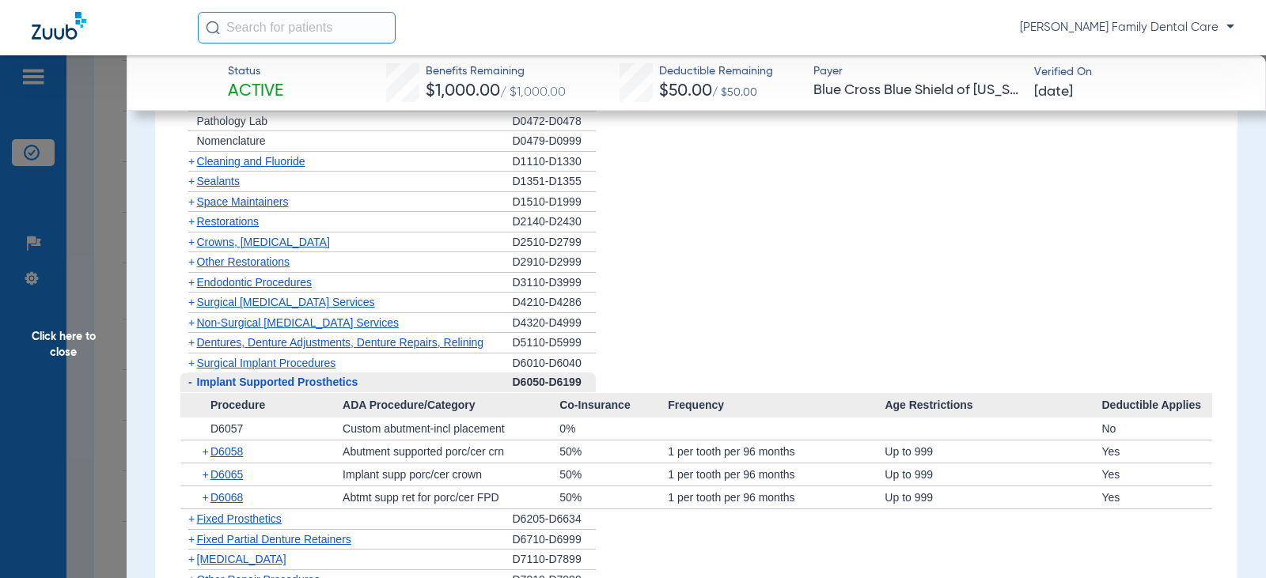
click at [189, 381] on span "-" at bounding box center [190, 382] width 4 height 13
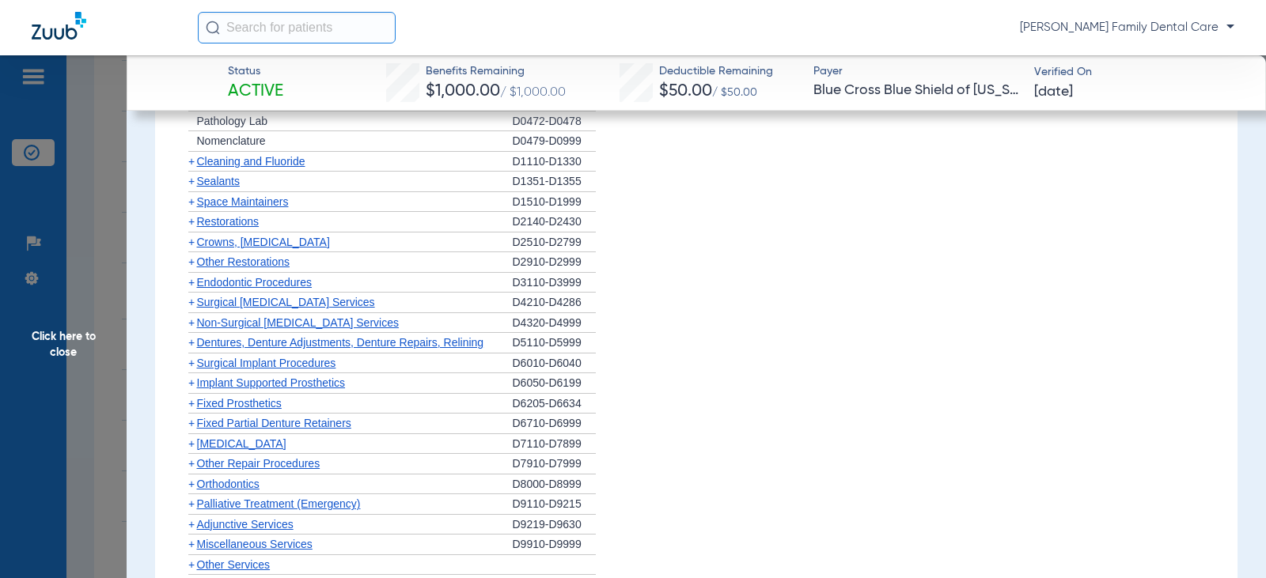
click at [191, 408] on span "+" at bounding box center [191, 403] width 6 height 13
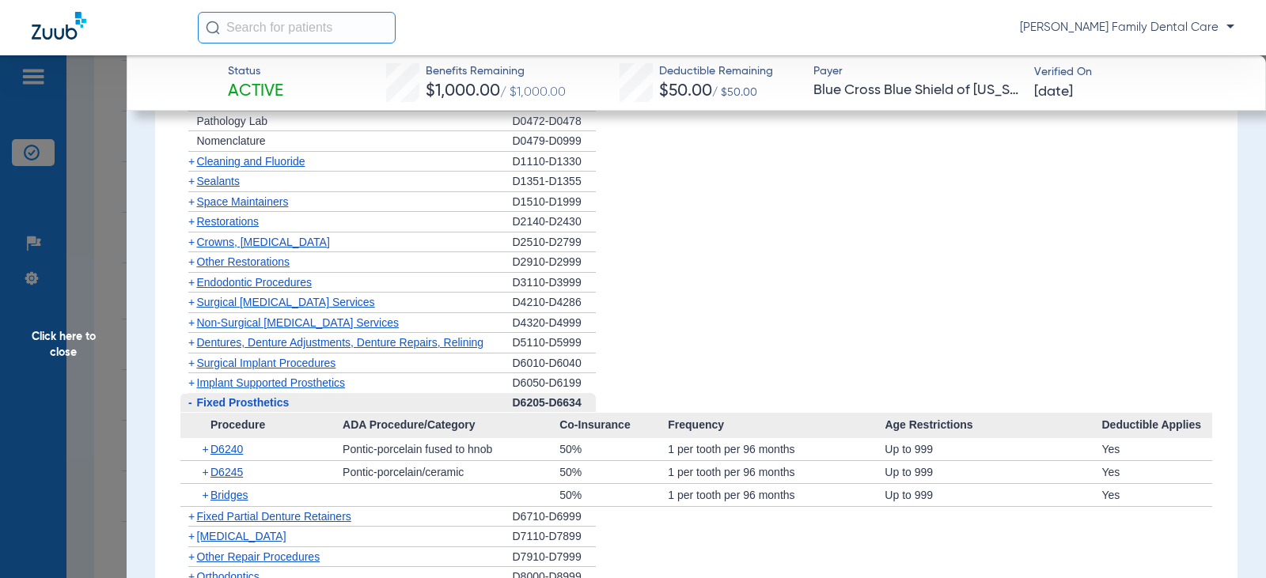
click at [191, 408] on span "-" at bounding box center [190, 402] width 4 height 13
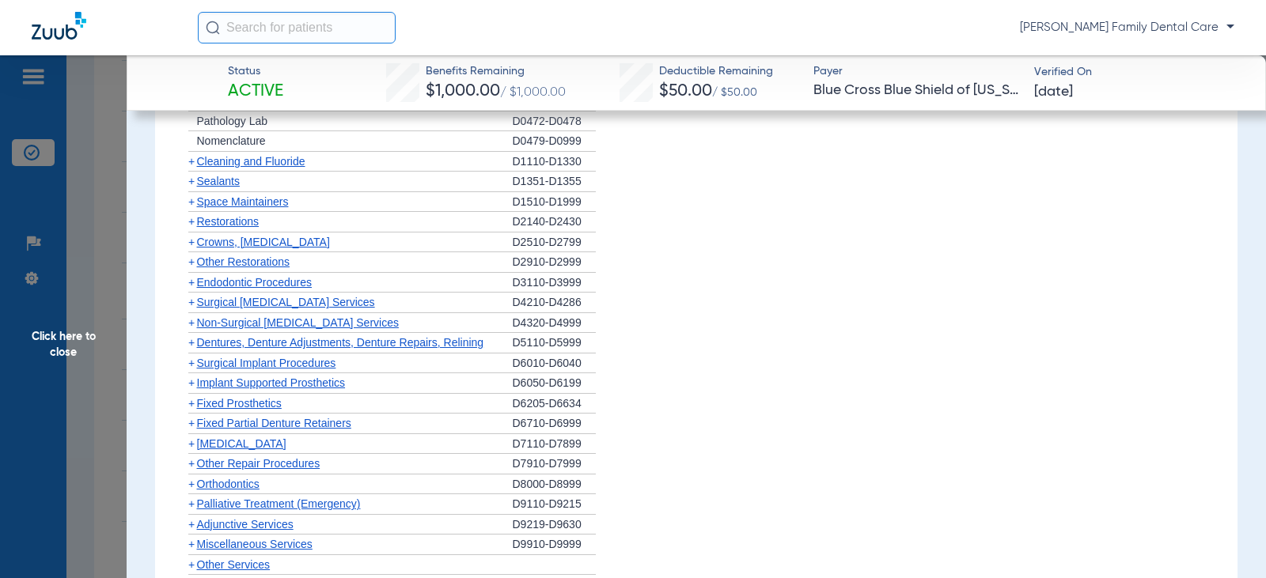
click at [191, 426] on span "+" at bounding box center [191, 423] width 6 height 13
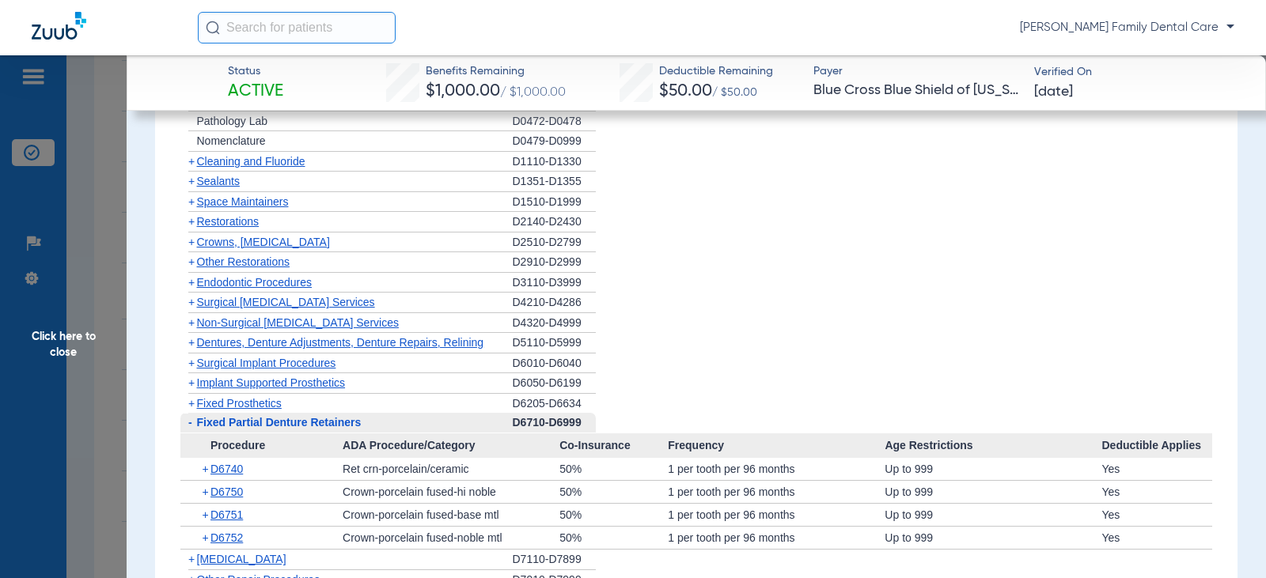
click at [191, 426] on span "-" at bounding box center [190, 422] width 4 height 13
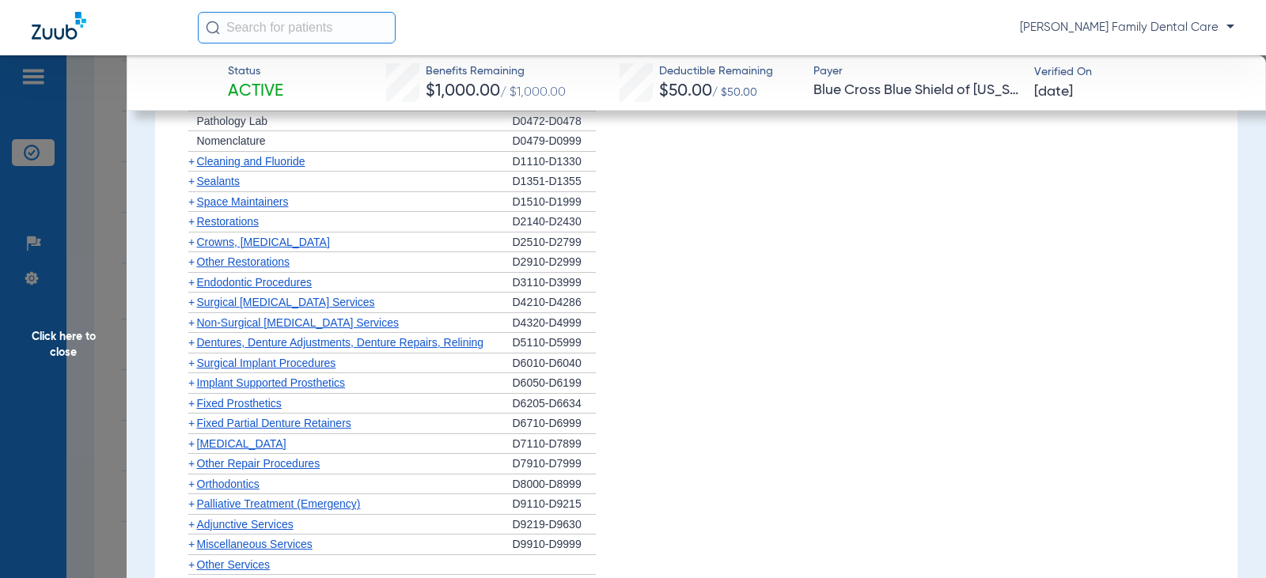
click at [193, 443] on span "+" at bounding box center [191, 444] width 6 height 13
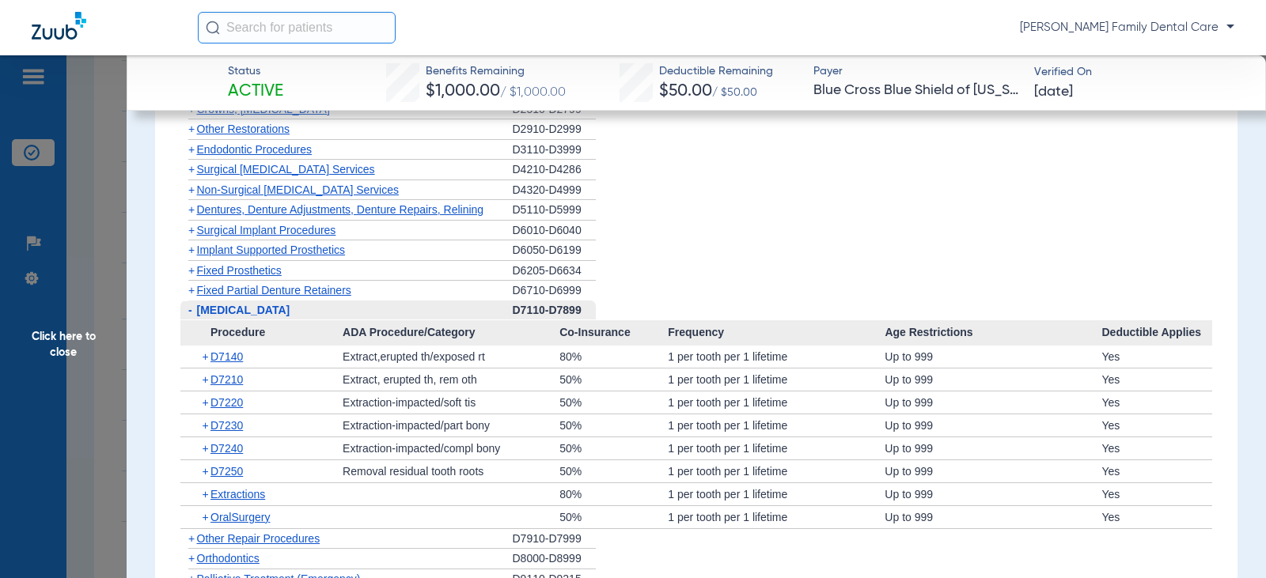
scroll to position [1899, 0]
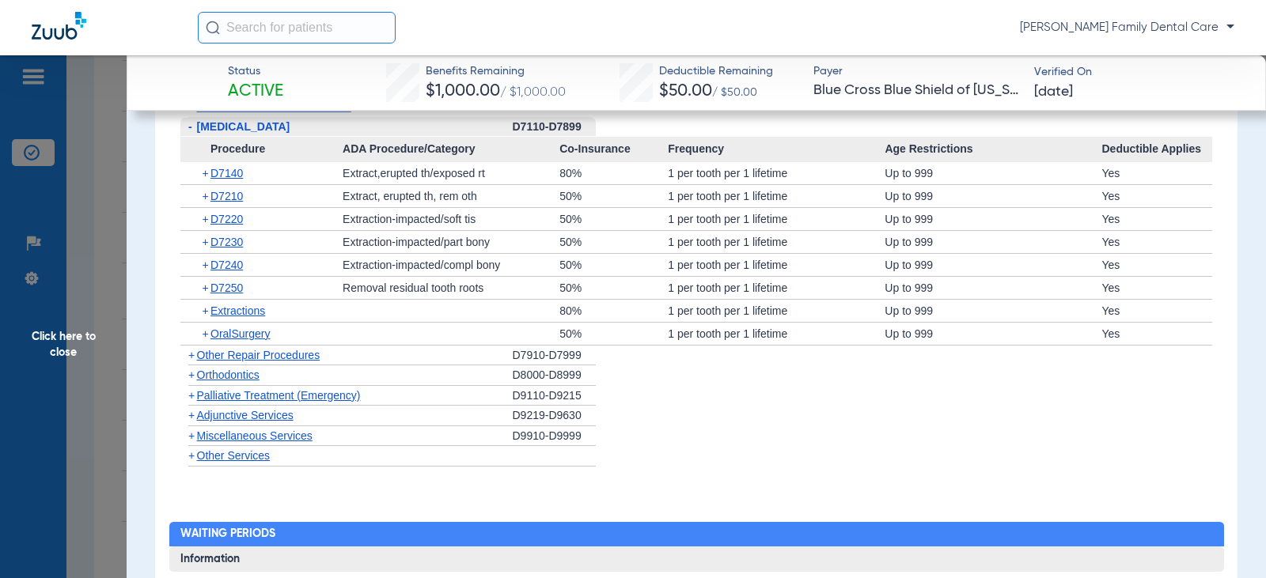
click at [191, 127] on span "-" at bounding box center [190, 126] width 4 height 13
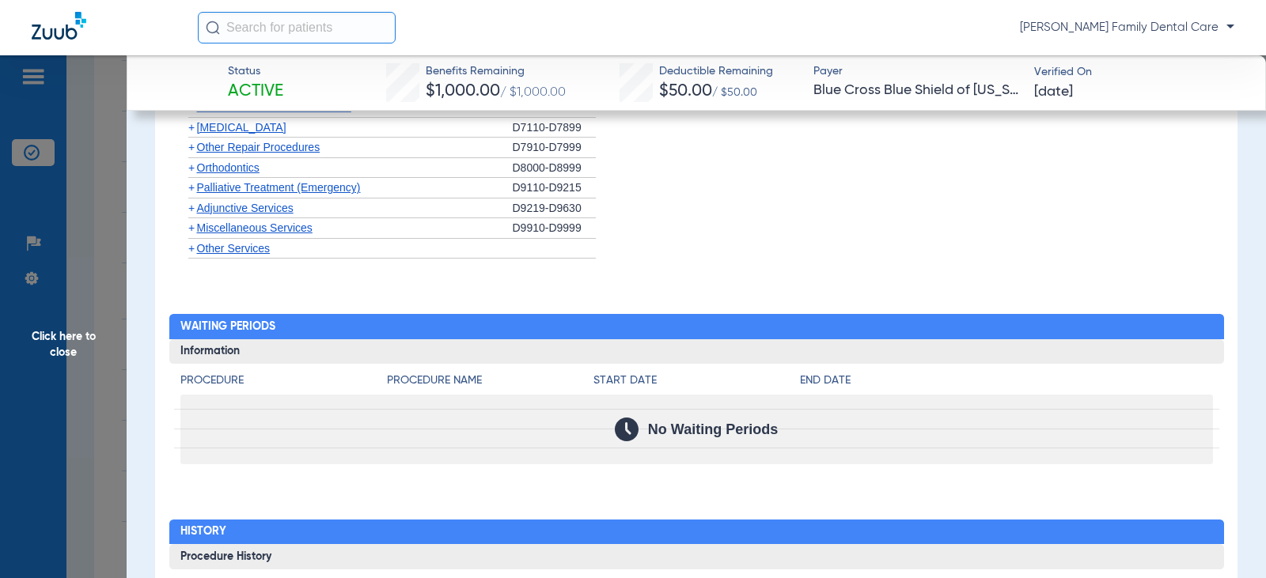
click at [192, 170] on span "+" at bounding box center [191, 167] width 6 height 13
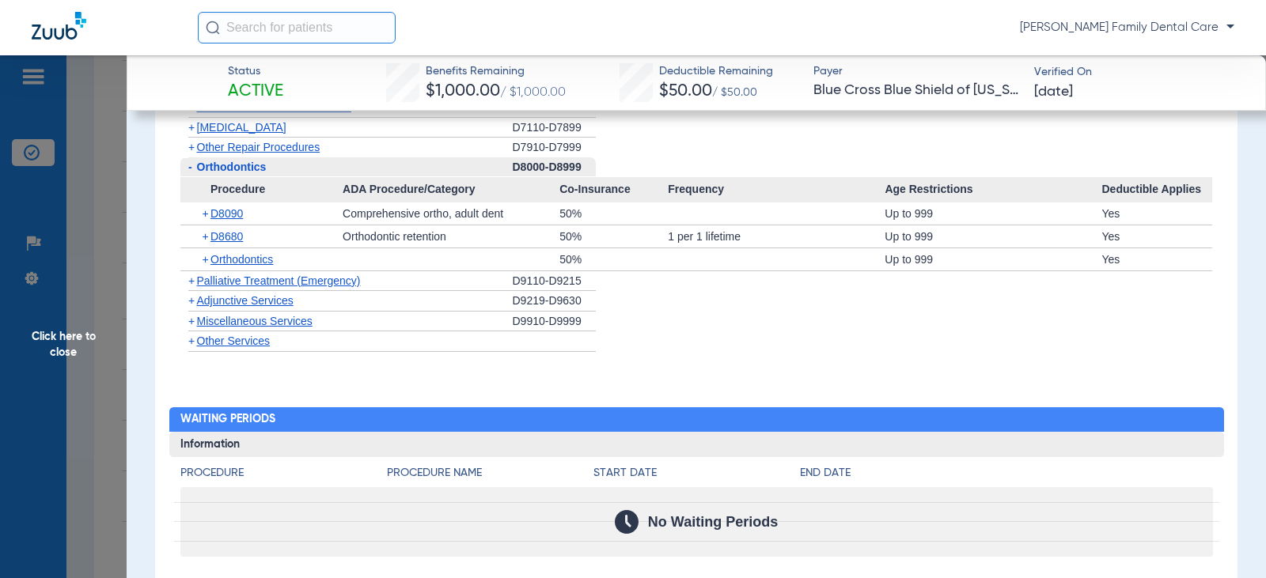
click at [191, 298] on span "+" at bounding box center [191, 300] width 6 height 13
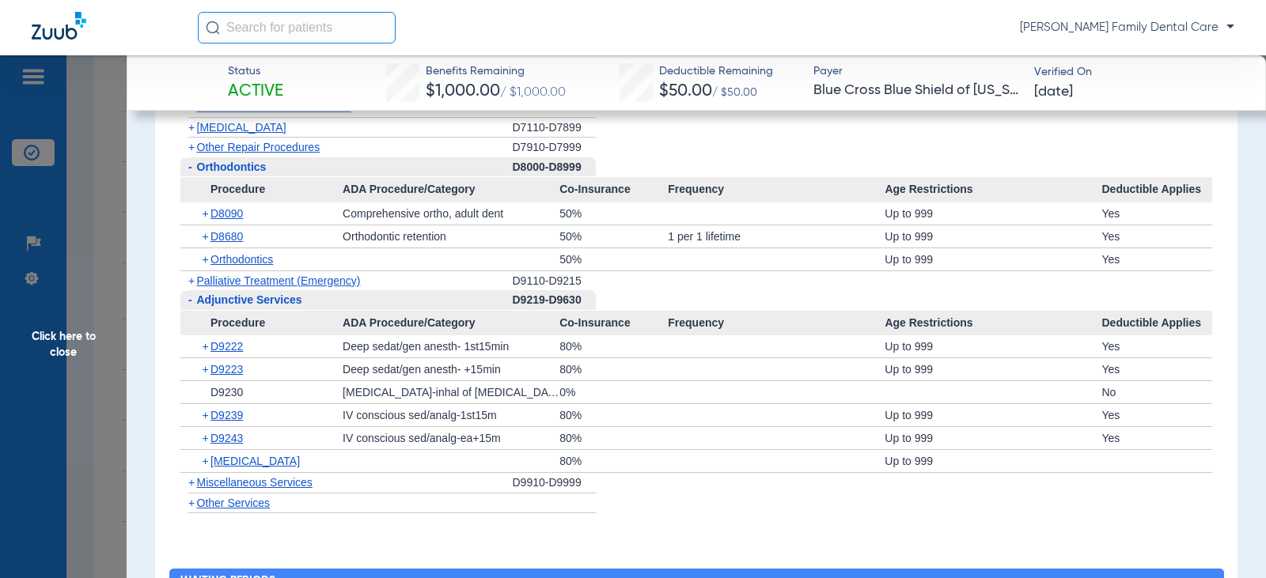
click at [193, 483] on span "+" at bounding box center [191, 482] width 6 height 13
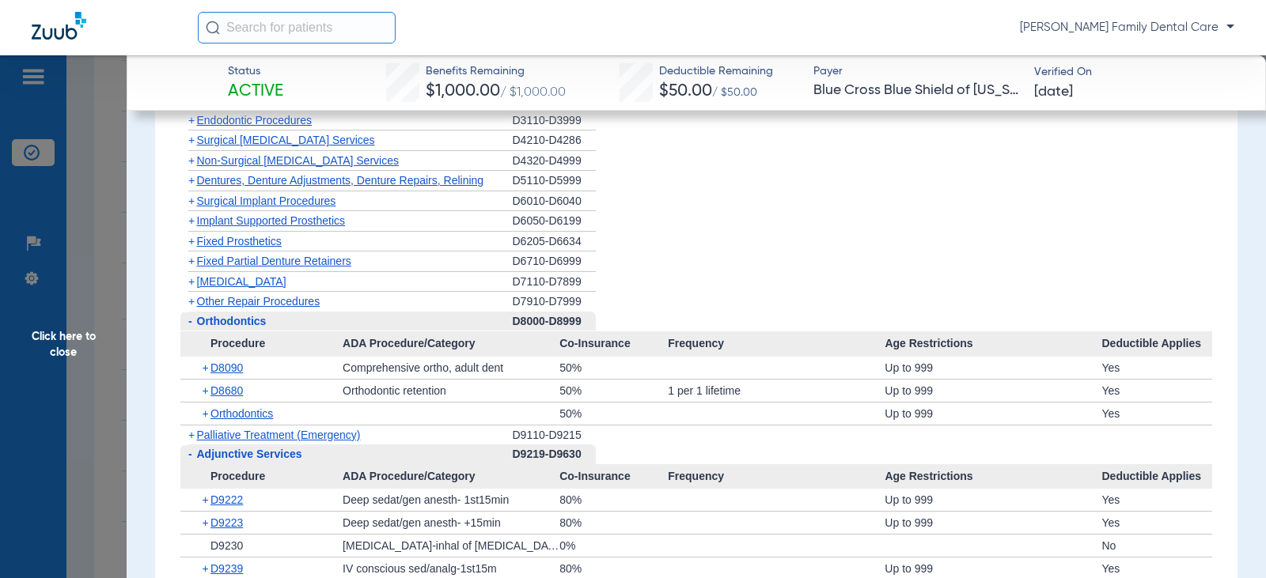
scroll to position [1741, 0]
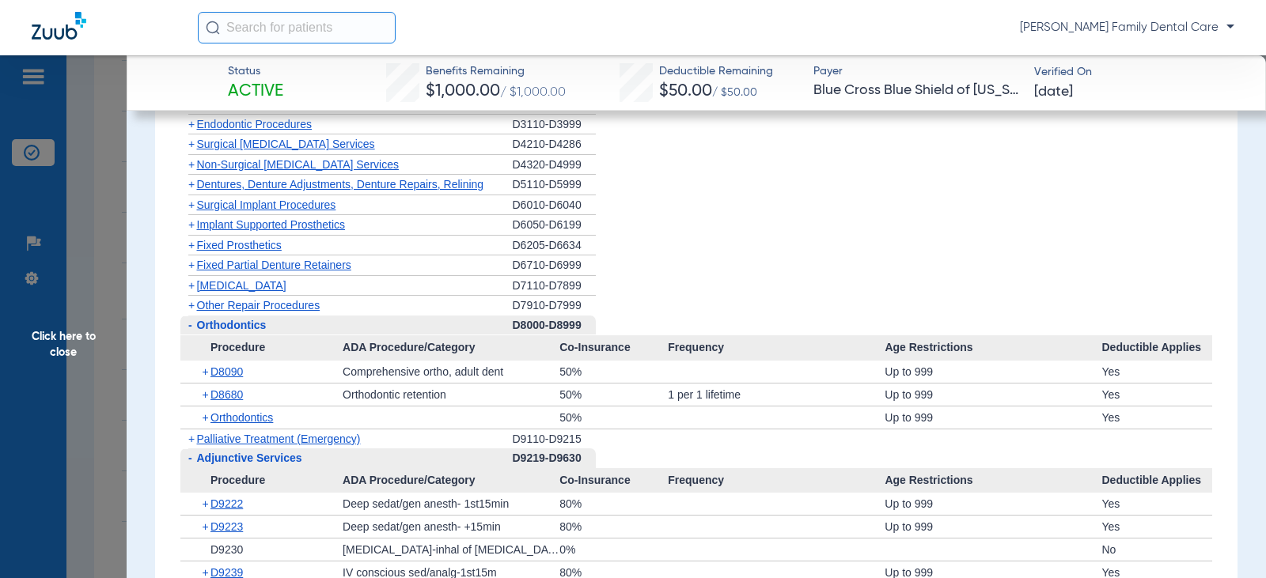
click at [192, 167] on span "+" at bounding box center [191, 164] width 6 height 13
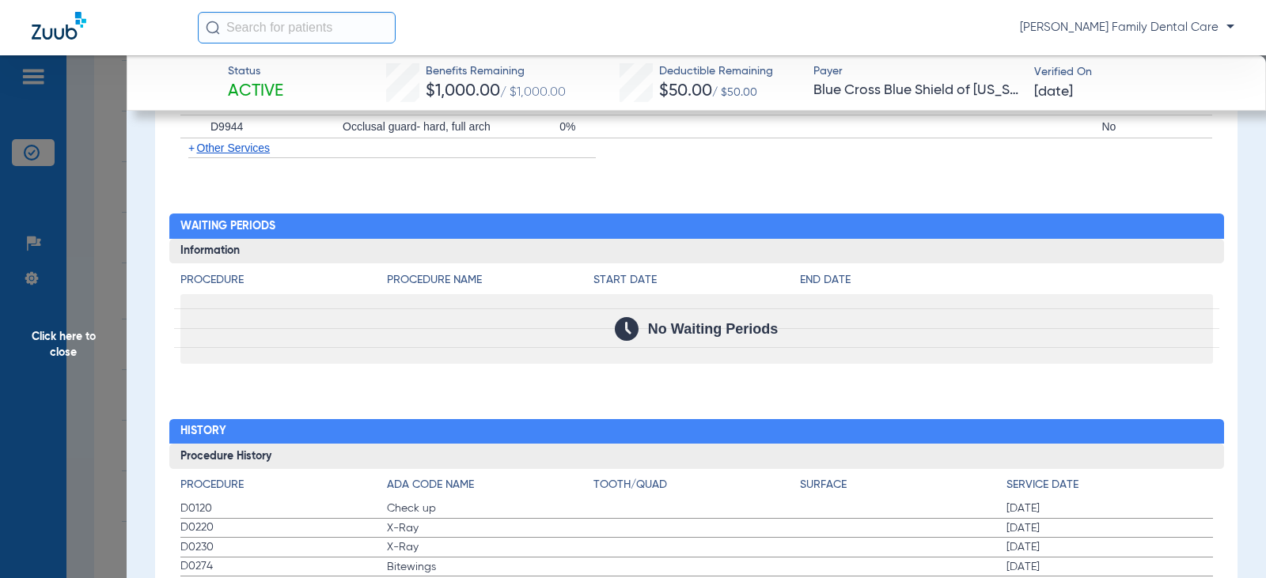
scroll to position [2216, 0]
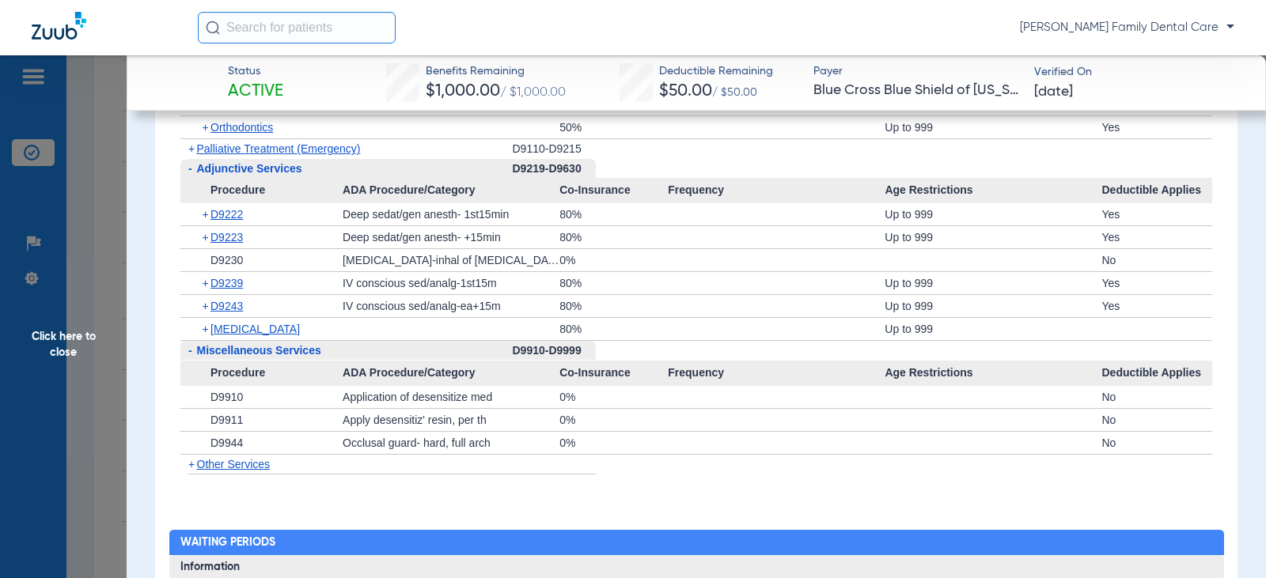
click at [67, 333] on span "Click here to close" at bounding box center [63, 344] width 127 height 578
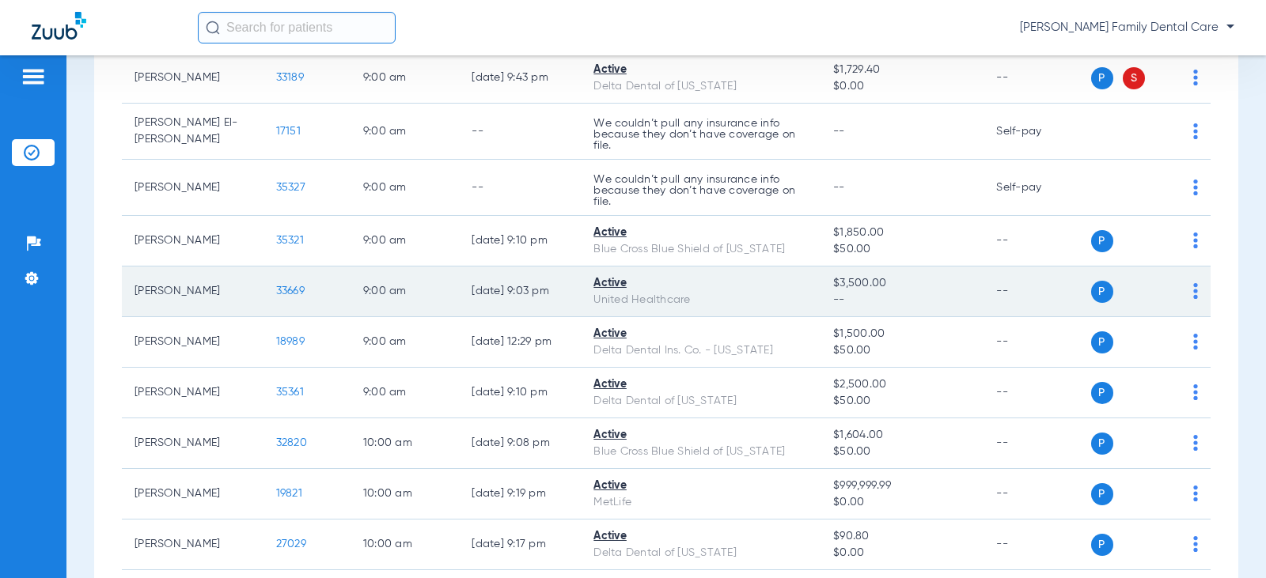
scroll to position [0, 0]
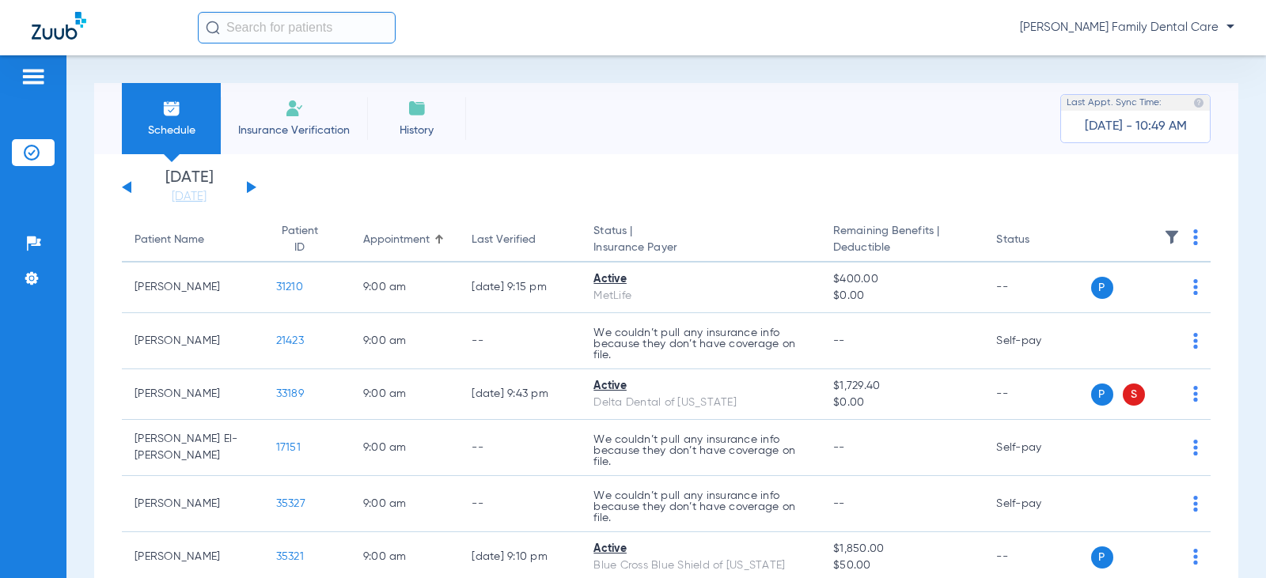
click at [253, 188] on button at bounding box center [251, 187] width 9 height 12
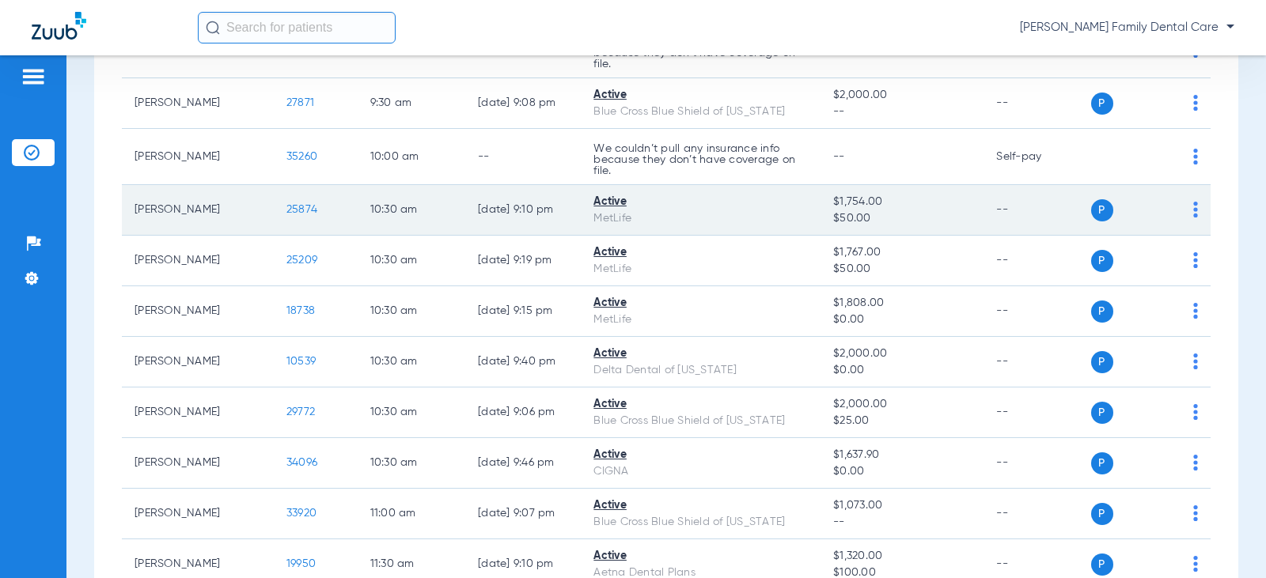
scroll to position [791, 0]
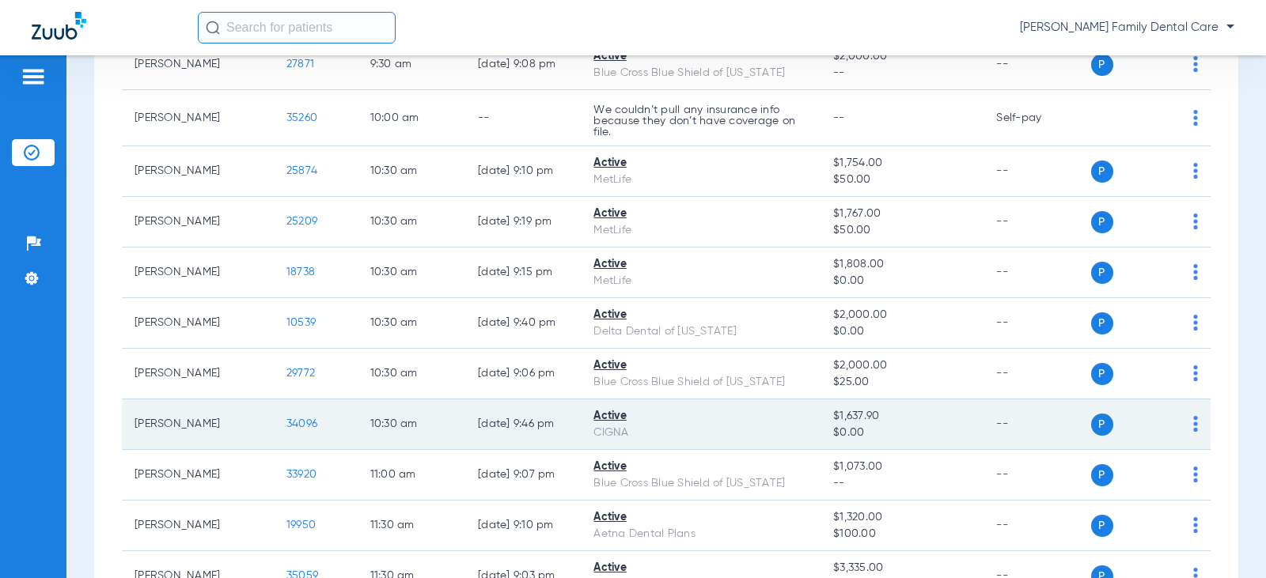
click at [286, 428] on span "34096" at bounding box center [301, 424] width 31 height 11
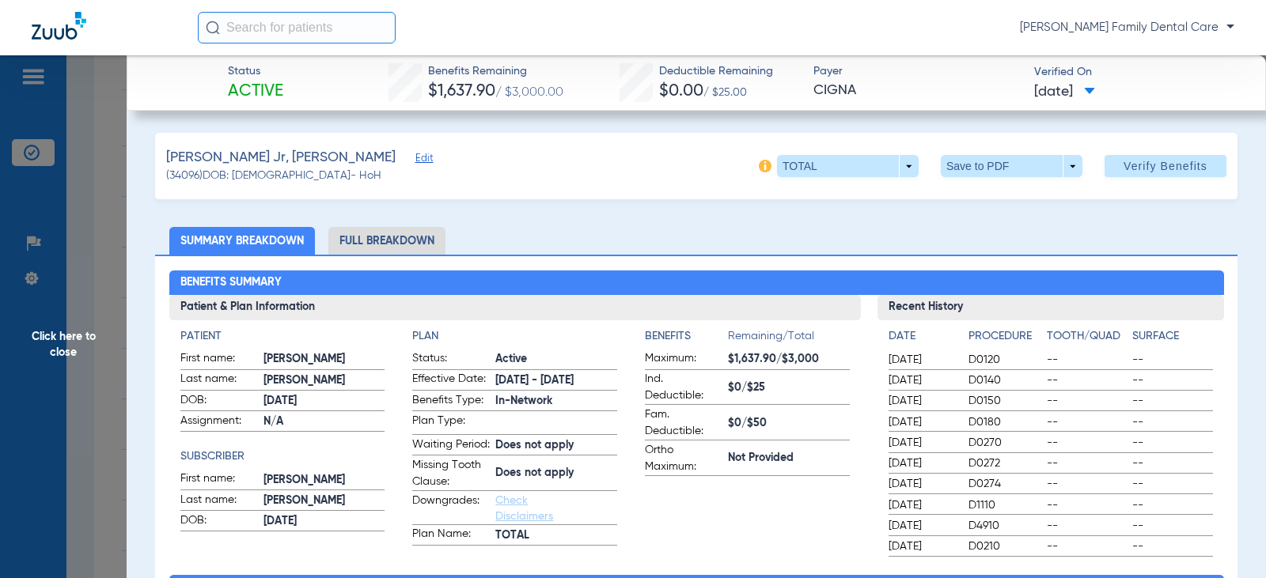
click at [406, 243] on li "Full Breakdown" at bounding box center [386, 241] width 117 height 28
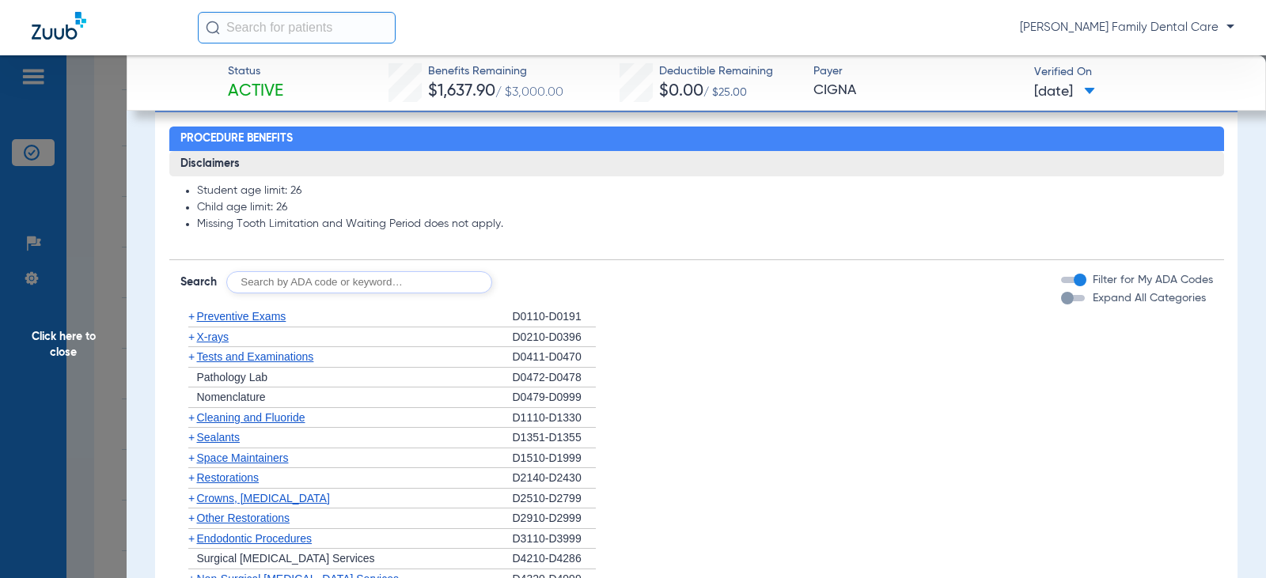
scroll to position [1424, 0]
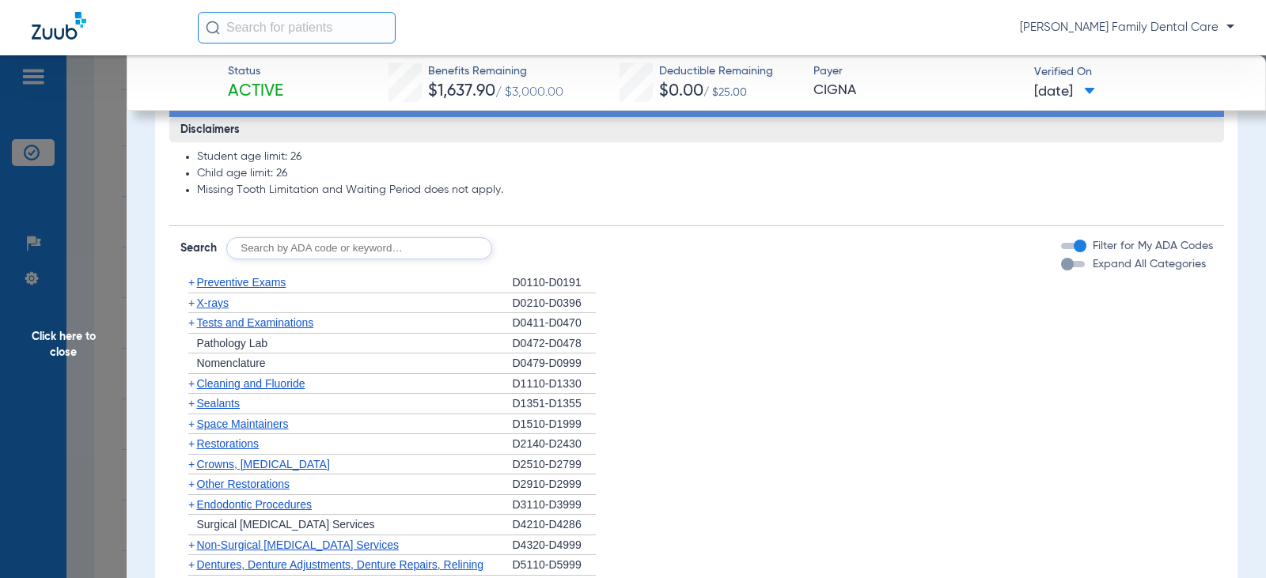
click at [187, 293] on span "+" at bounding box center [188, 283] width 17 height 20
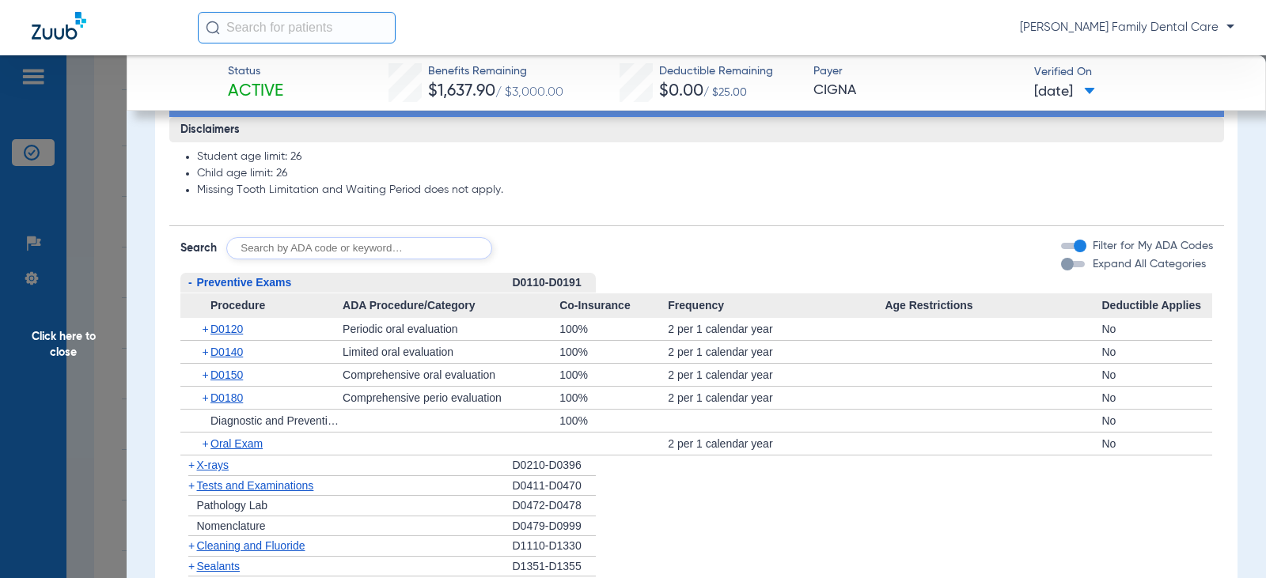
click at [192, 293] on span "-" at bounding box center [188, 283] width 17 height 20
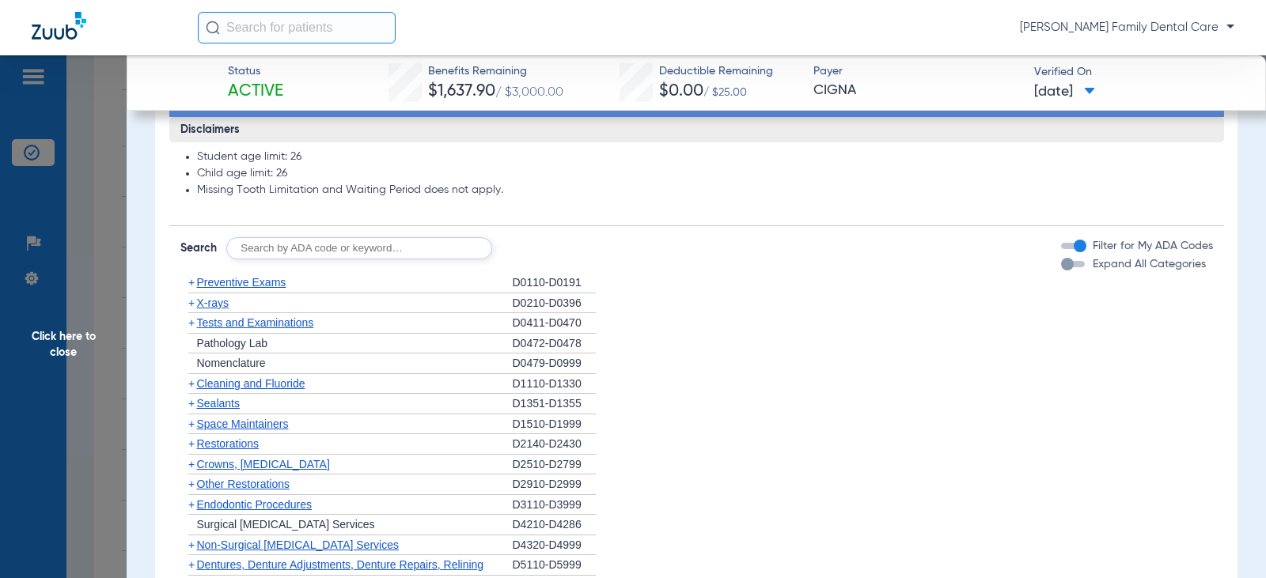
click at [192, 289] on span "+" at bounding box center [191, 282] width 6 height 13
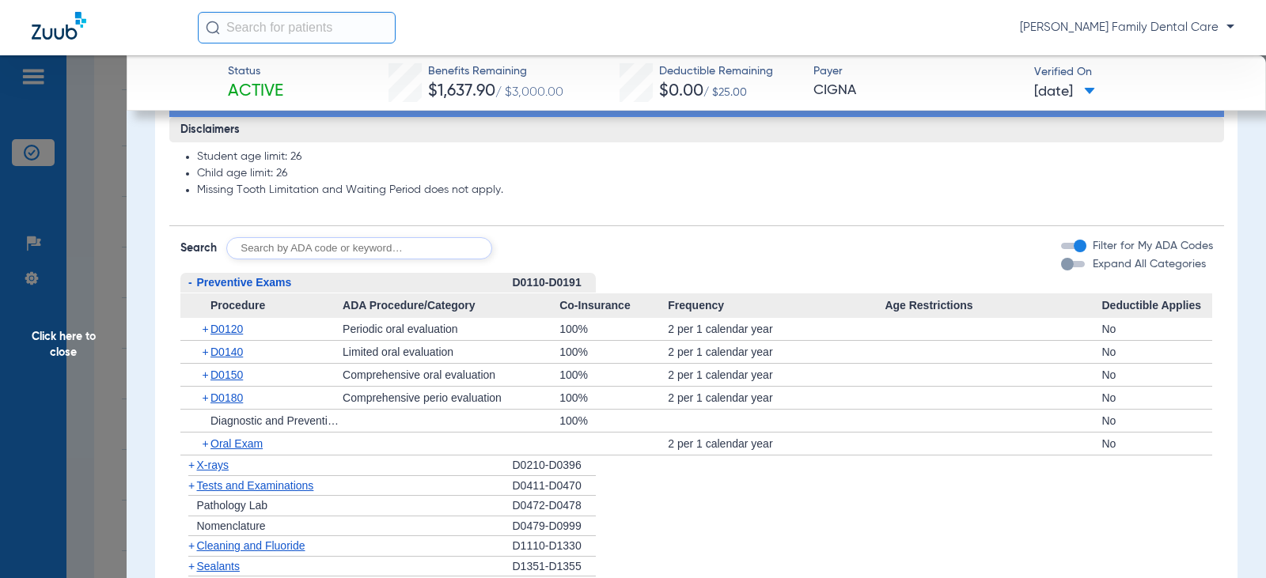
click at [192, 293] on span "-" at bounding box center [188, 283] width 17 height 20
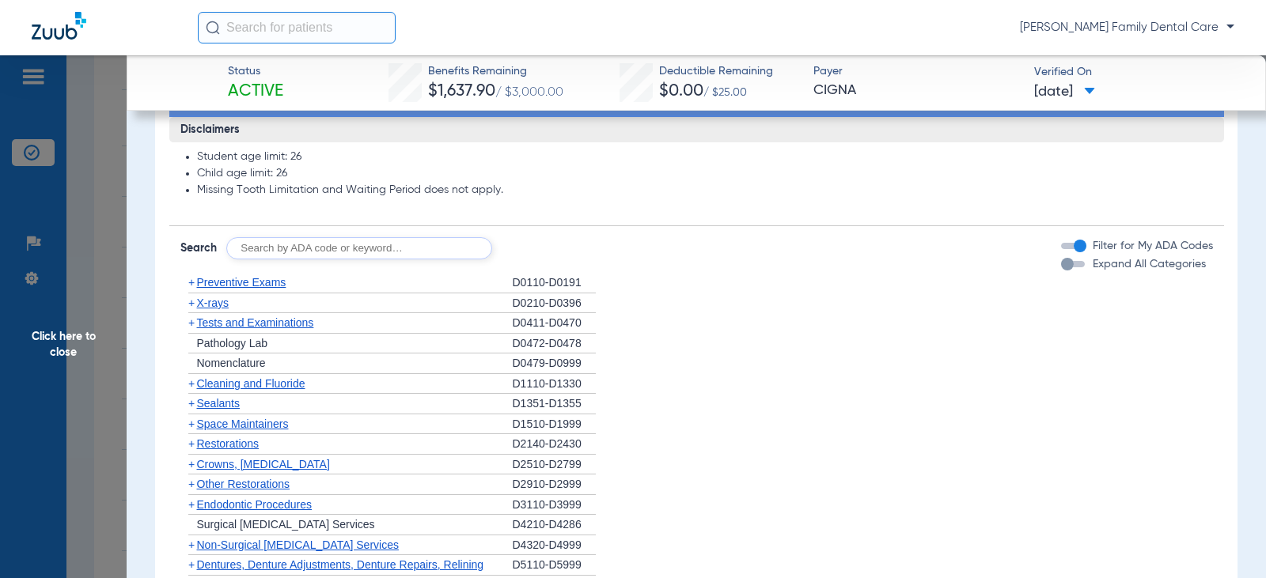
click at [189, 390] on span "+" at bounding box center [191, 383] width 6 height 13
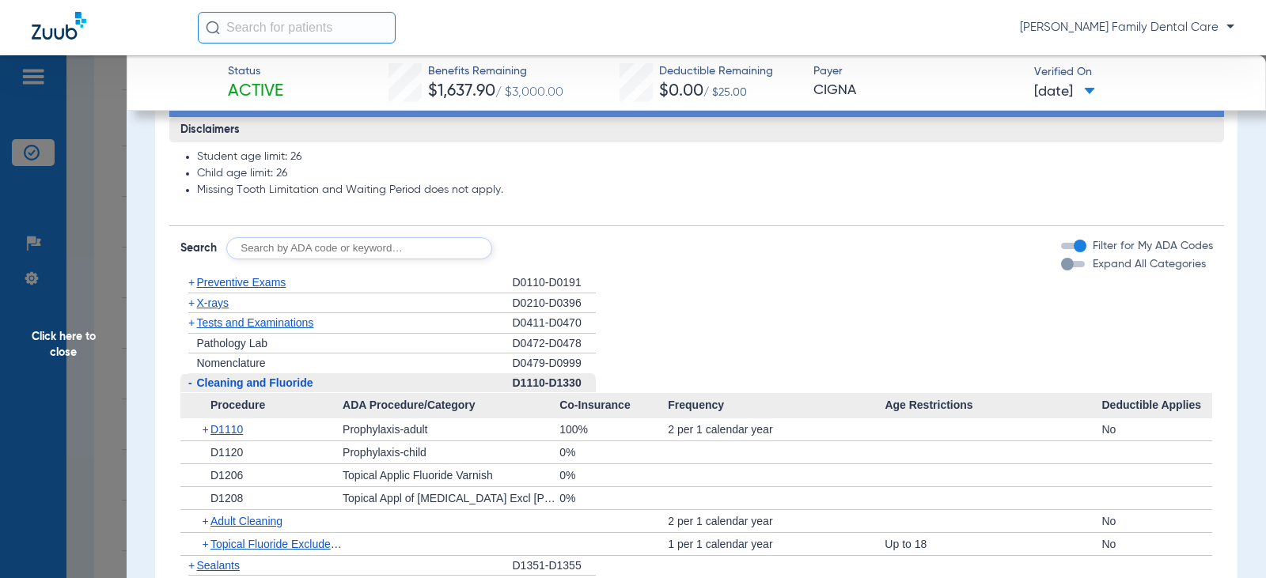
click at [189, 389] on span "-" at bounding box center [190, 383] width 4 height 13
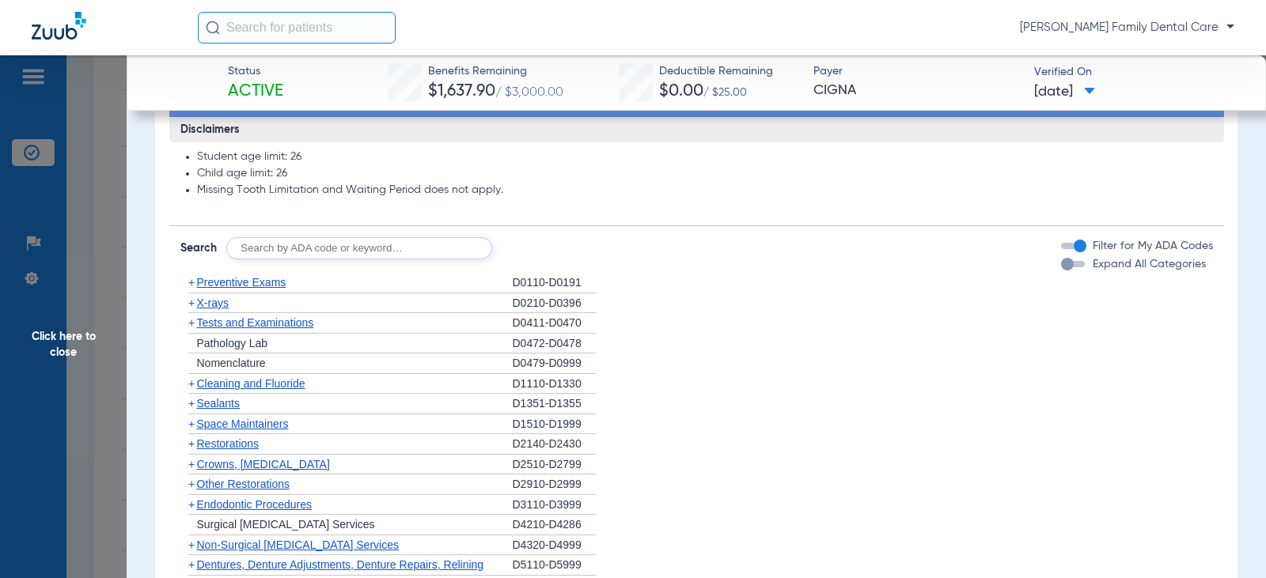
click at [195, 414] on span "+" at bounding box center [188, 404] width 17 height 20
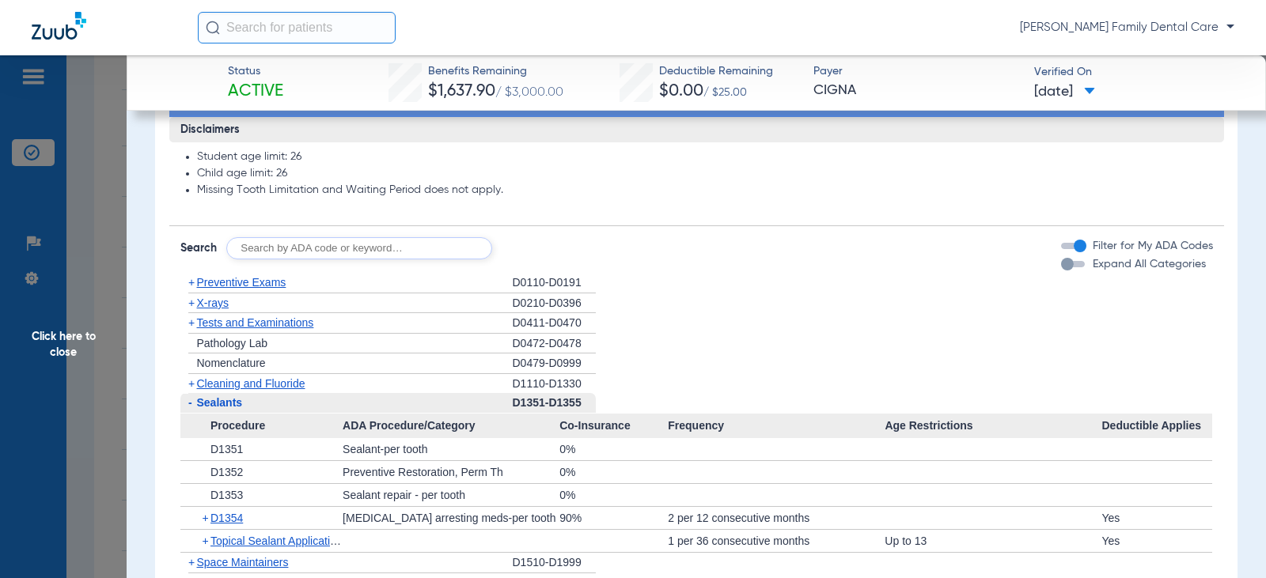
click at [195, 413] on span "-" at bounding box center [188, 403] width 17 height 20
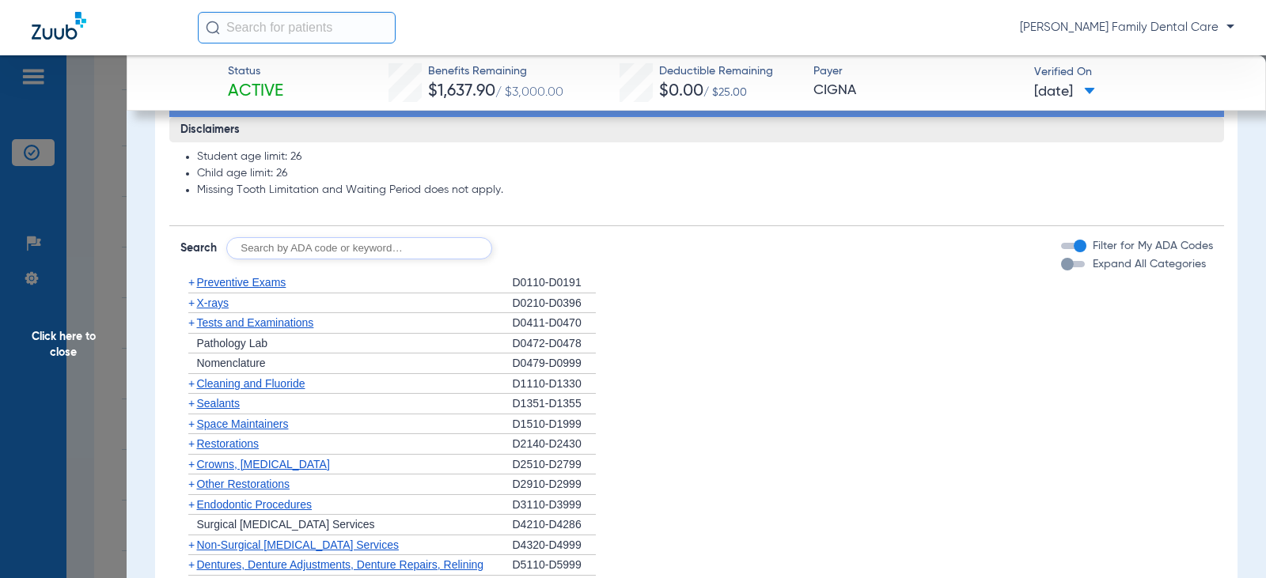
click at [195, 313] on span "+" at bounding box center [188, 304] width 17 height 20
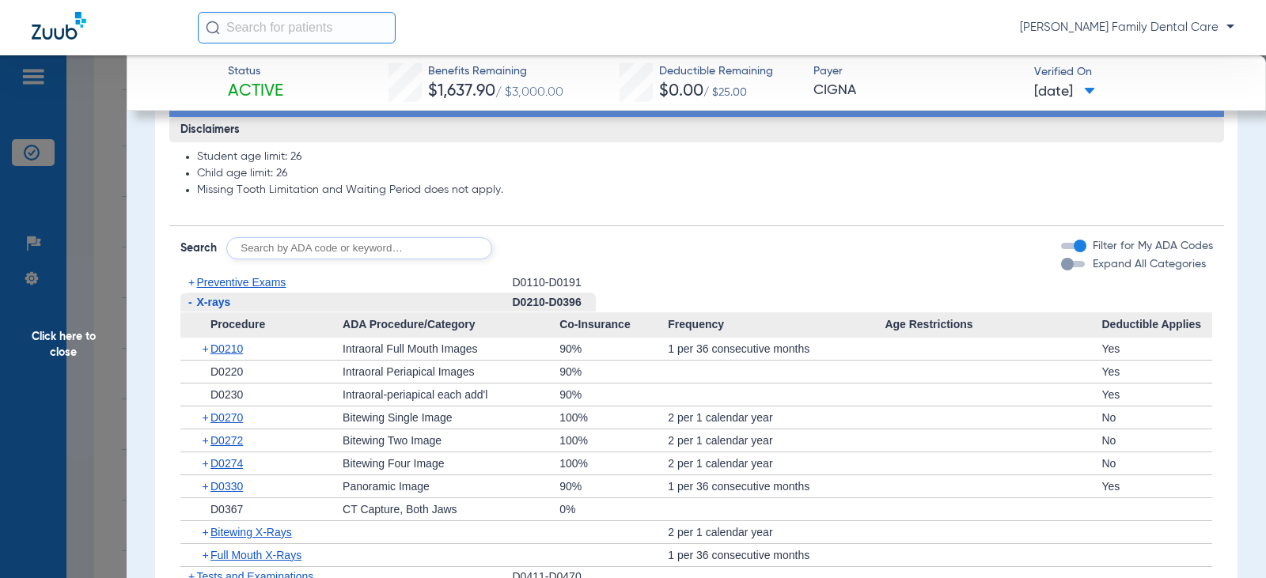
click at [192, 313] on span "-" at bounding box center [188, 303] width 17 height 20
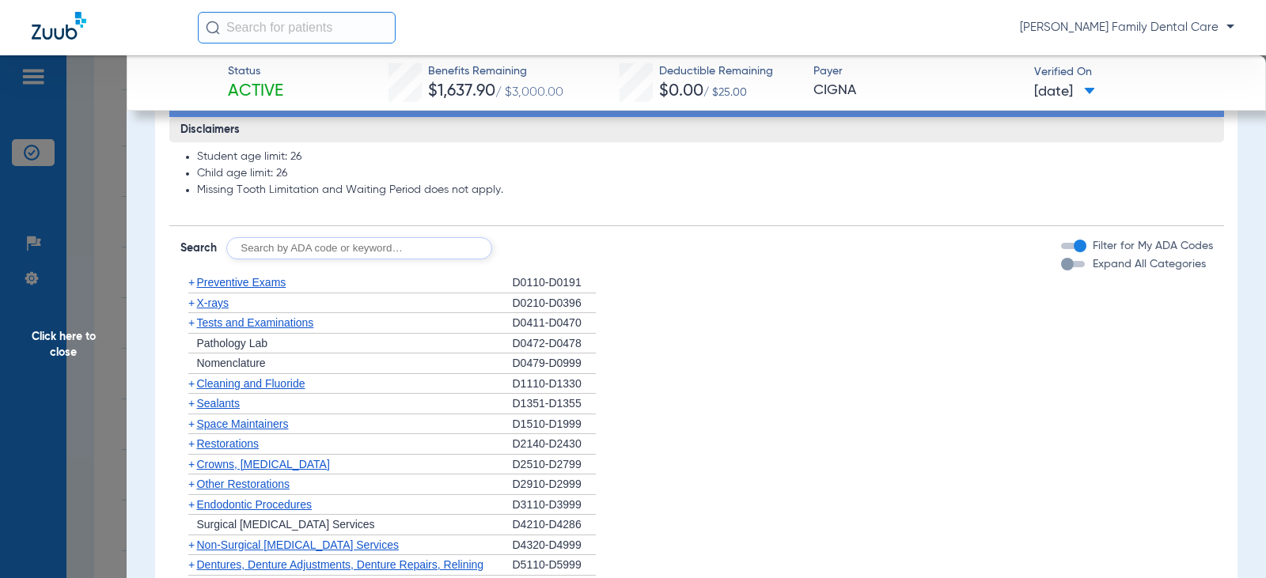
click at [192, 329] on span "+" at bounding box center [191, 323] width 6 height 13
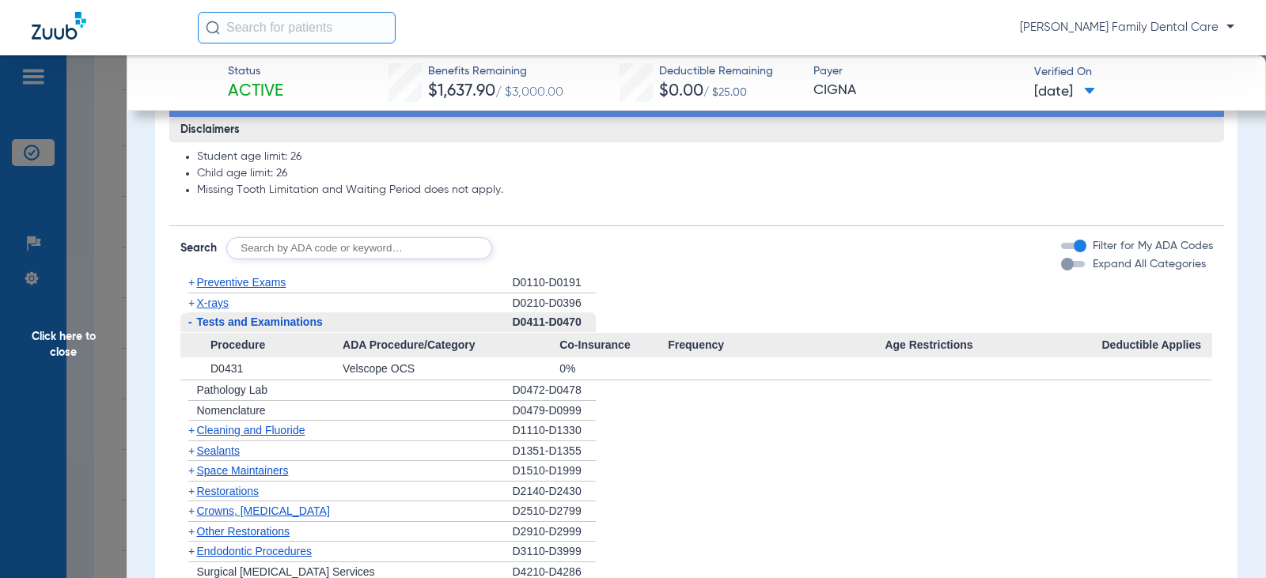
click at [192, 332] on span "-" at bounding box center [188, 323] width 17 height 20
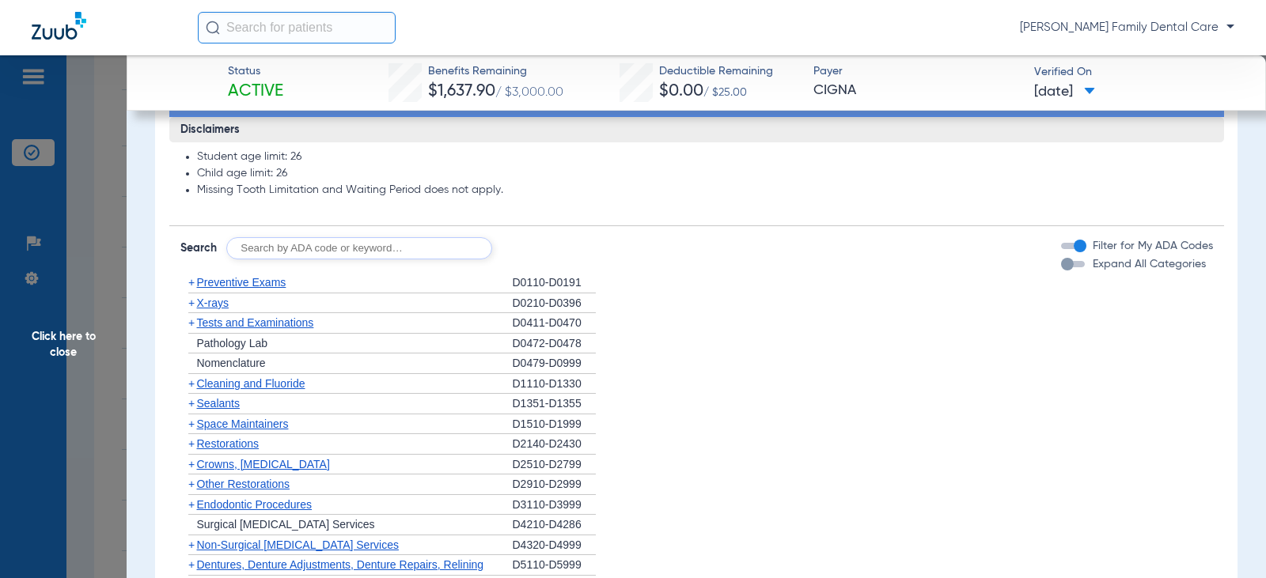
click at [195, 475] on span "+" at bounding box center [188, 465] width 17 height 20
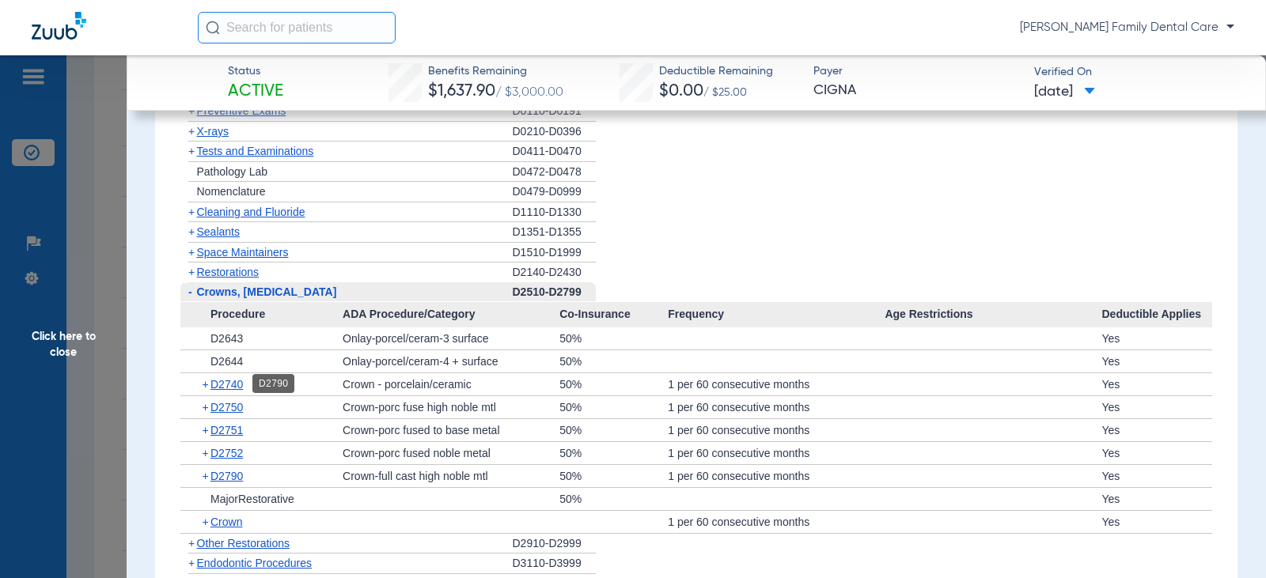
scroll to position [1741, 0]
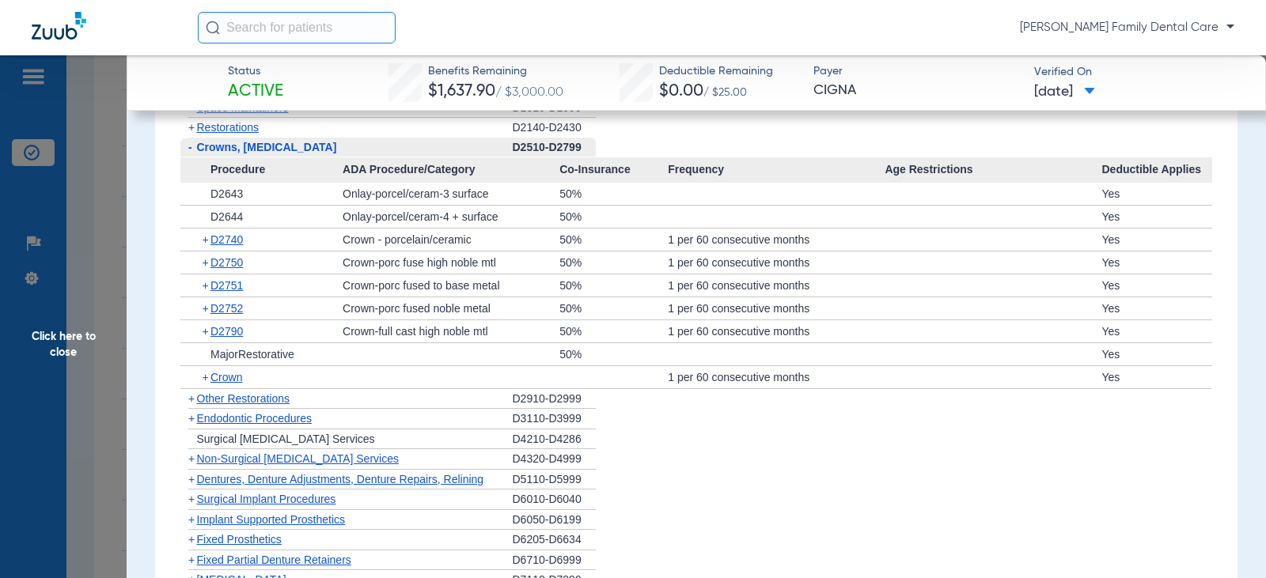
click at [192, 157] on span "-" at bounding box center [188, 148] width 17 height 20
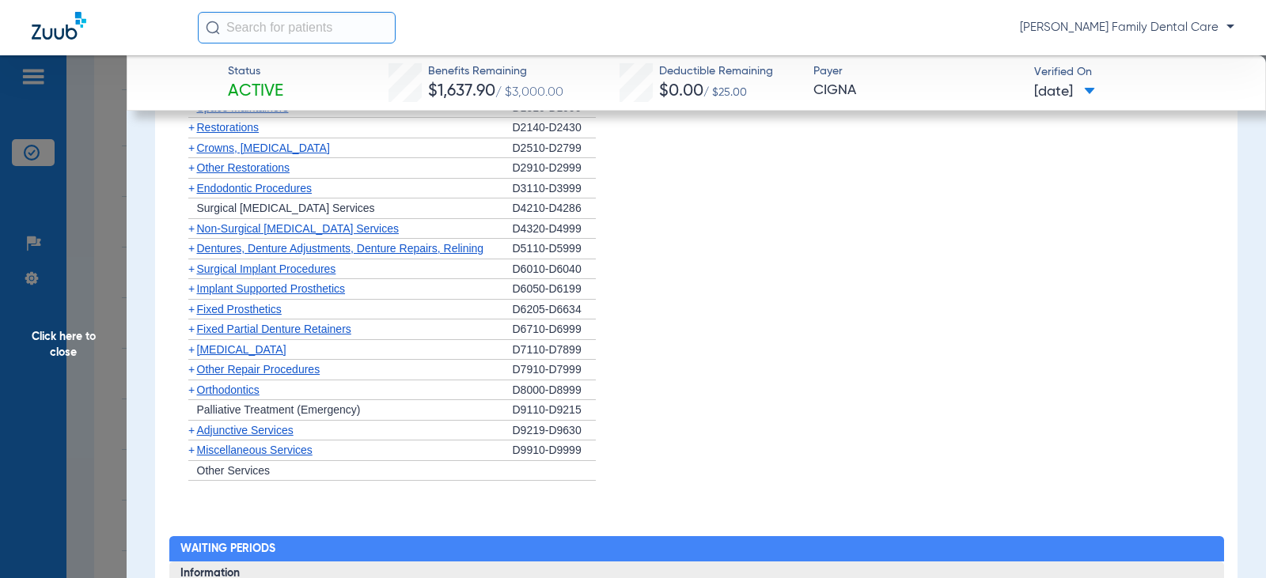
click at [192, 154] on span "+" at bounding box center [191, 148] width 6 height 13
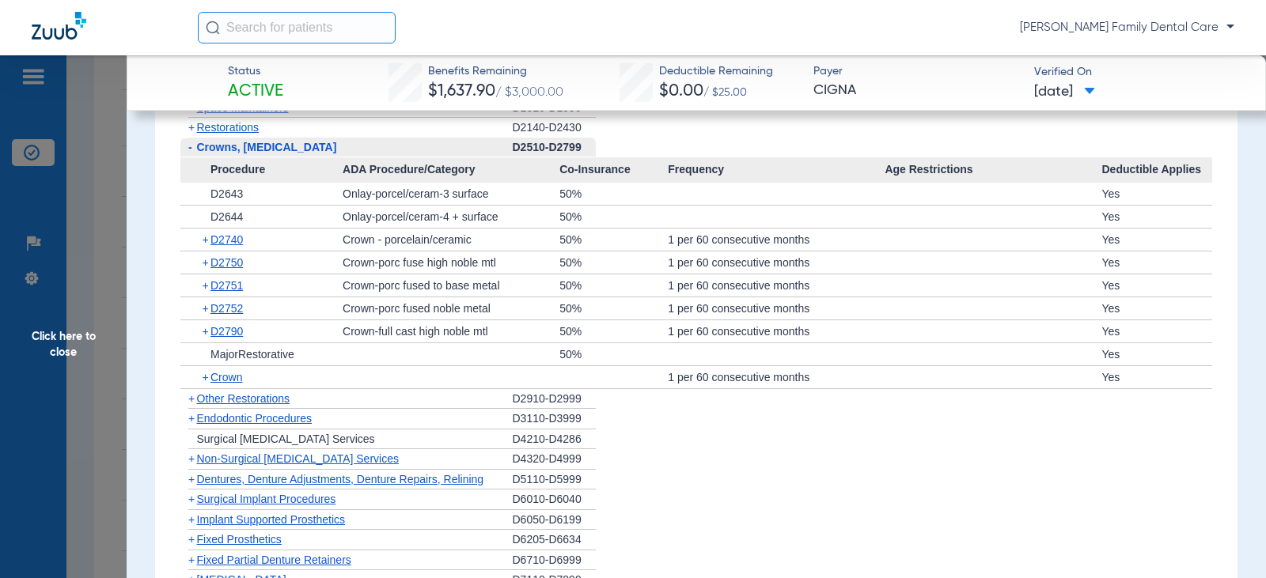
click at [191, 154] on span "-" at bounding box center [190, 147] width 4 height 13
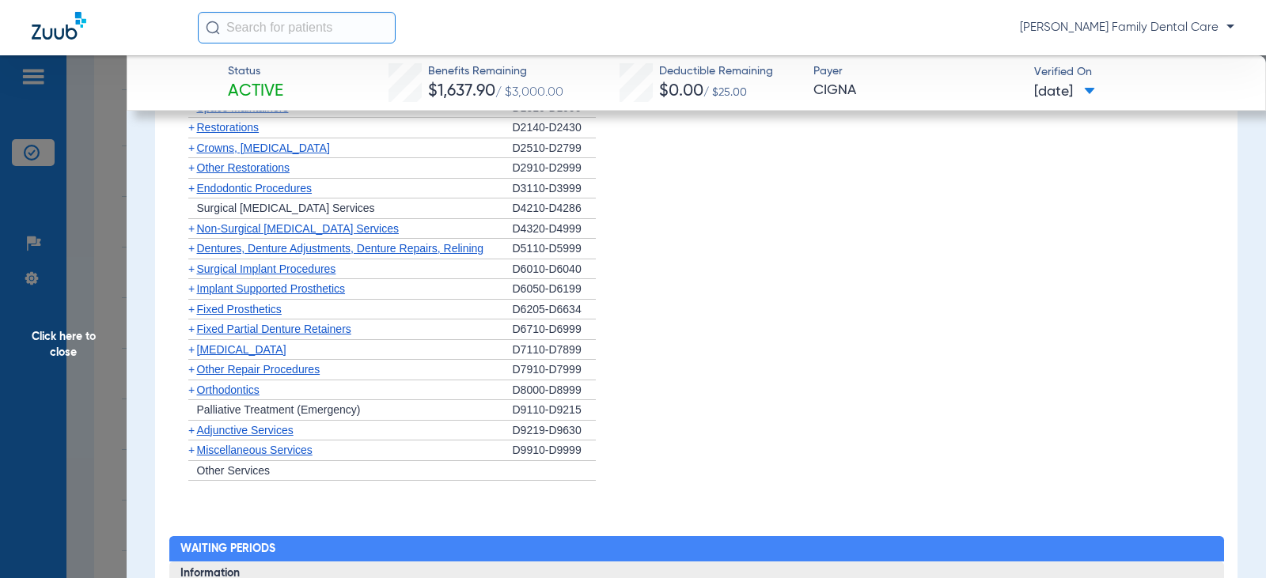
click at [191, 174] on span "+" at bounding box center [191, 167] width 6 height 13
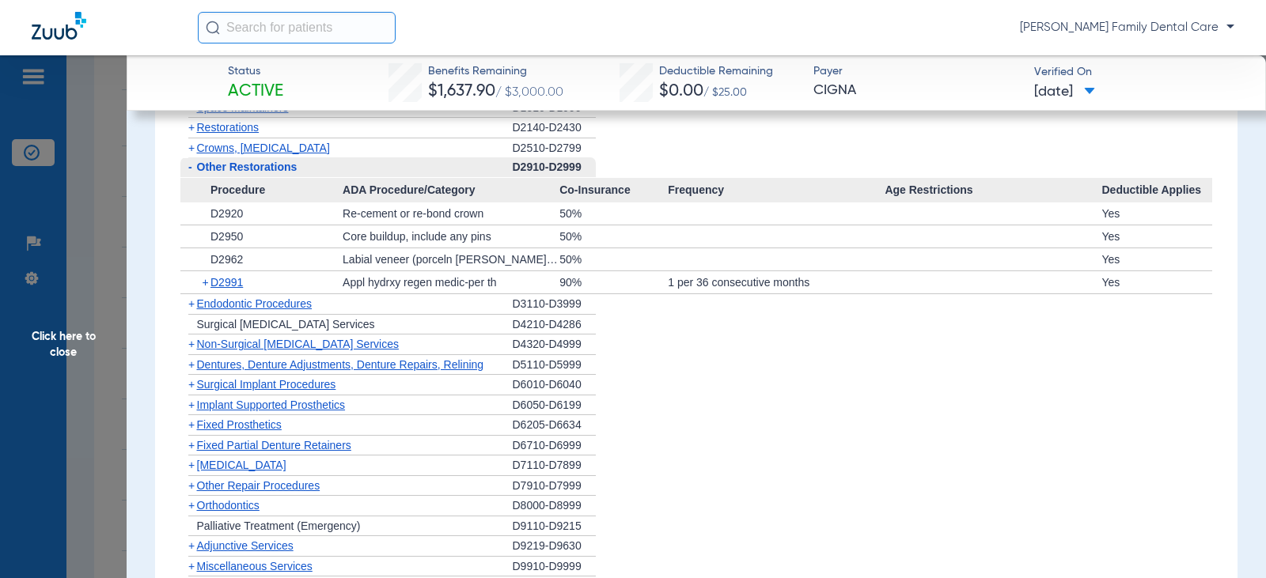
click at [188, 173] on span "-" at bounding box center [190, 167] width 4 height 13
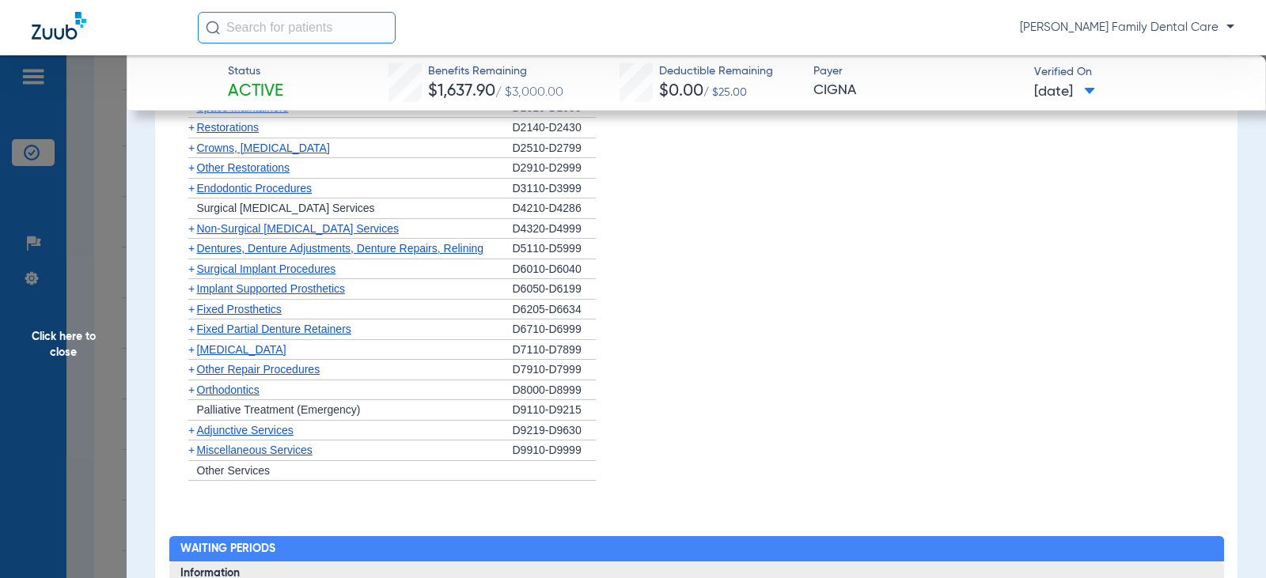
click at [188, 195] on span "+" at bounding box center [191, 188] width 6 height 13
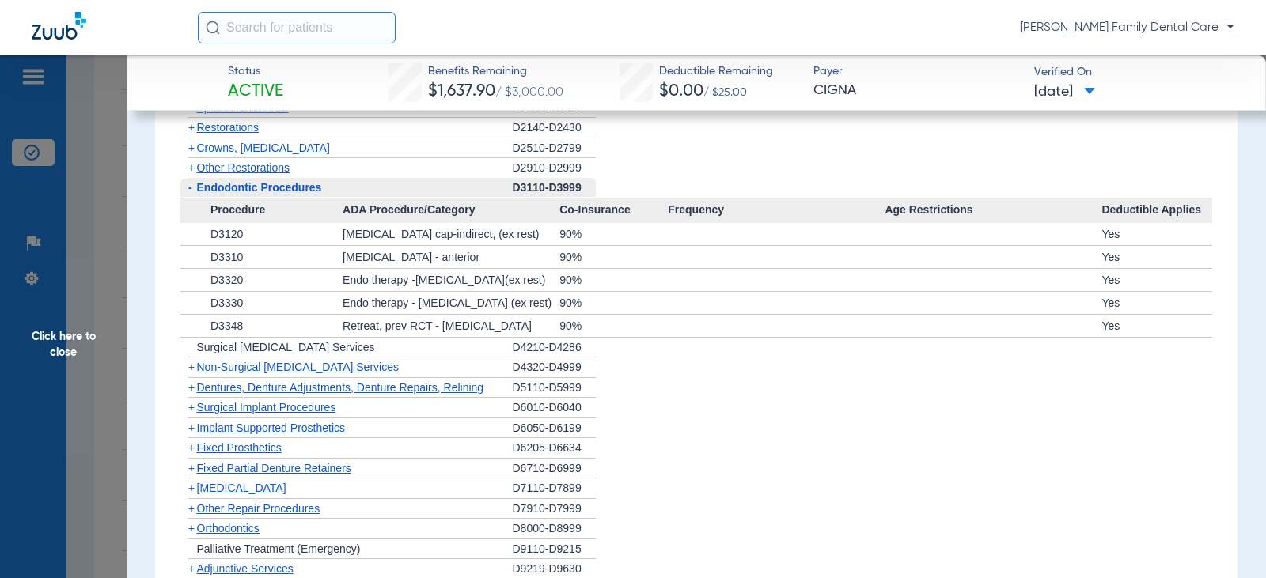
click at [188, 194] on span "-" at bounding box center [190, 187] width 4 height 13
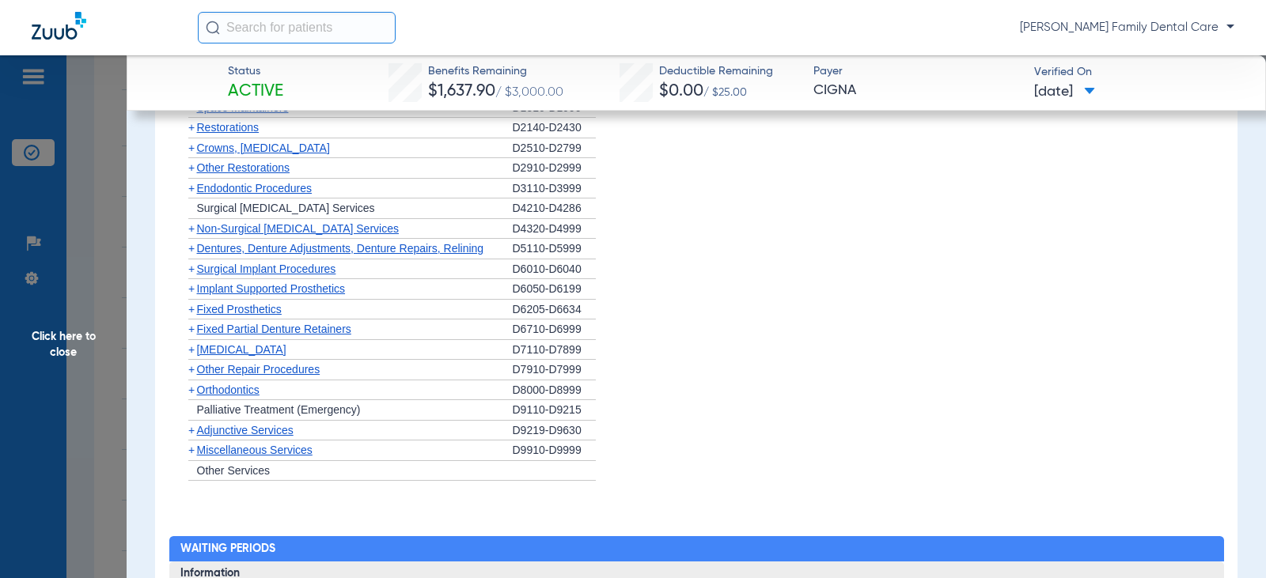
click at [191, 235] on span "+" at bounding box center [191, 228] width 6 height 13
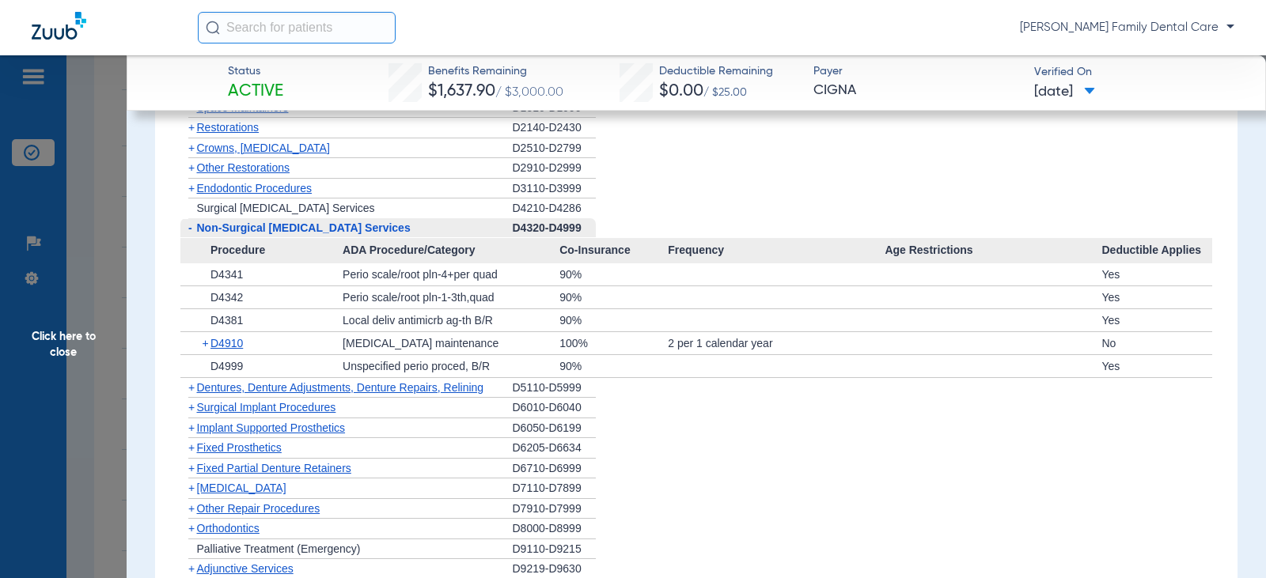
click at [190, 234] on span "-" at bounding box center [190, 228] width 4 height 13
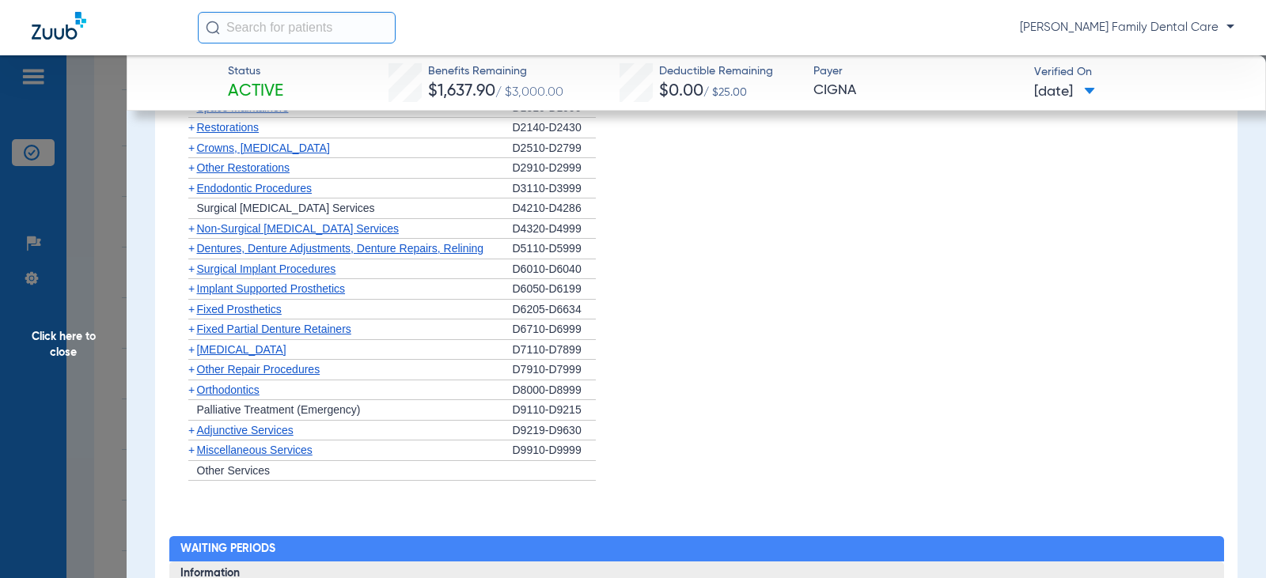
click at [192, 255] on span "+" at bounding box center [191, 248] width 6 height 13
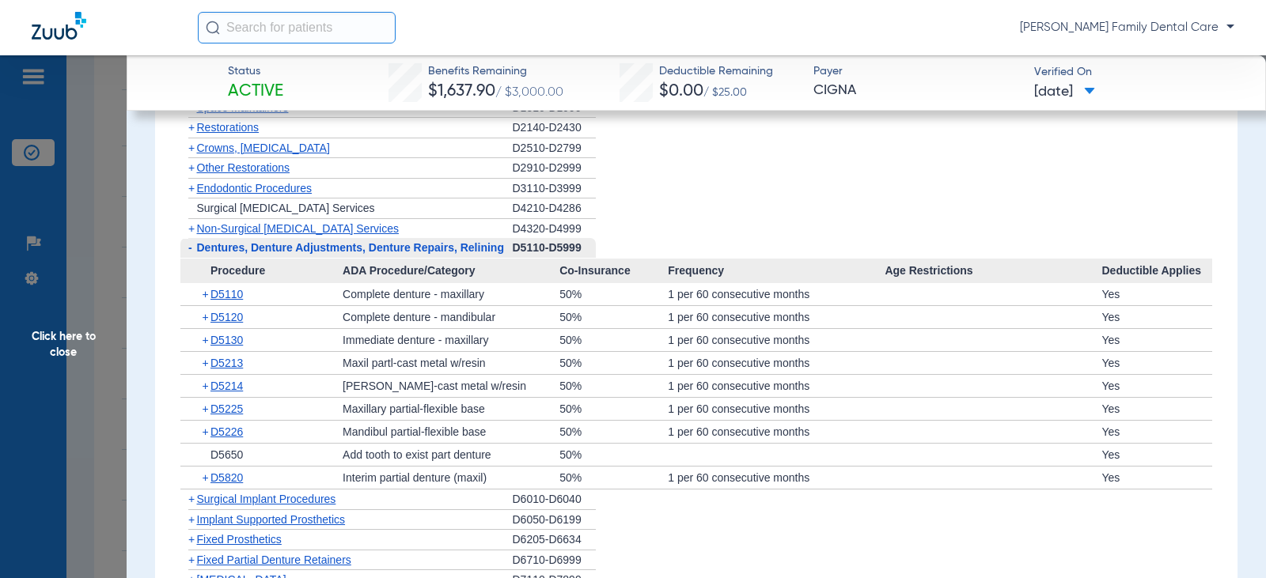
click at [192, 258] on span "-" at bounding box center [188, 248] width 17 height 20
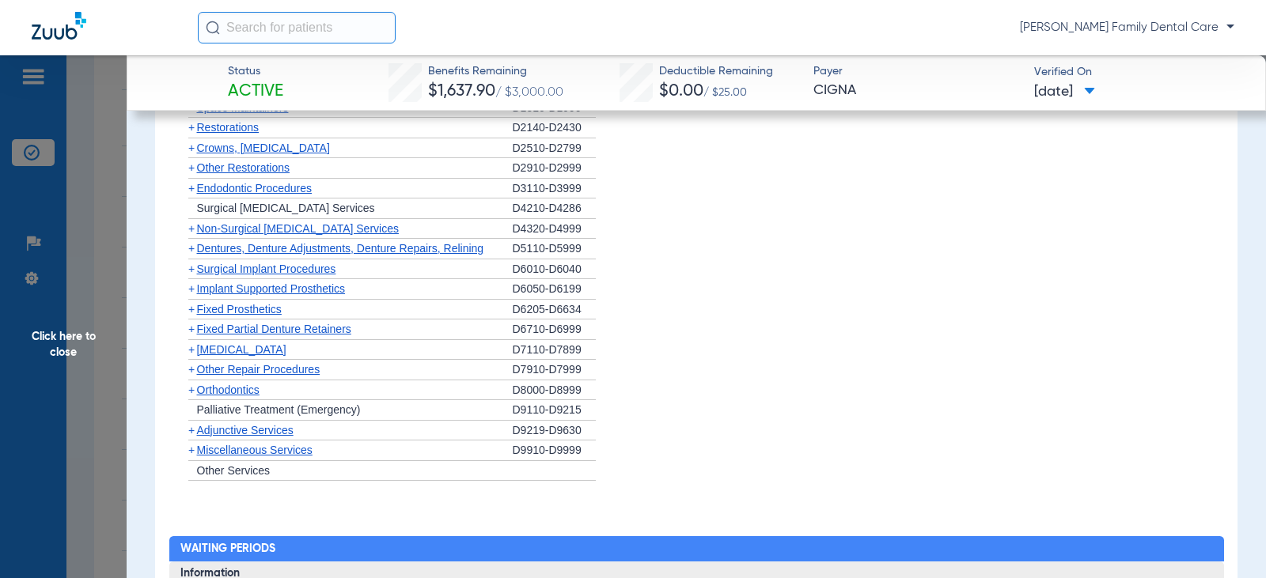
click at [194, 275] on span "+" at bounding box center [191, 269] width 6 height 13
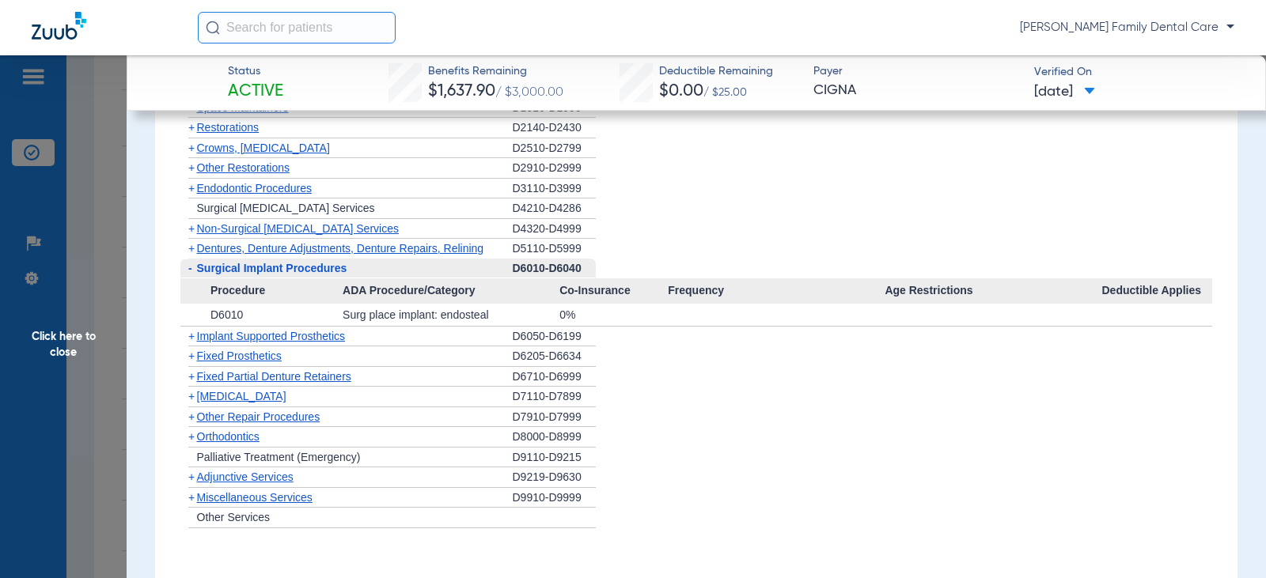
click at [194, 279] on span "-" at bounding box center [188, 269] width 17 height 20
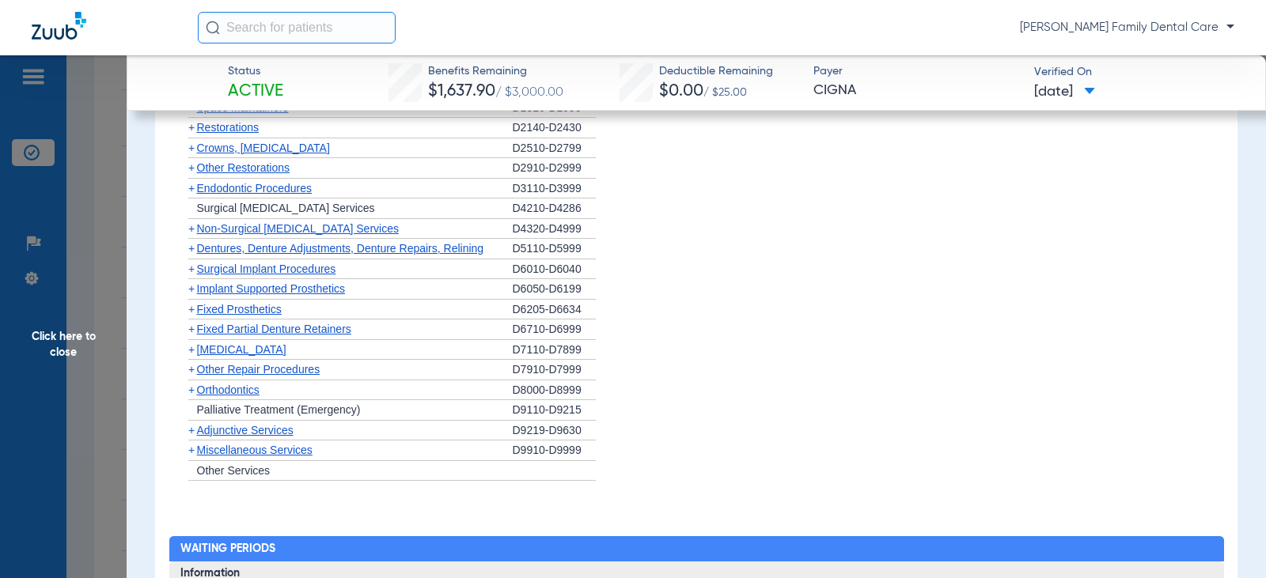
click at [195, 299] on span "+" at bounding box center [188, 289] width 17 height 20
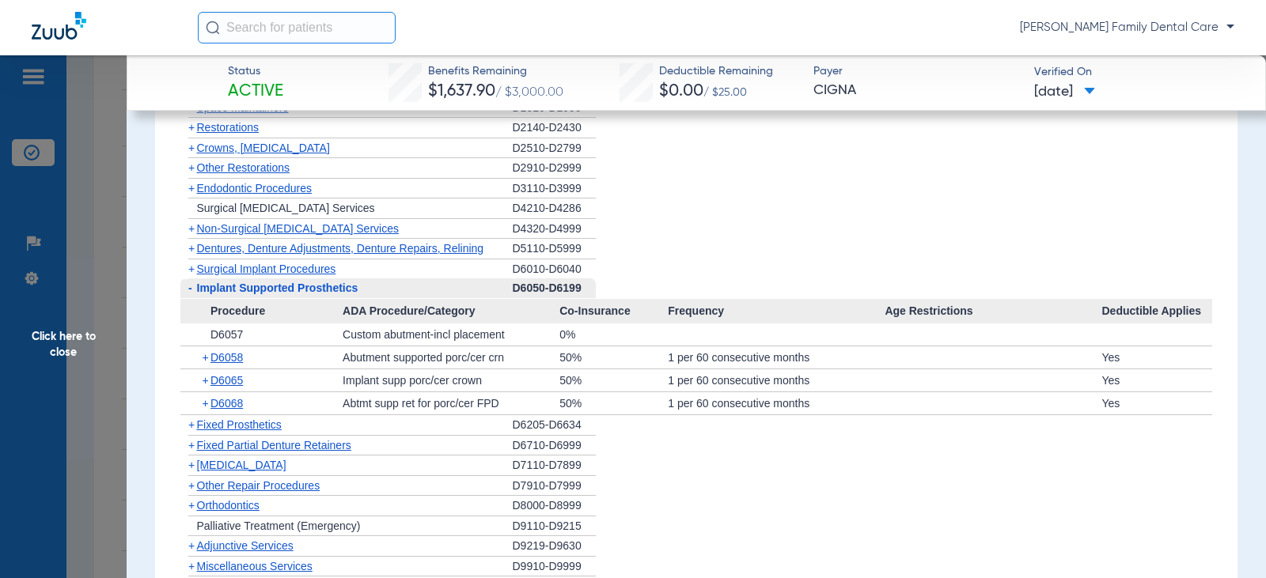
click at [189, 294] on span "-" at bounding box center [190, 288] width 4 height 13
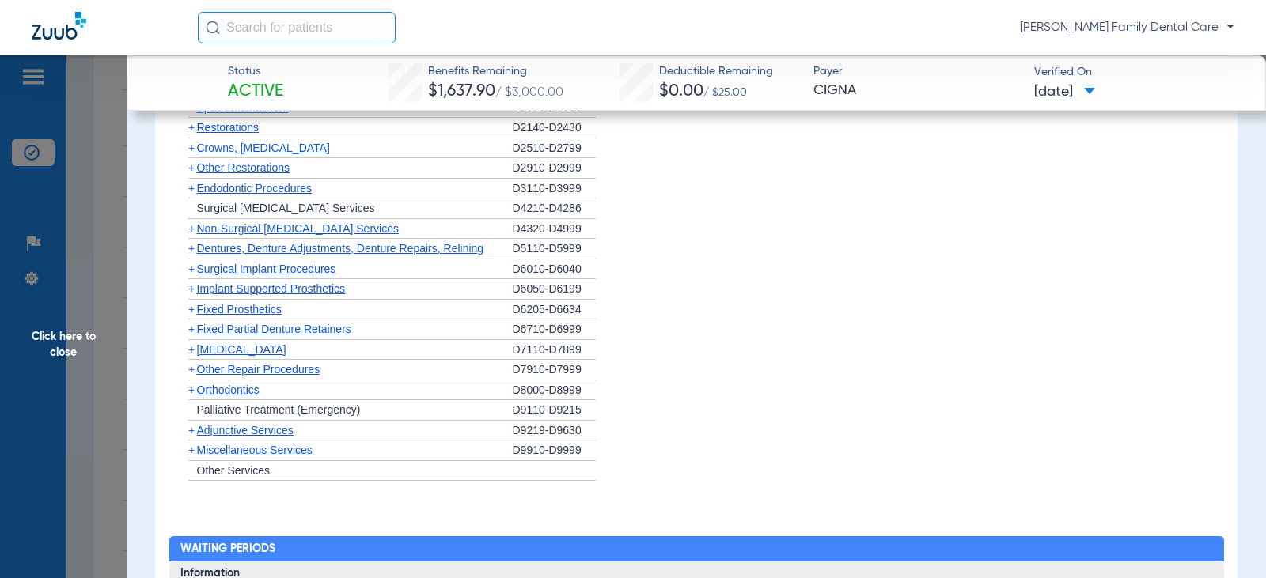
click at [193, 316] on span "+" at bounding box center [191, 309] width 6 height 13
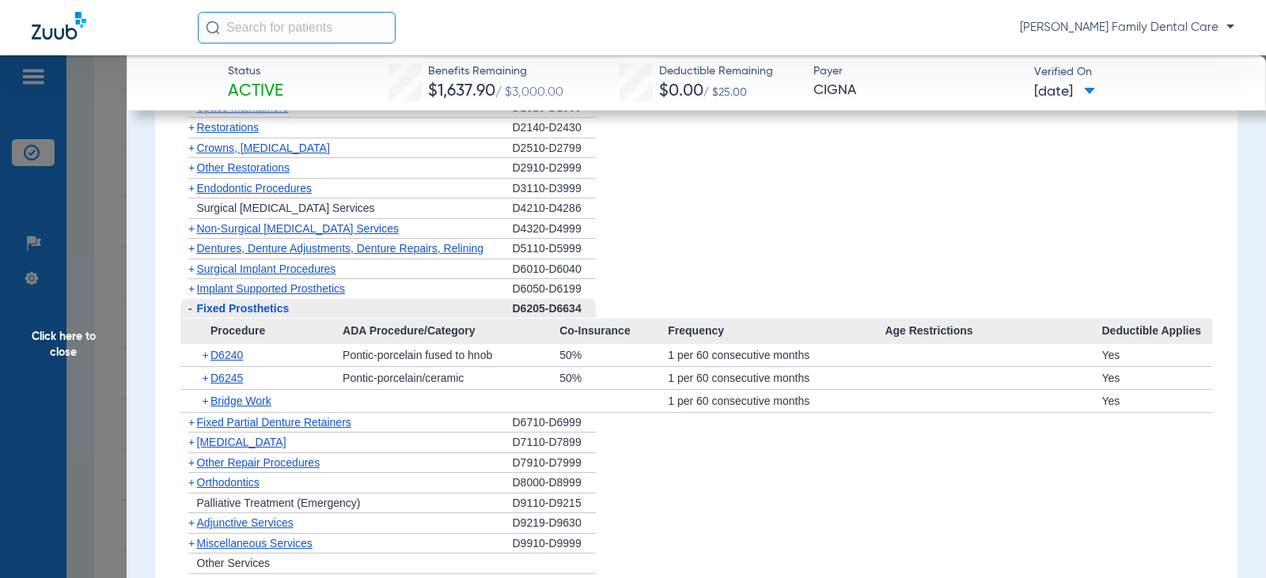
click at [193, 319] on span "-" at bounding box center [188, 309] width 17 height 20
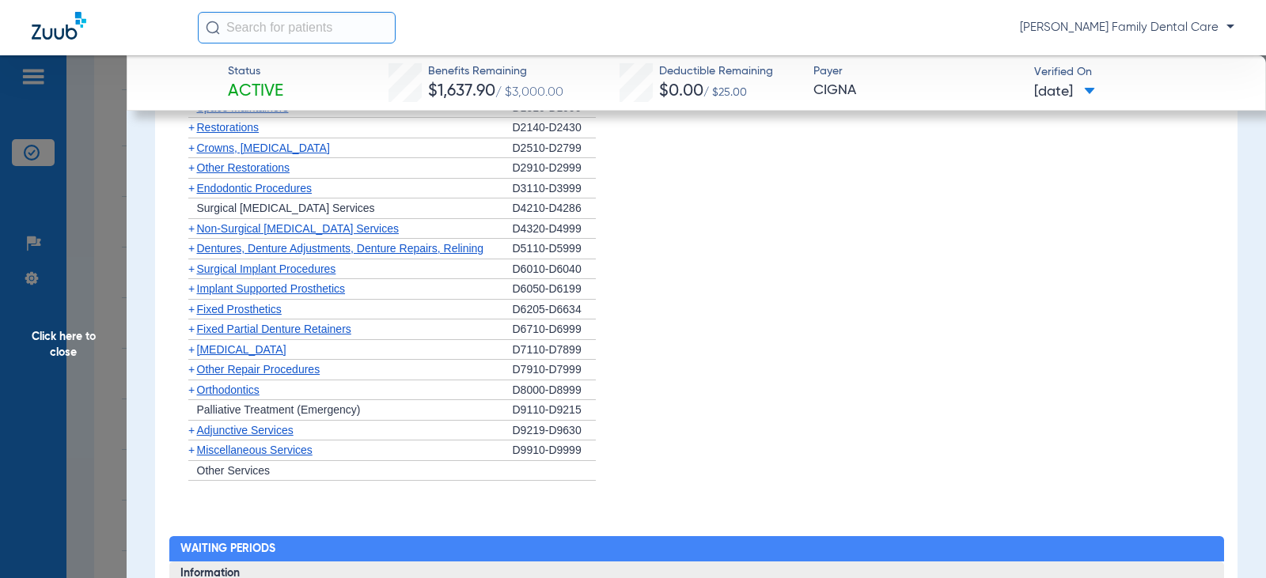
click at [193, 336] on span "+" at bounding box center [191, 329] width 6 height 13
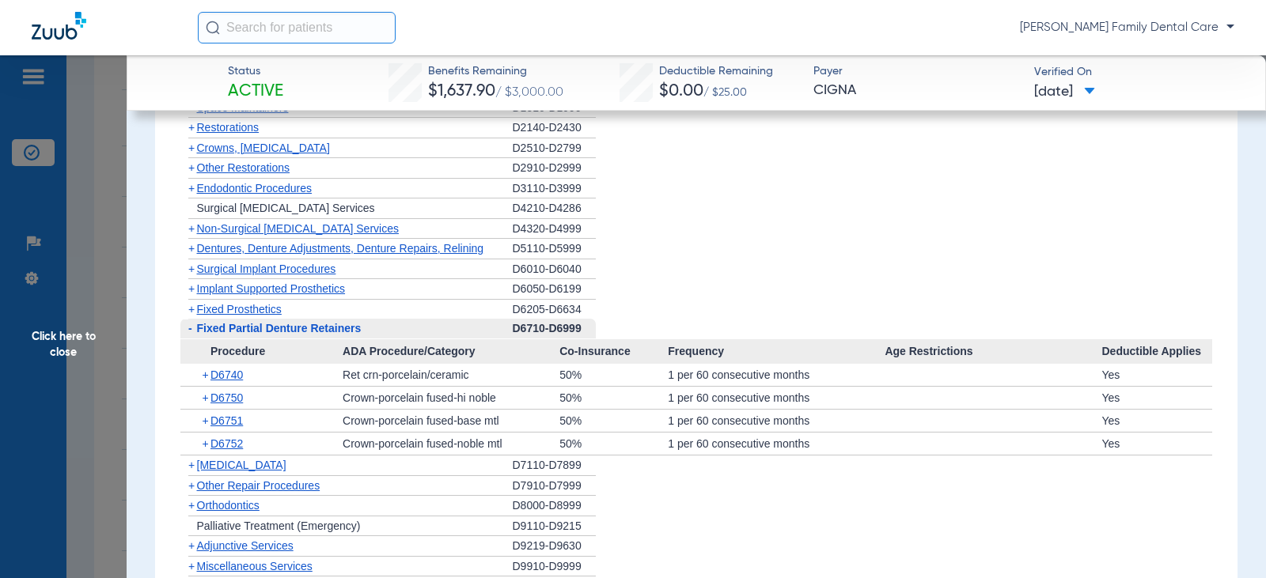
click at [194, 339] on span "-" at bounding box center [188, 329] width 17 height 20
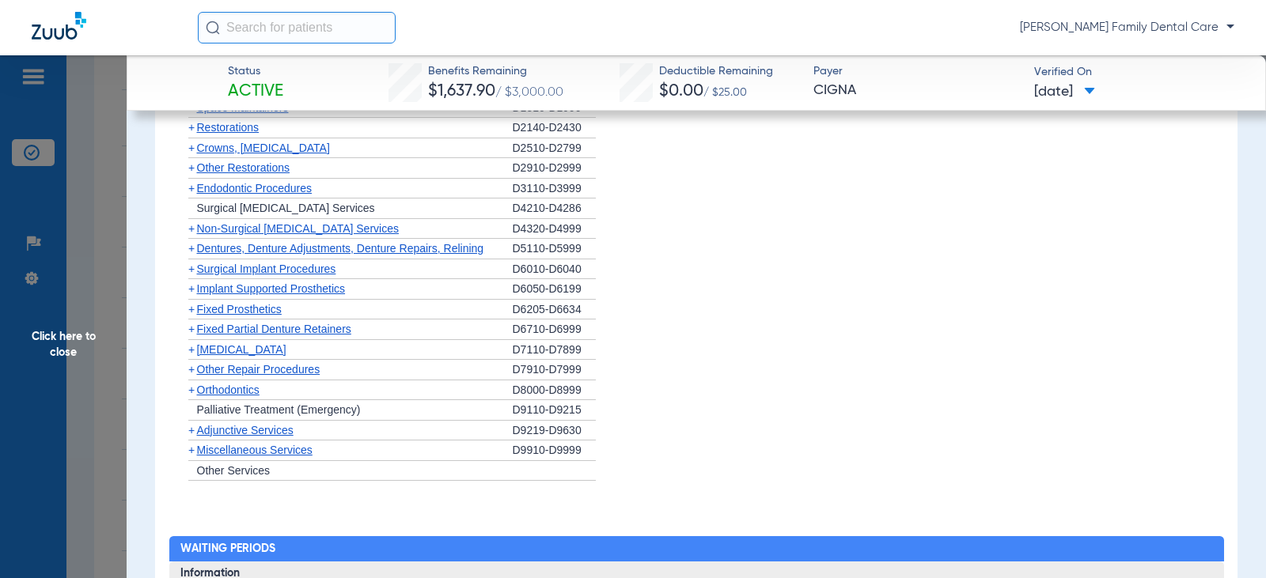
click at [197, 356] on span "[MEDICAL_DATA]" at bounding box center [241, 349] width 89 height 13
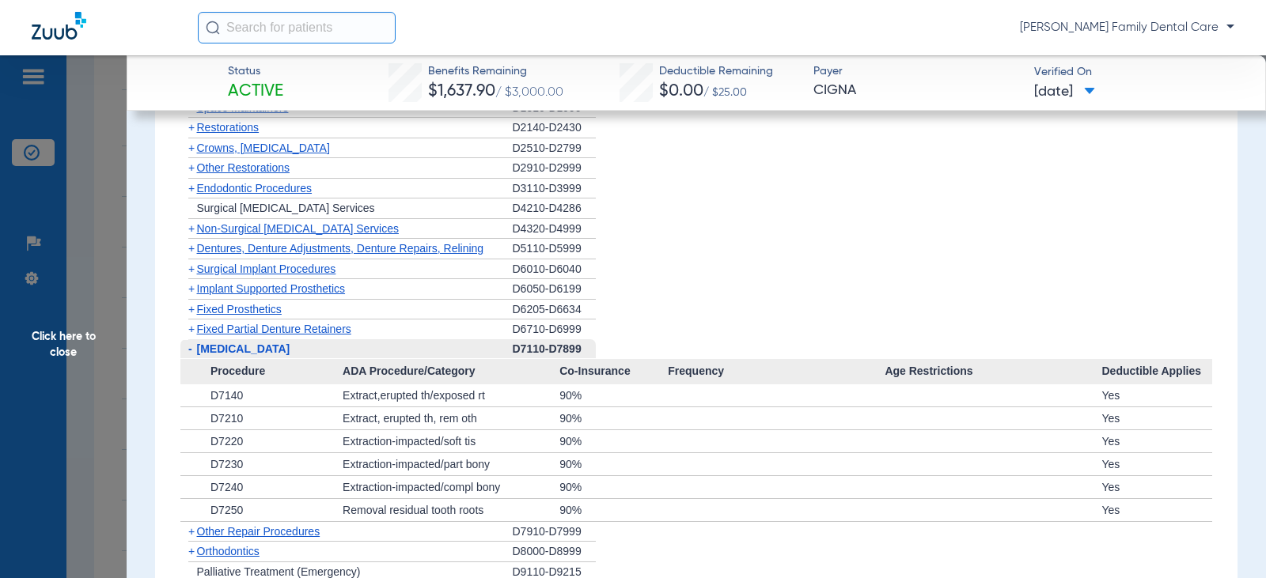
click at [197, 355] on span "[MEDICAL_DATA]" at bounding box center [243, 349] width 93 height 13
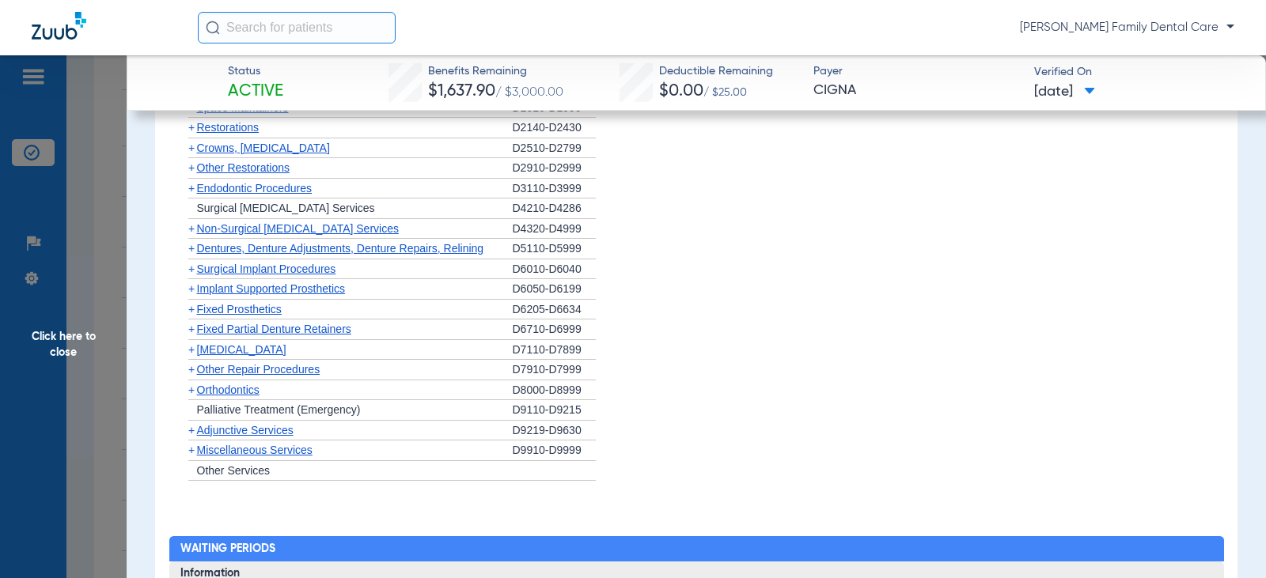
click at [191, 396] on span "+" at bounding box center [191, 390] width 6 height 13
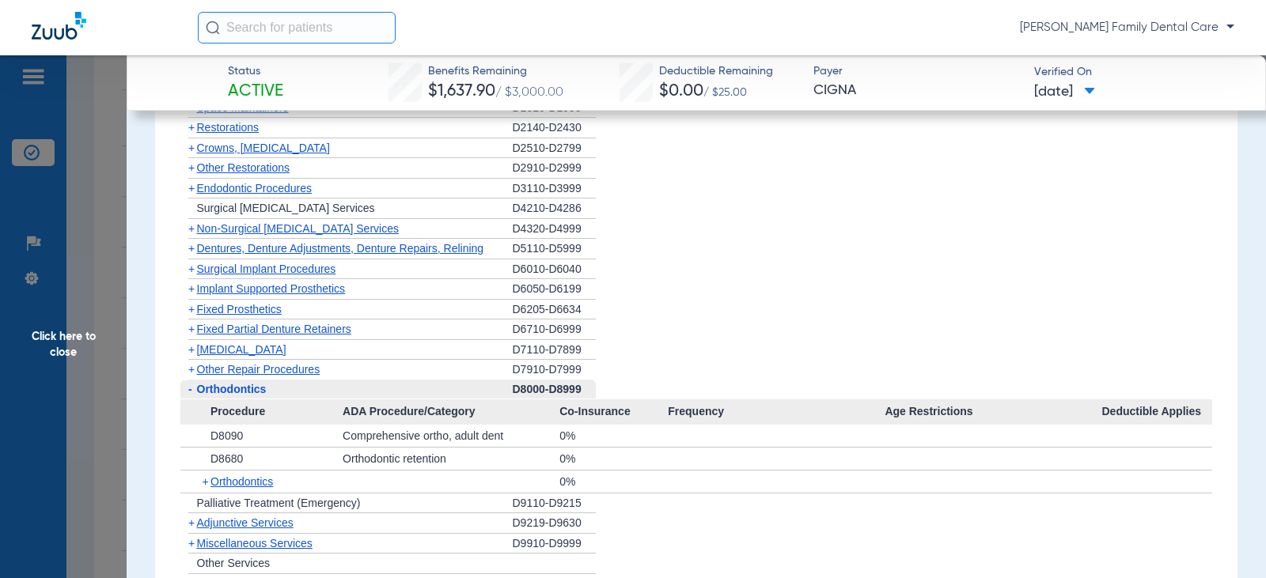
click at [190, 396] on span "-" at bounding box center [190, 389] width 4 height 13
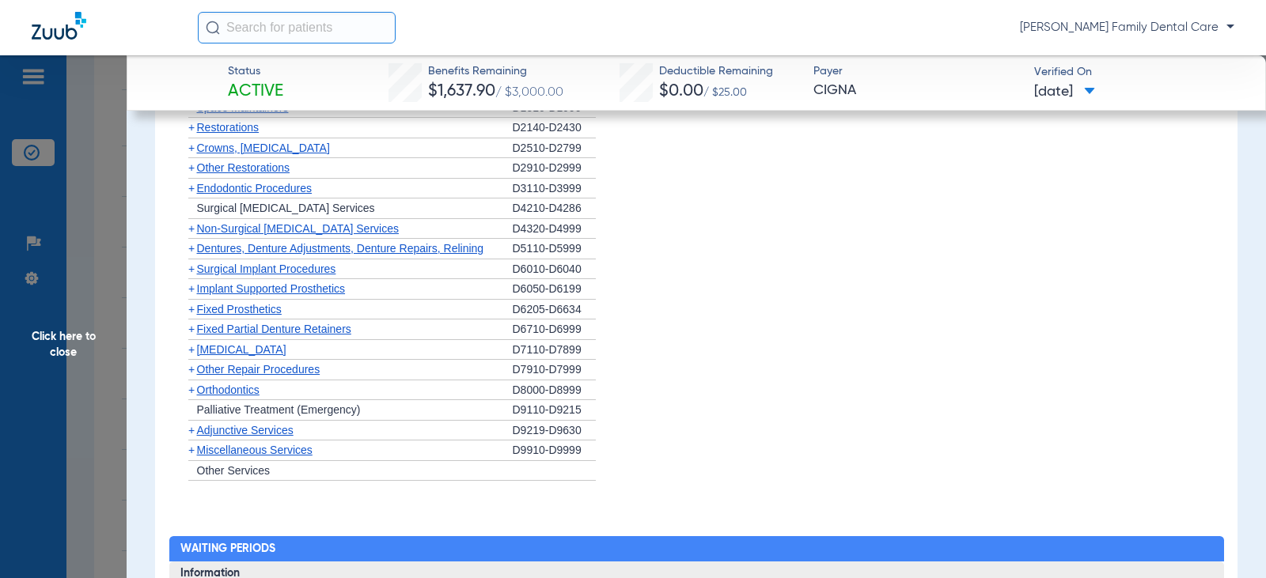
click at [193, 437] on span "+" at bounding box center [191, 430] width 6 height 13
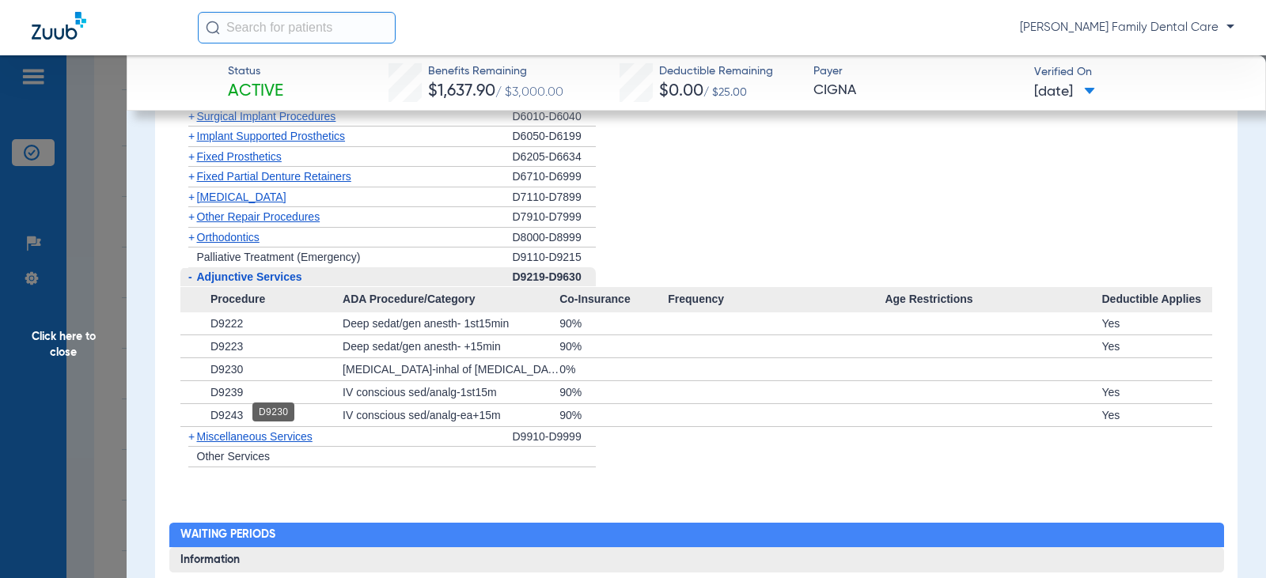
scroll to position [1899, 0]
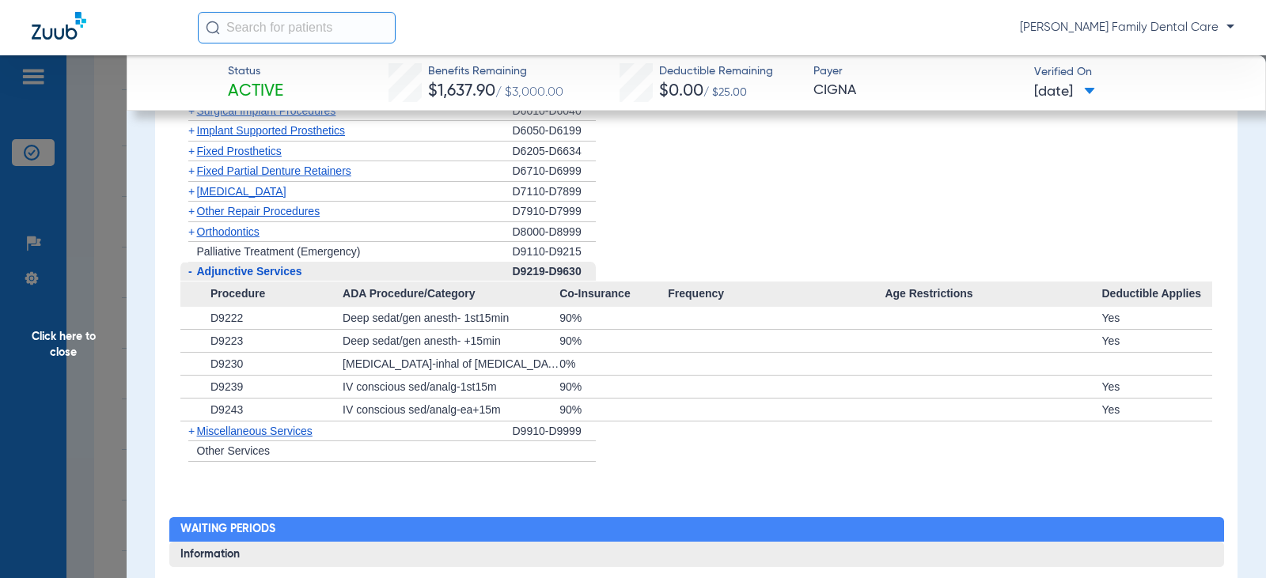
click at [188, 278] on span "-" at bounding box center [190, 271] width 4 height 13
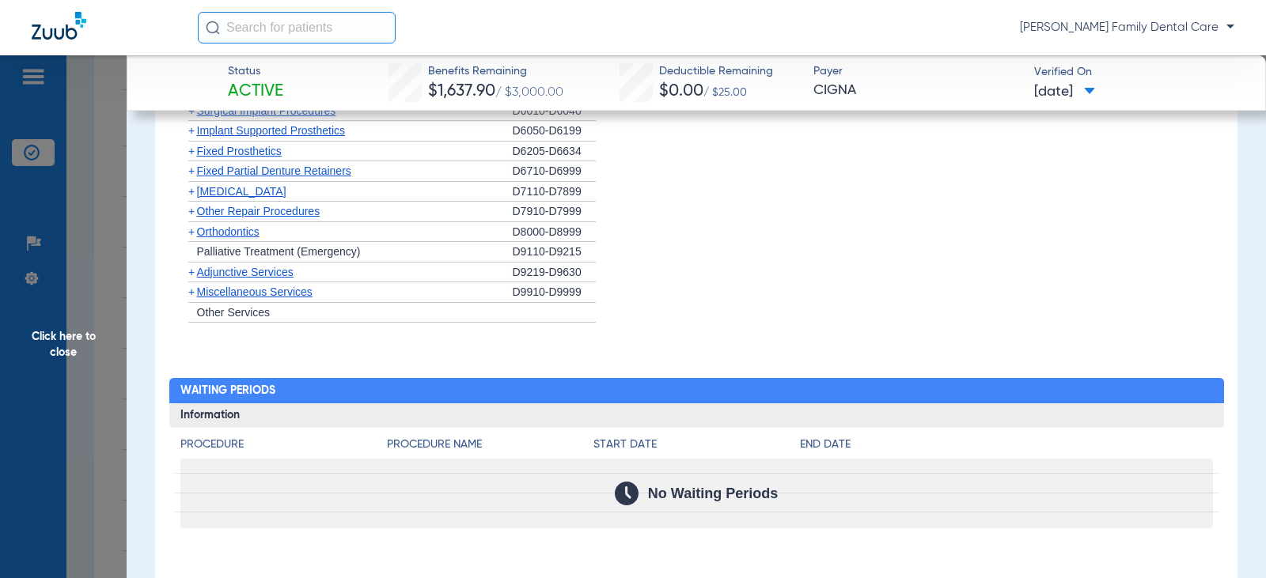
click at [207, 298] on span "Miscellaneous Services" at bounding box center [255, 292] width 116 height 13
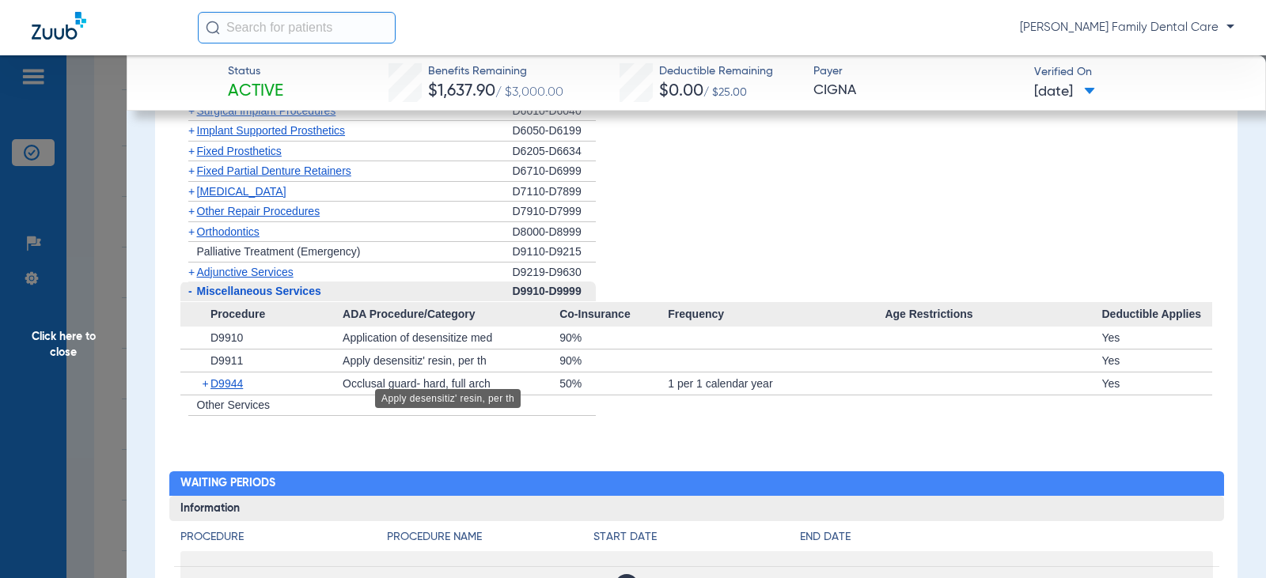
scroll to position [2057, 0]
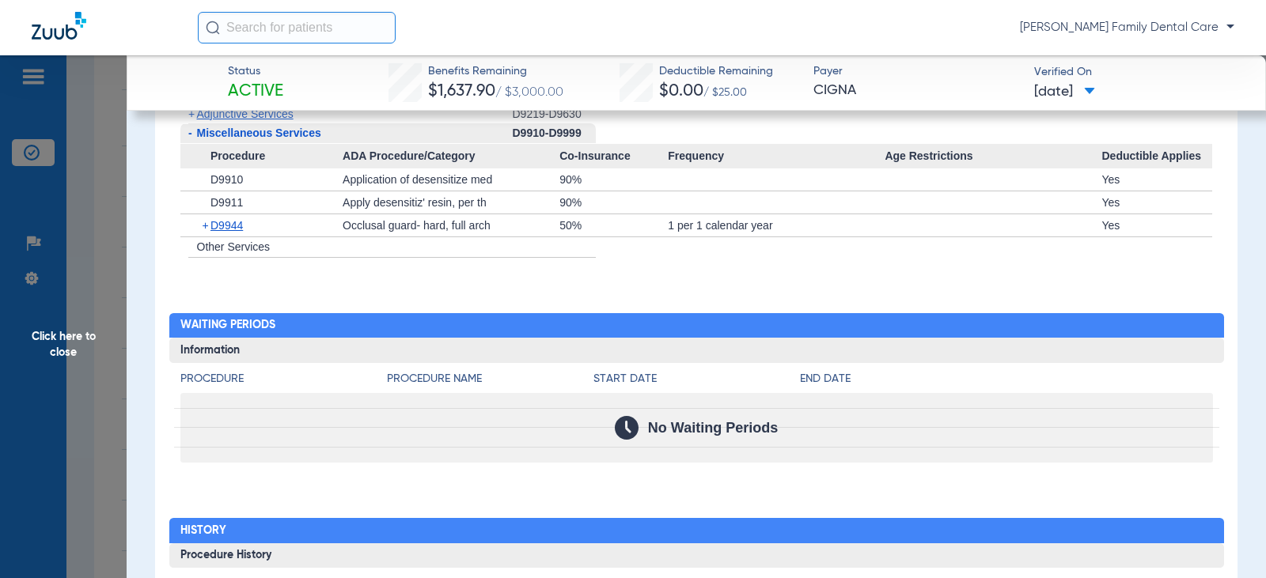
click at [79, 341] on span "Click here to close" at bounding box center [63, 344] width 127 height 578
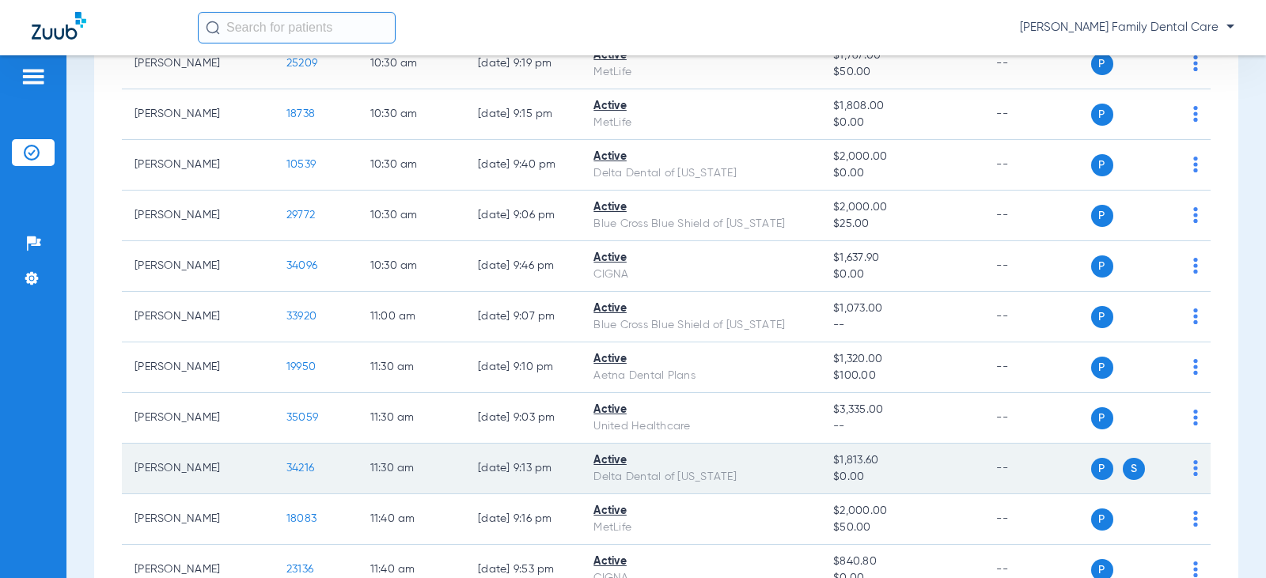
scroll to position [1108, 0]
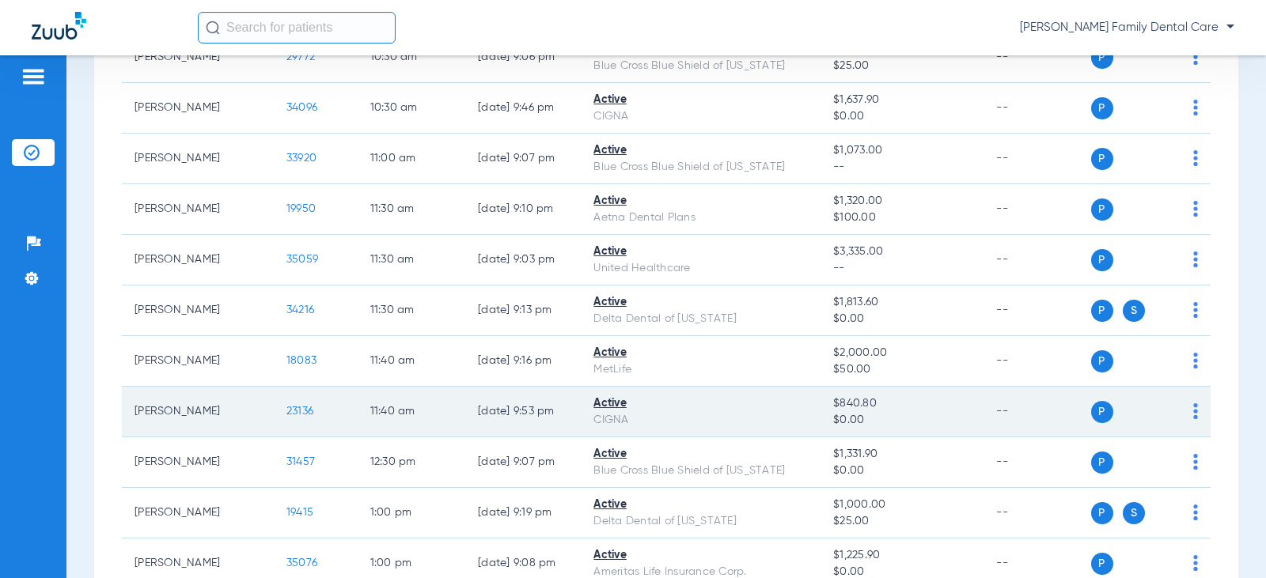
click at [286, 409] on span "23136" at bounding box center [299, 411] width 27 height 11
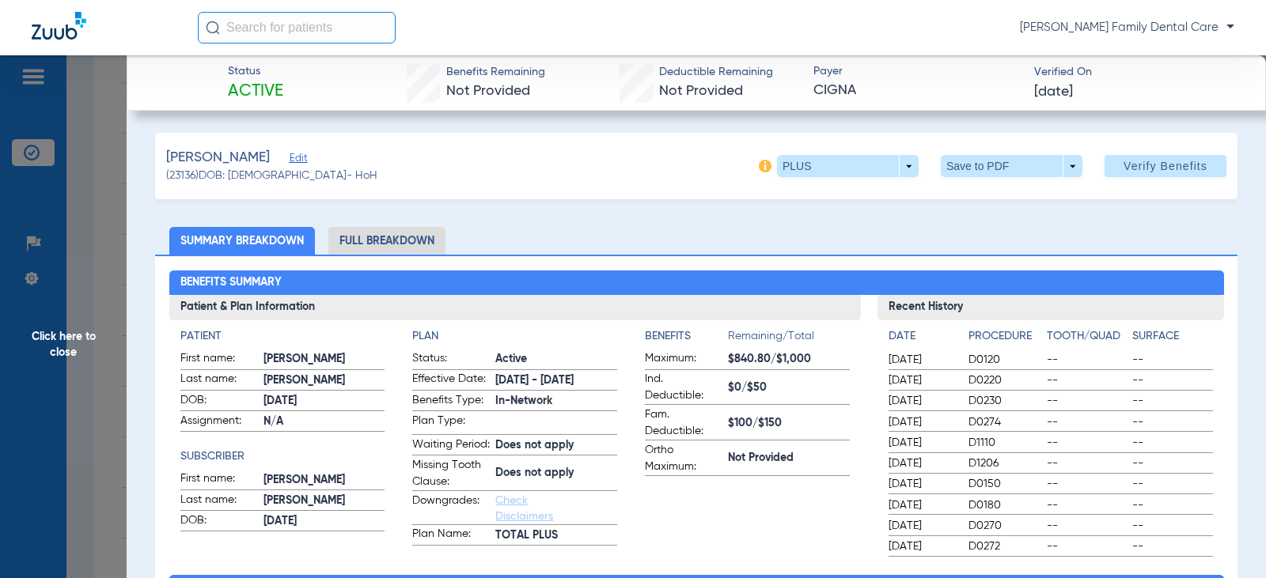
click at [412, 245] on li "Full Breakdown" at bounding box center [386, 241] width 117 height 28
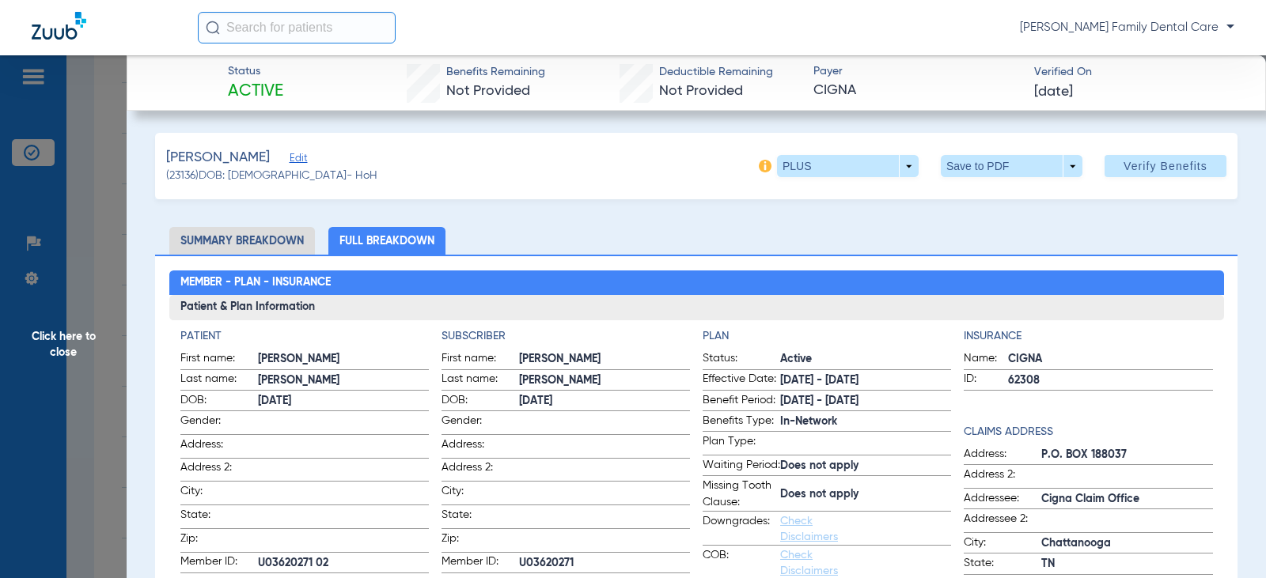
click at [70, 336] on span "Click here to close" at bounding box center [63, 344] width 127 height 578
